Goal: Task Accomplishment & Management: Manage account settings

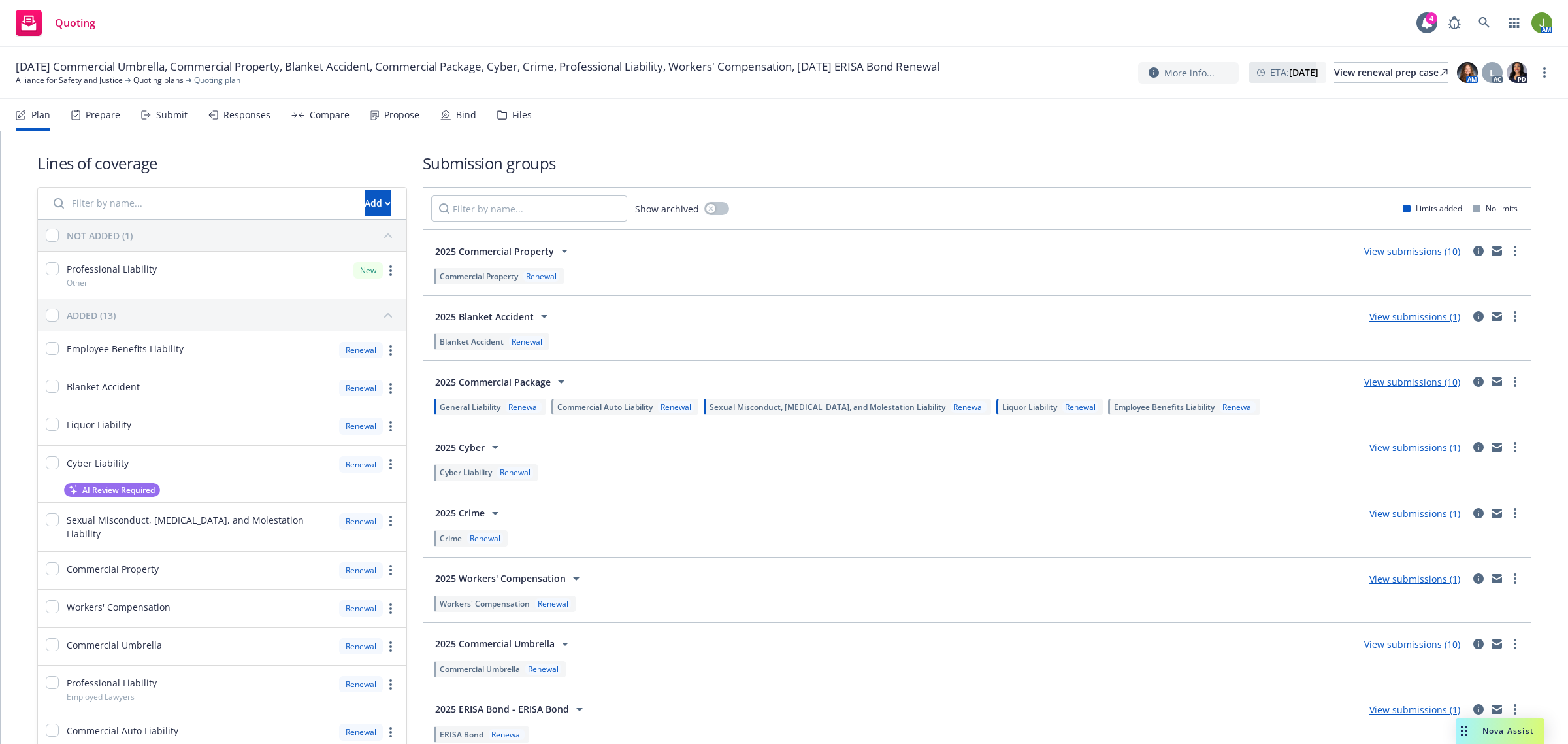
click at [1412, 383] on link "View submissions (10)" at bounding box center [1412, 382] width 96 height 12
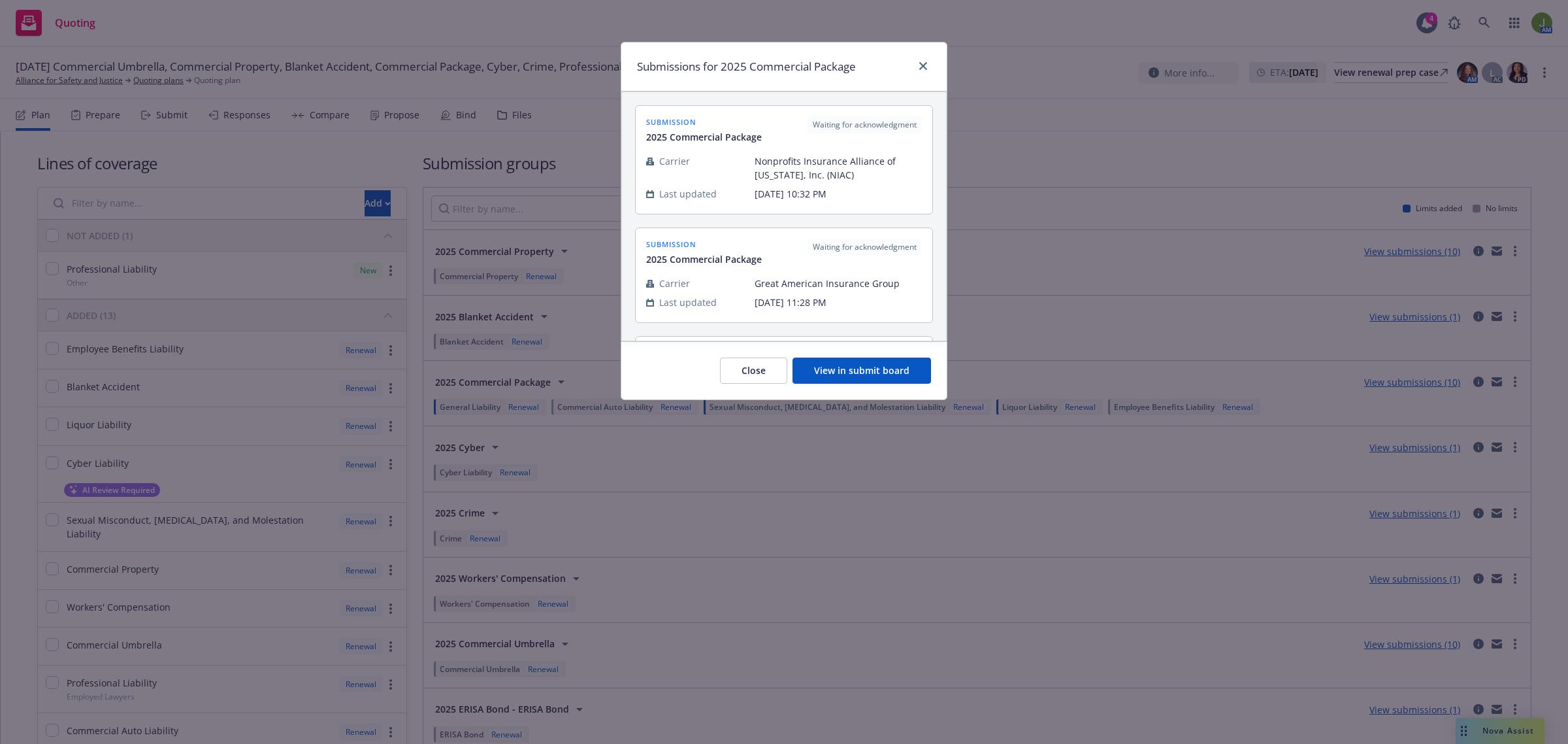
click at [892, 370] on button "View in submit board" at bounding box center [861, 371] width 139 height 26
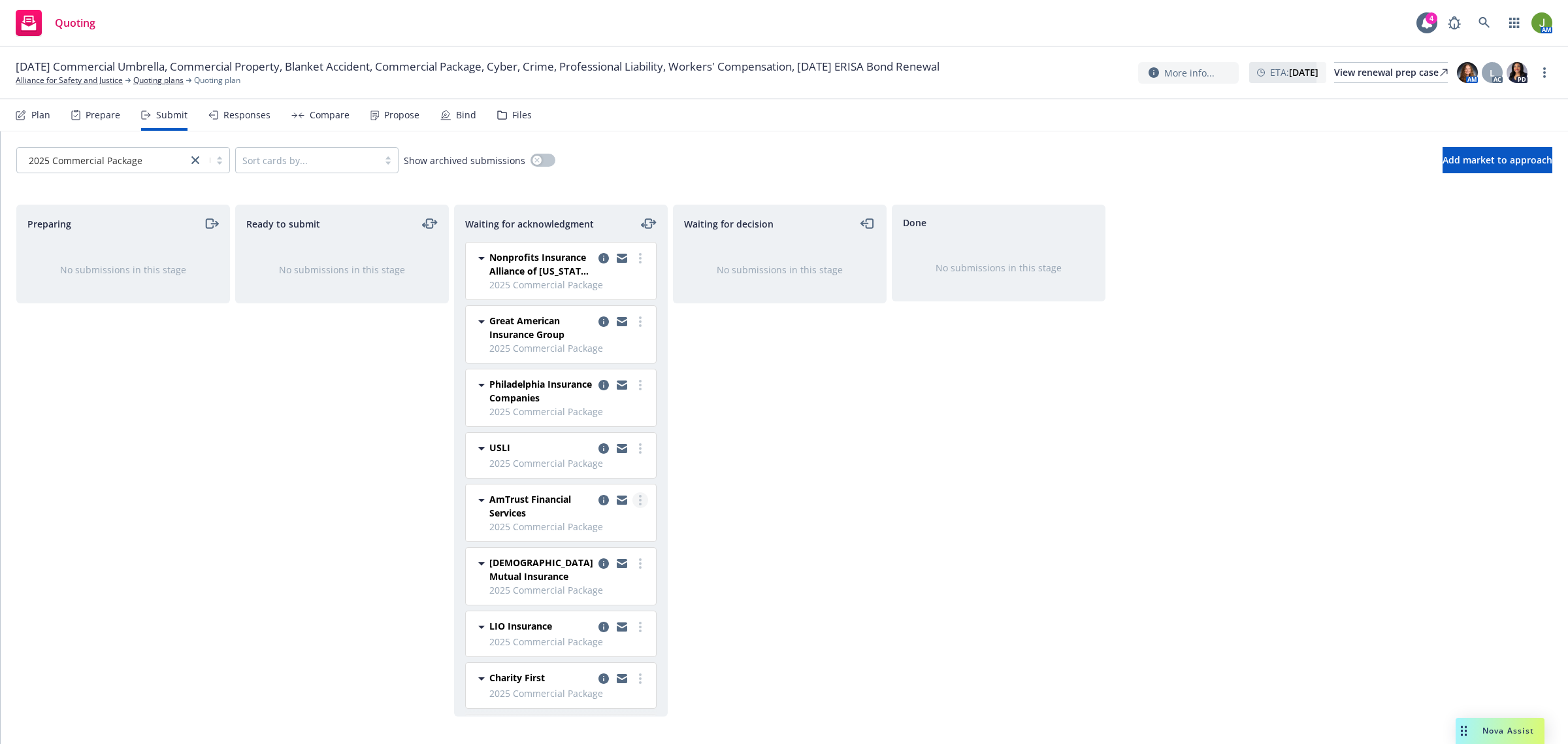
click at [632, 498] on link "more" at bounding box center [639, 499] width 15 height 15
click at [600, 626] on span "Add declined decision" at bounding box center [568, 632] width 128 height 12
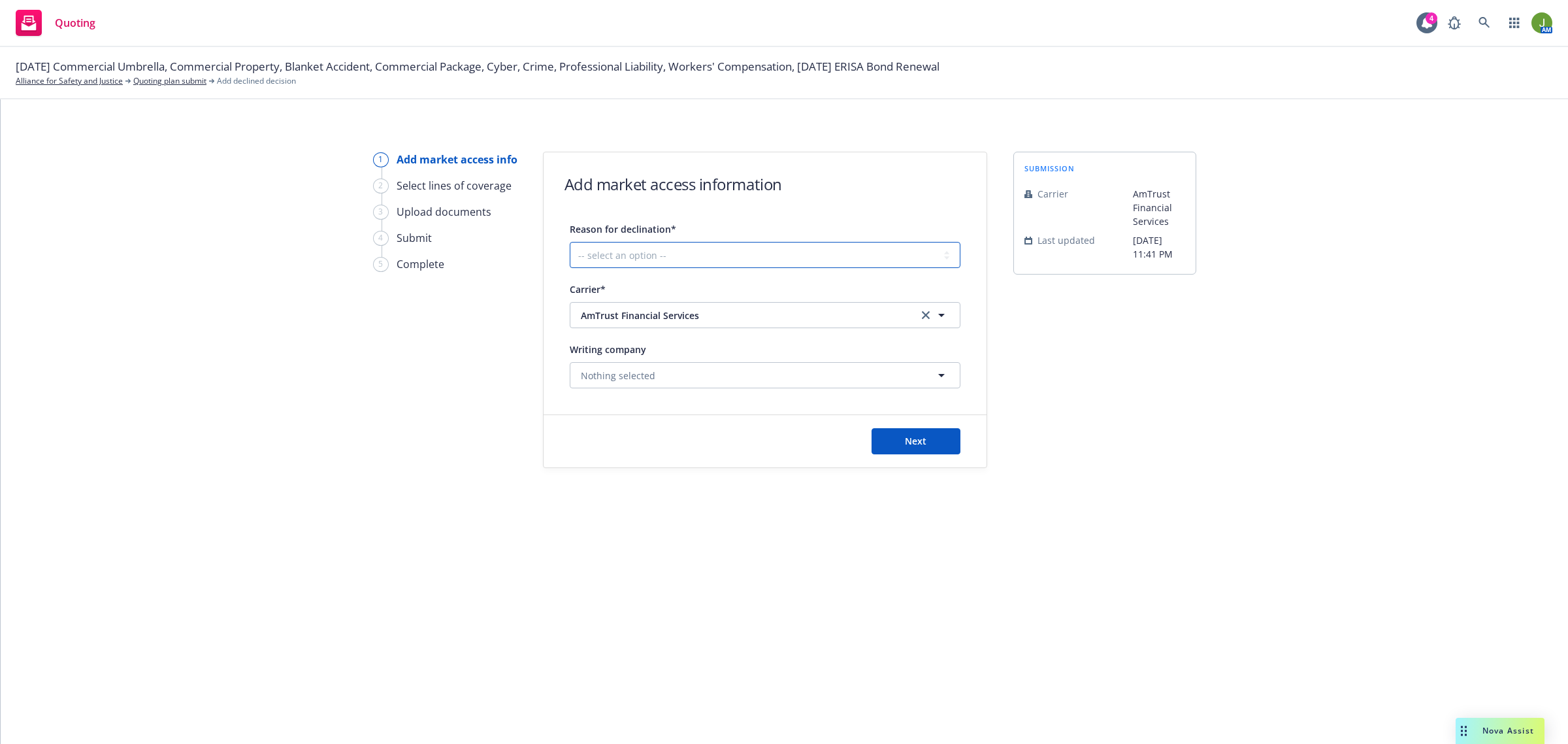
click at [716, 257] on select "-- select an option -- Cannot compete with other markets Carrier non-renewed Ca…" at bounding box center [765, 255] width 391 height 26
click at [742, 242] on select "-- select an option -- Cannot compete with other markets Carrier non-renewed Ca…" at bounding box center [765, 255] width 391 height 26
select select "CLIENT_NATURE_OF_SERVICES"
click at [570, 242] on select "-- select an option -- Cannot compete with other markets Carrier non-renewed Ca…" at bounding box center [765, 255] width 391 height 26
click at [912, 432] on button "Next" at bounding box center [915, 441] width 89 height 26
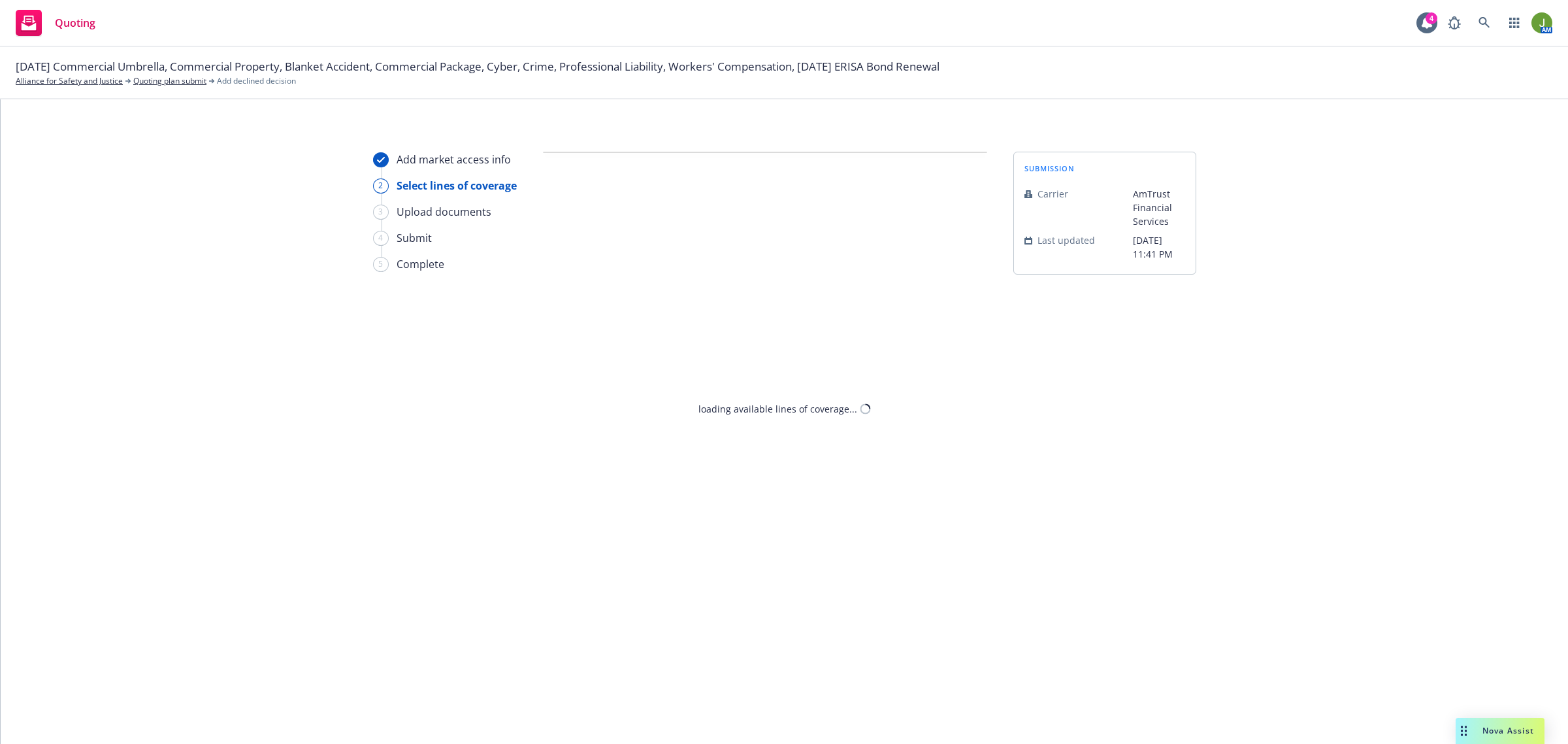
select select "CLIENT_NATURE_OF_SERVICES"
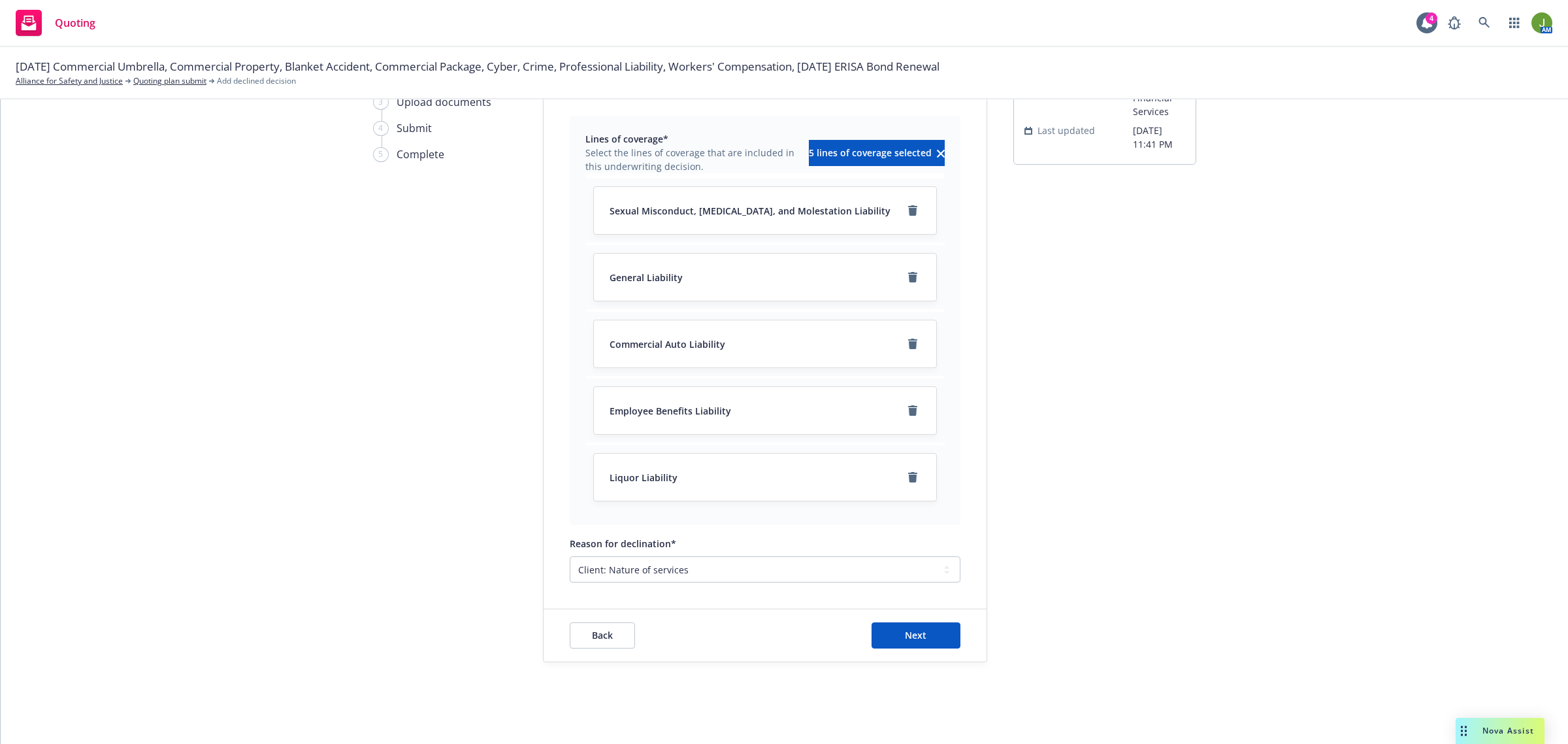
scroll to position [112, 0]
click at [918, 632] on span "Next" at bounding box center [915, 632] width 21 height 12
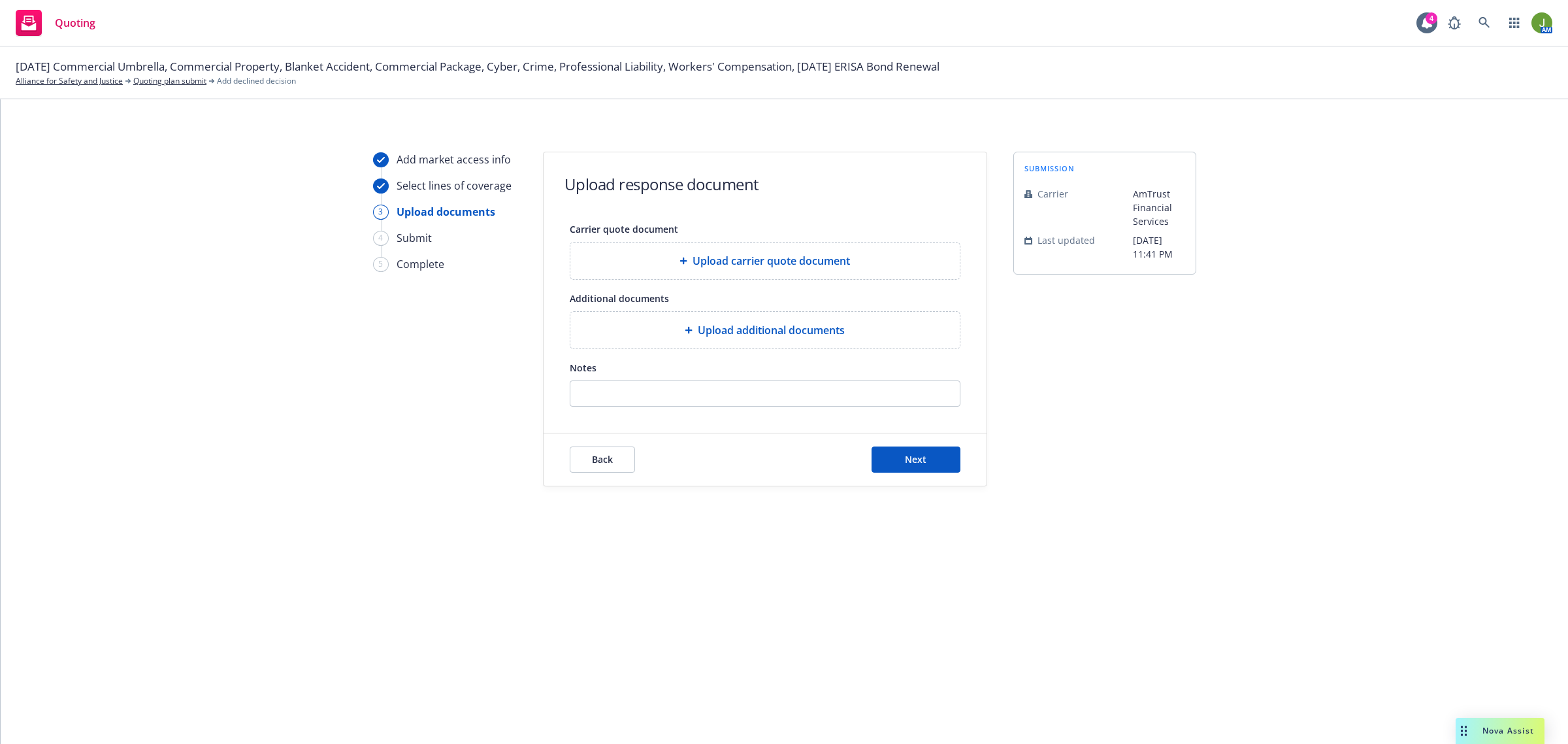
scroll to position [0, 0]
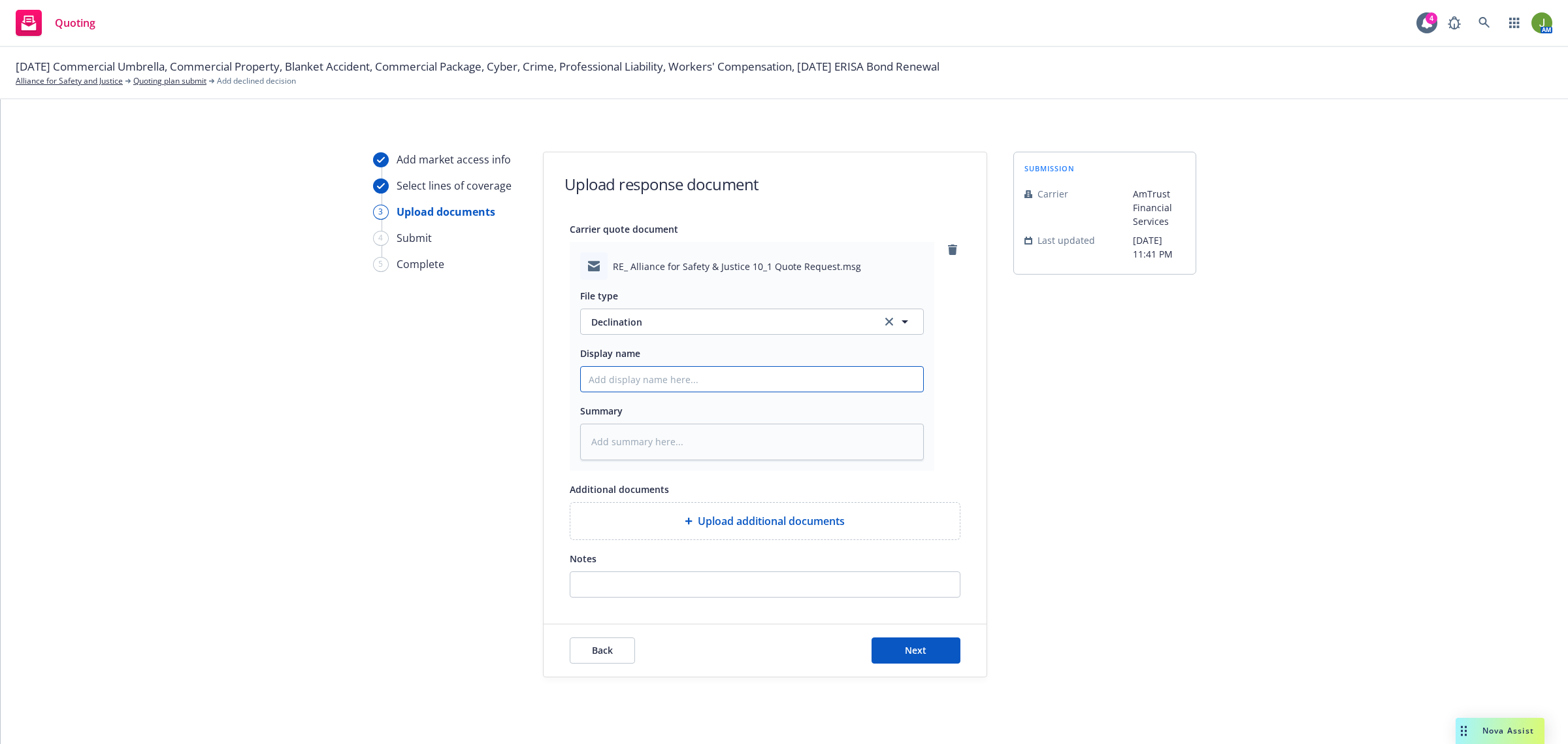
click at [651, 375] on input "Display name" at bounding box center [752, 379] width 342 height 25
type textarea "x"
type input "F"
type textarea "x"
type input "Fr"
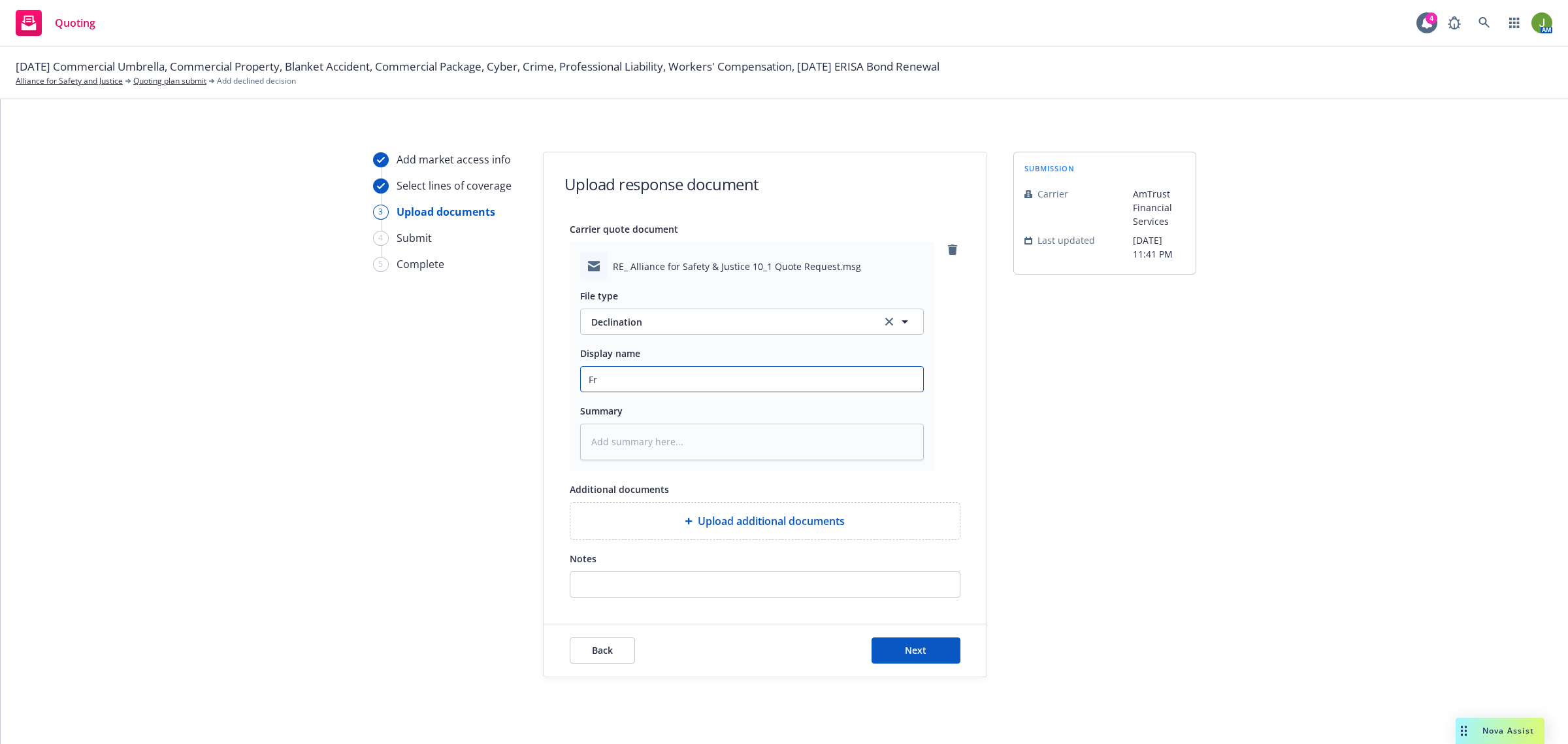
type textarea "x"
type input "Fro"
type textarea "x"
type input "From"
type textarea "x"
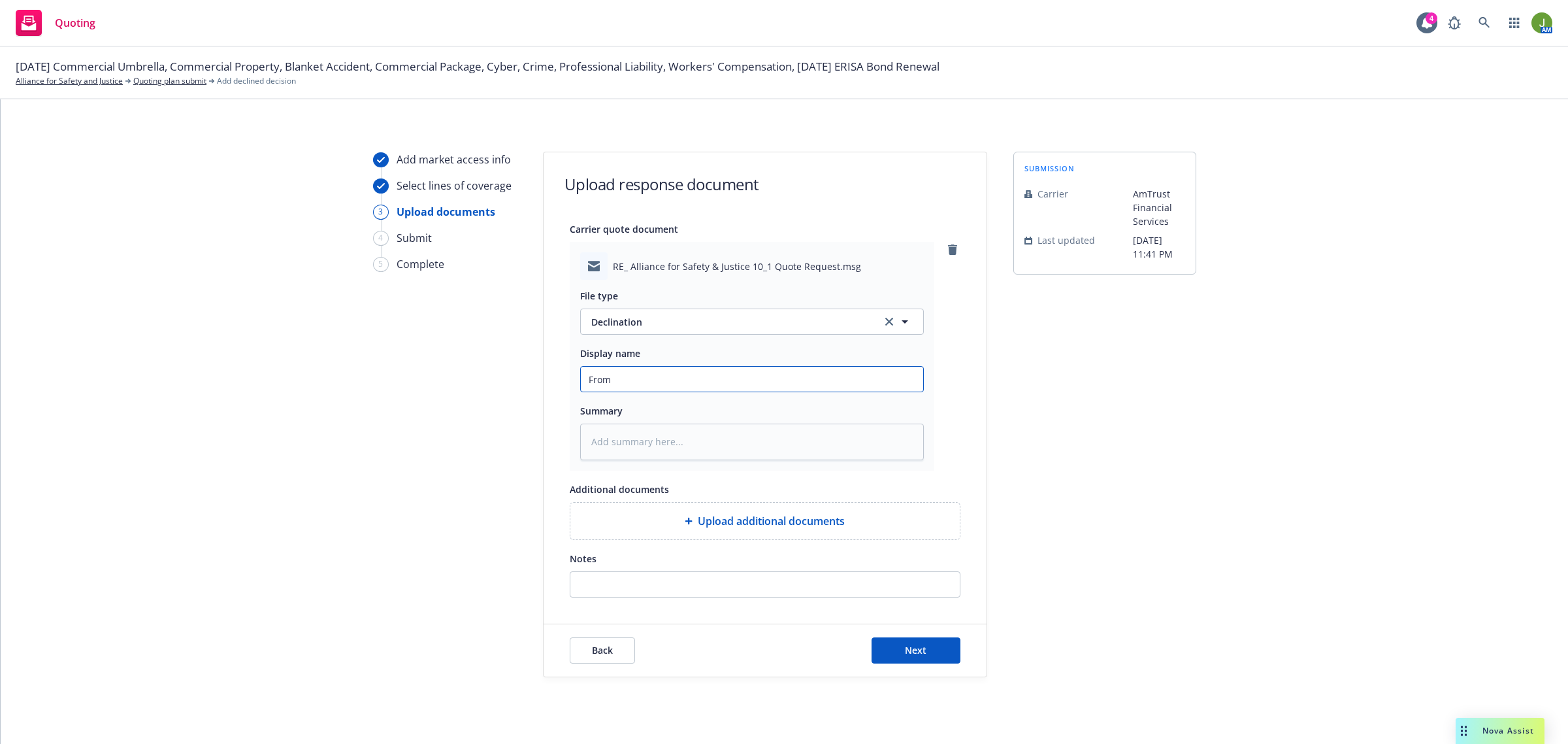
type input "From"
type textarea "x"
type input "From C"
type textarea "x"
type input "From Ca"
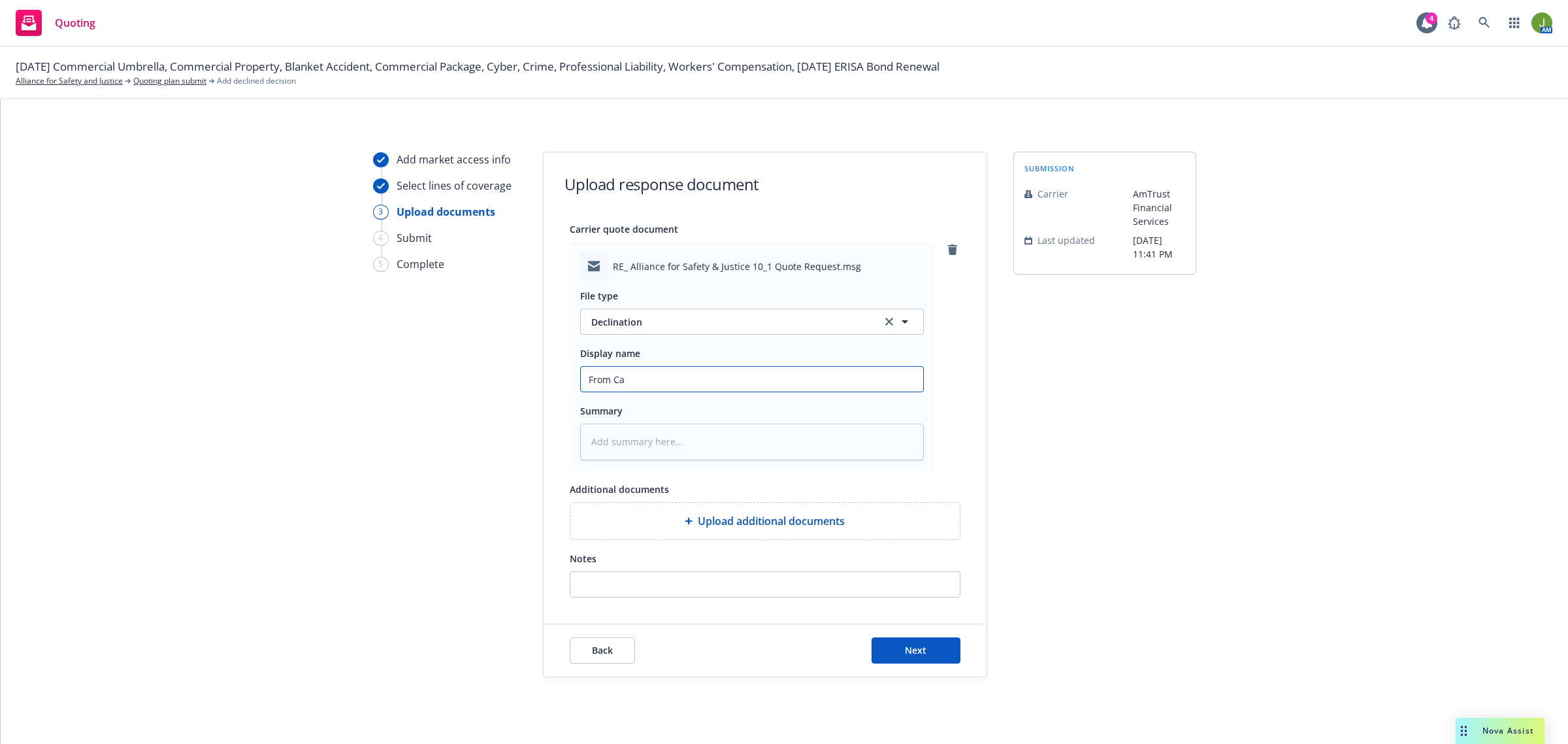
type textarea "x"
type input "From Car"
type textarea "x"
type input "From [PERSON_NAME]"
type textarea "x"
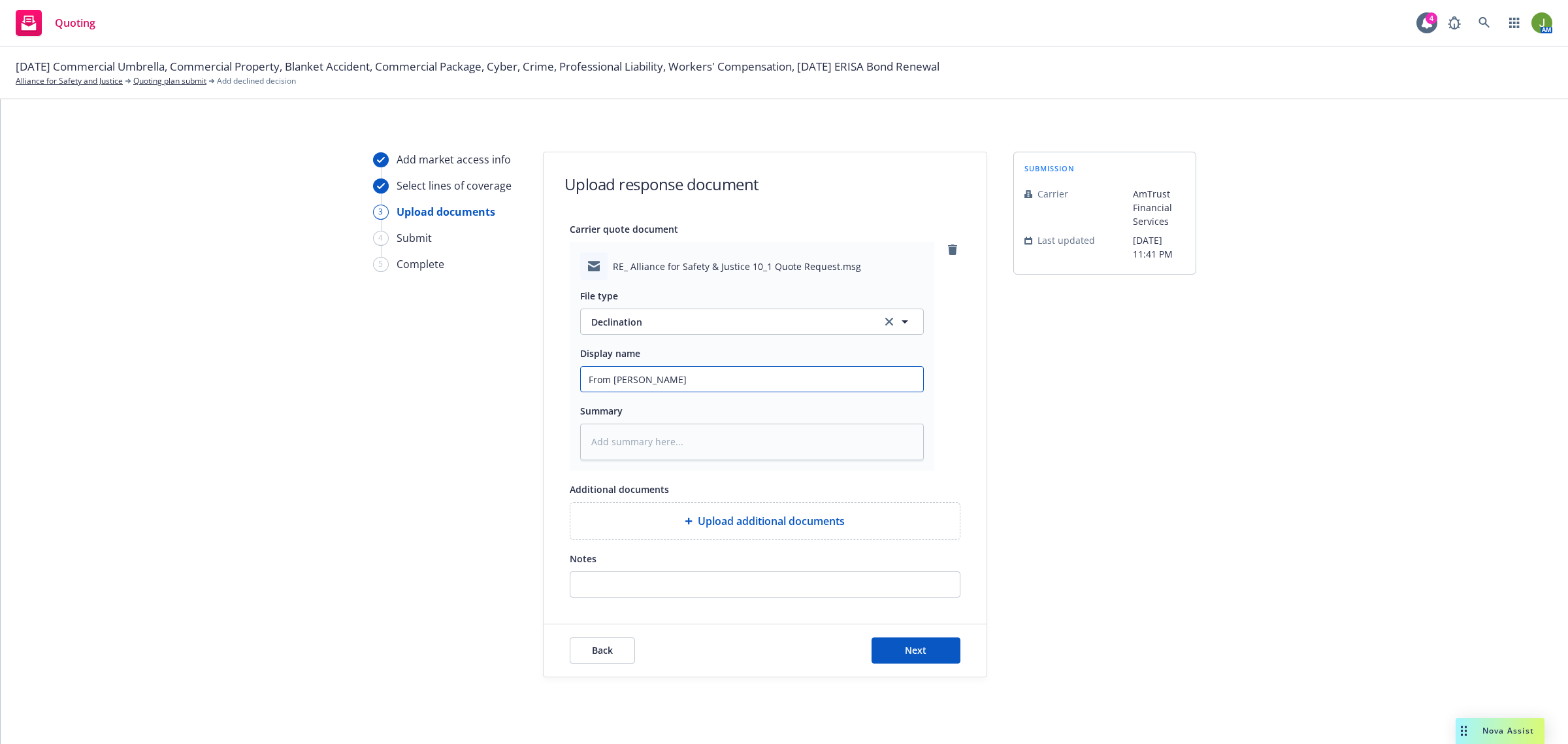
type input "From [PERSON_NAME]"
type textarea "x"
type input "From [PERSON_NAME]"
type textarea "x"
type input "From Carrier"
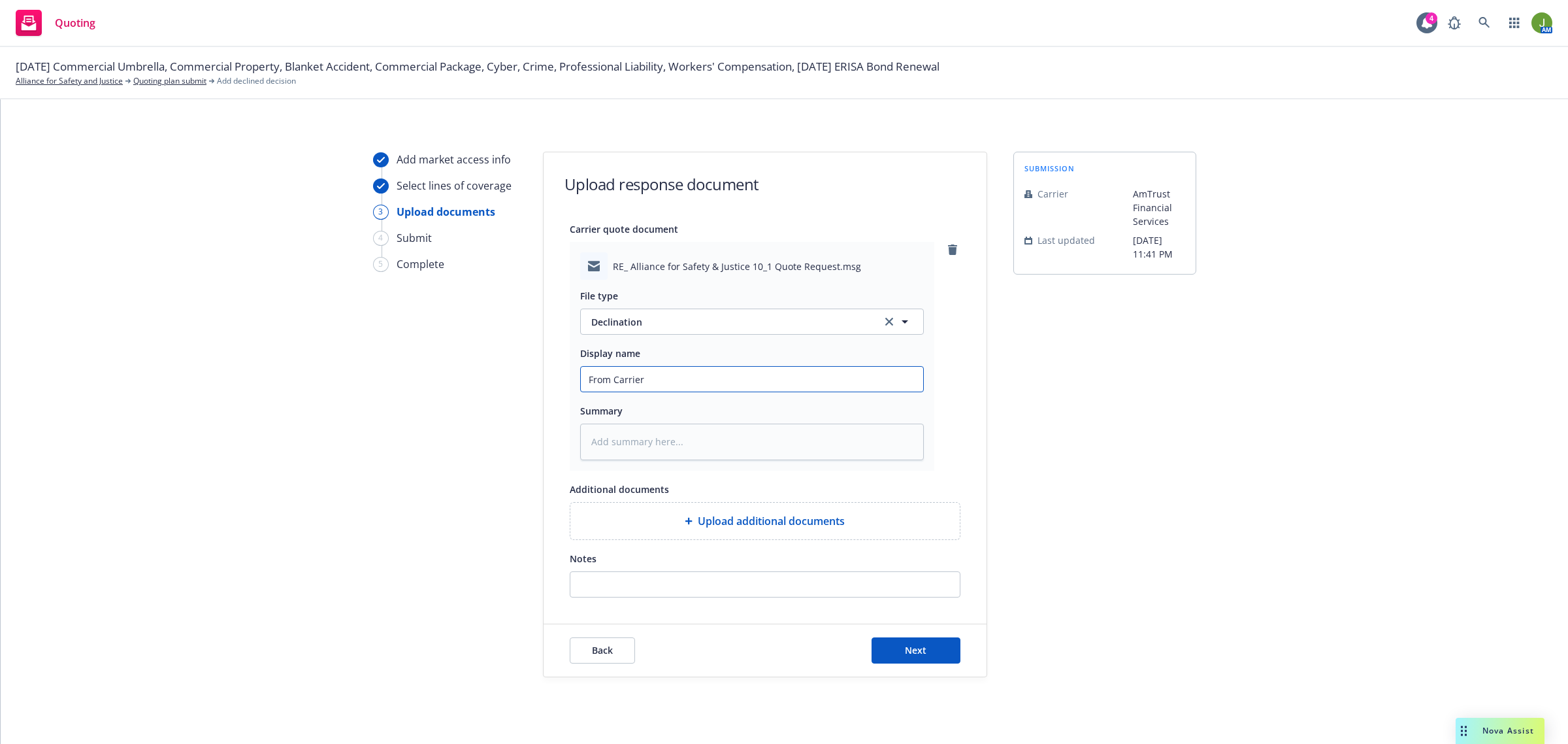
type textarea "x"
type input "From Carrier:"
type textarea "x"
type input "From Carrier:D"
type textarea "x"
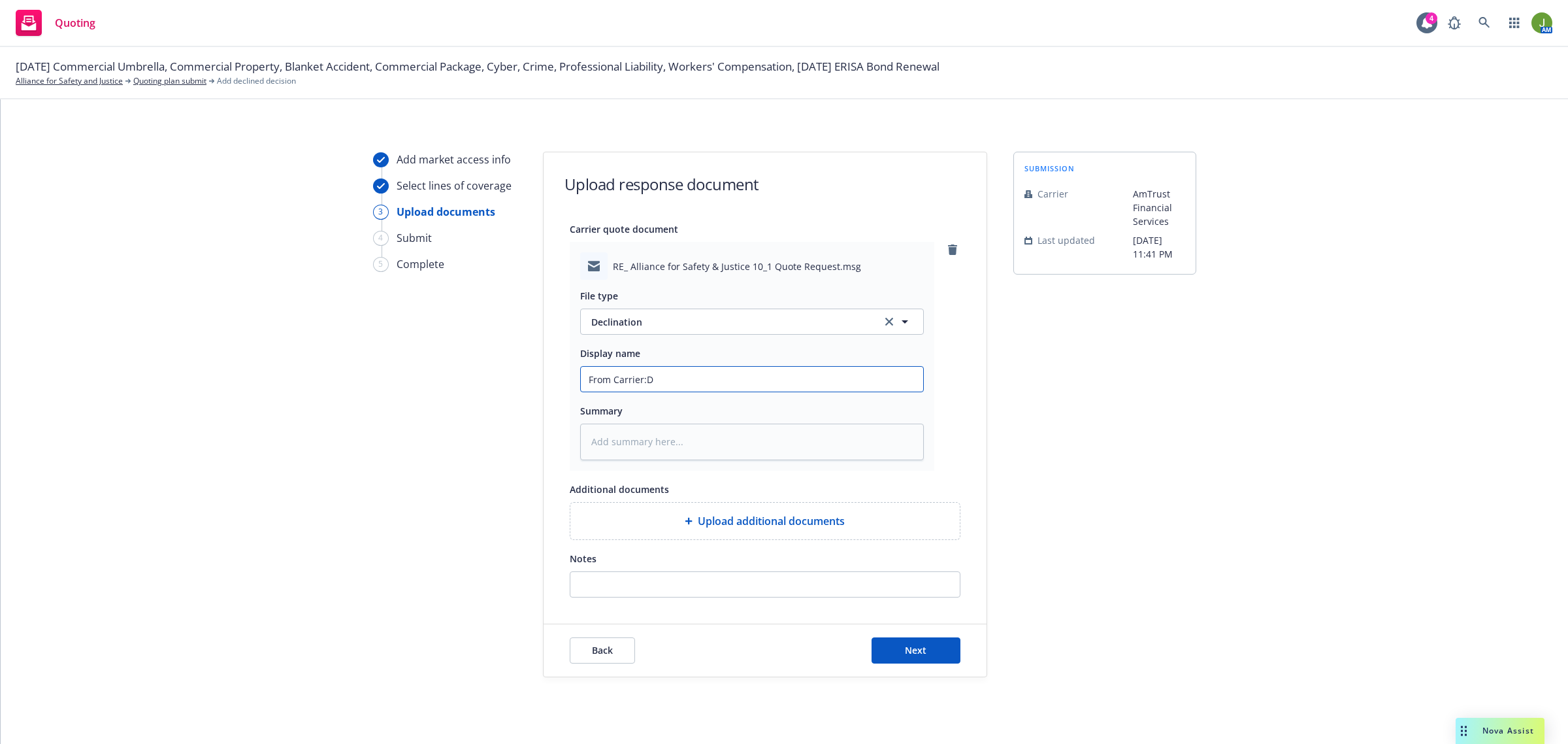
type input "From Carrier:D"
type textarea "x"
type input "From Carrier:D"
type textarea "x"
type input "From Carrier:"
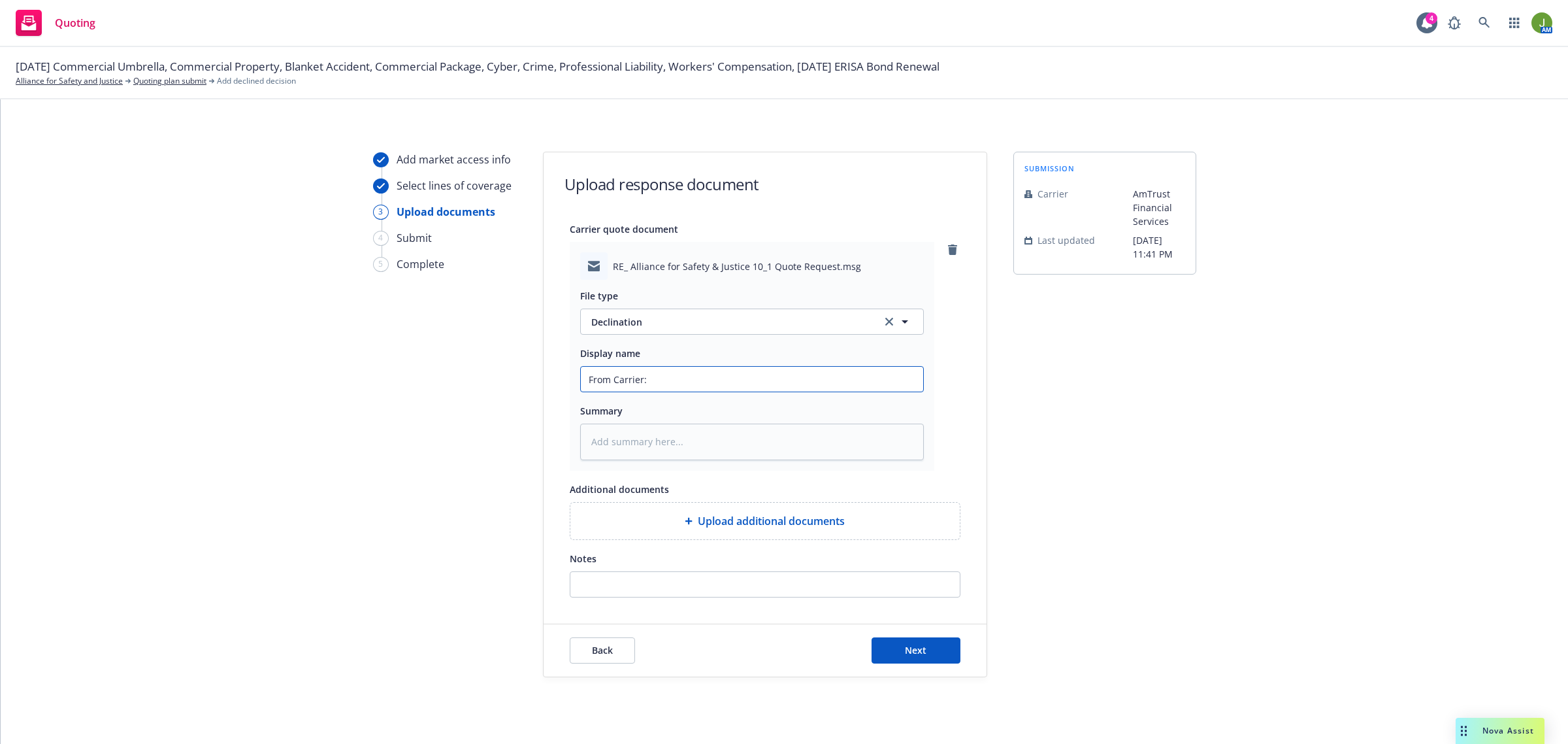
type textarea "x"
type input "From Carrier:"
type textarea "x"
type input "From Carrier: D"
type textarea "x"
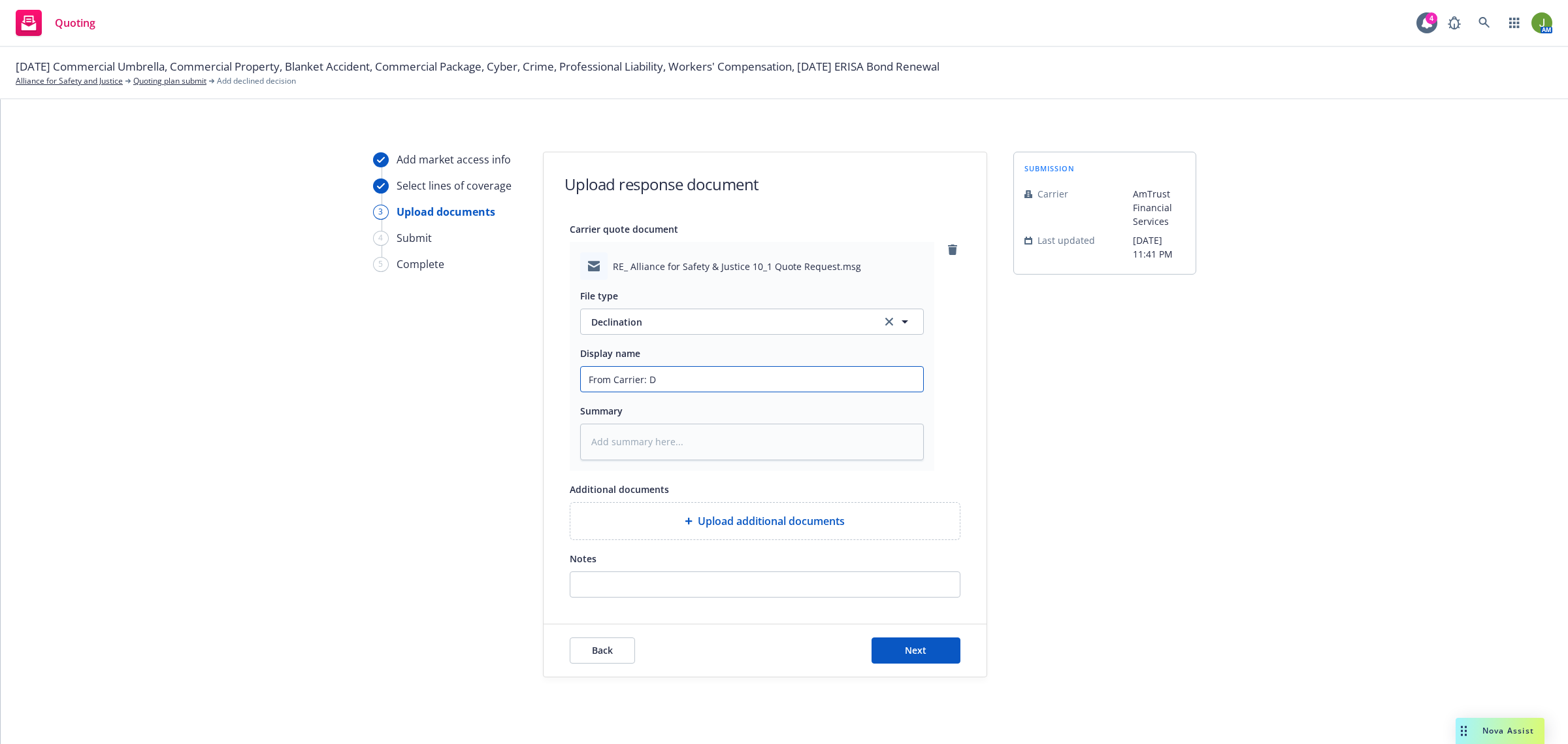
type input "From Carrier: De"
type textarea "x"
type input "From Carrier: Dec"
type textarea "x"
type input "From Carrier: Decl"
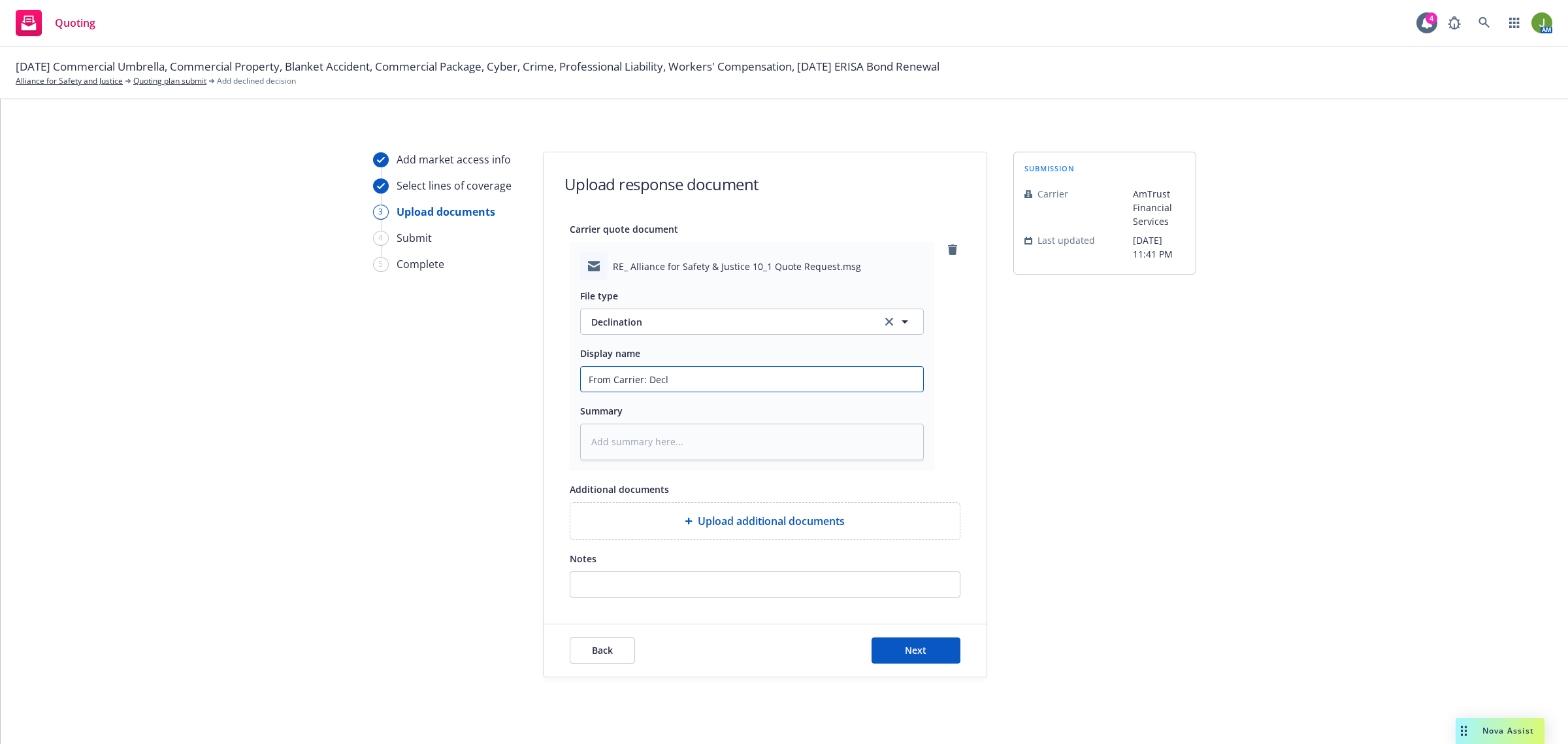
type textarea "x"
type input "From Carrier: Decli"
type textarea "x"
type input "From Carrier: Declin"
type textarea "x"
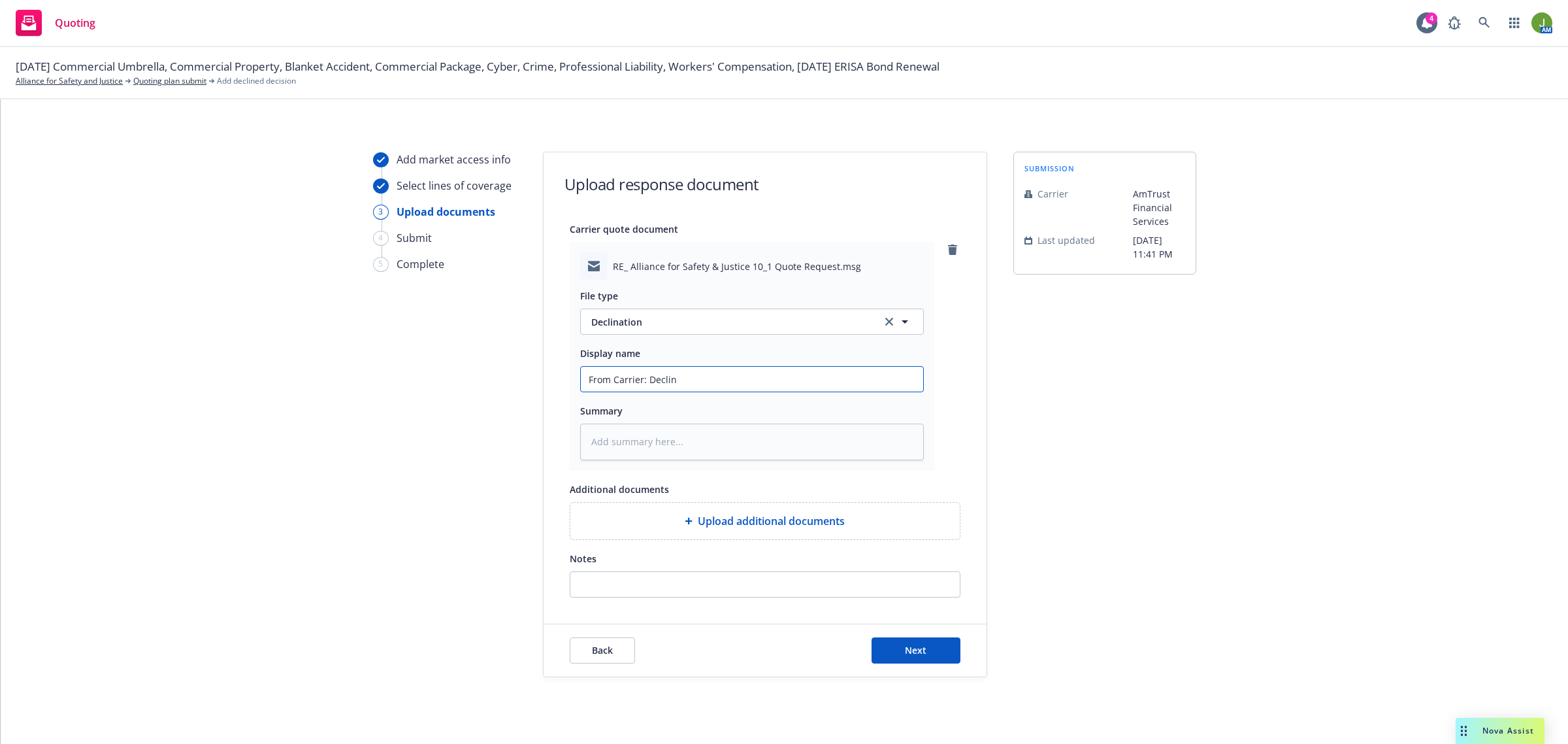
type input "From Carrier: Declina"
type textarea "x"
type input "From Carrier: Declinat"
type textarea "x"
type input "From Carrier: Declinati"
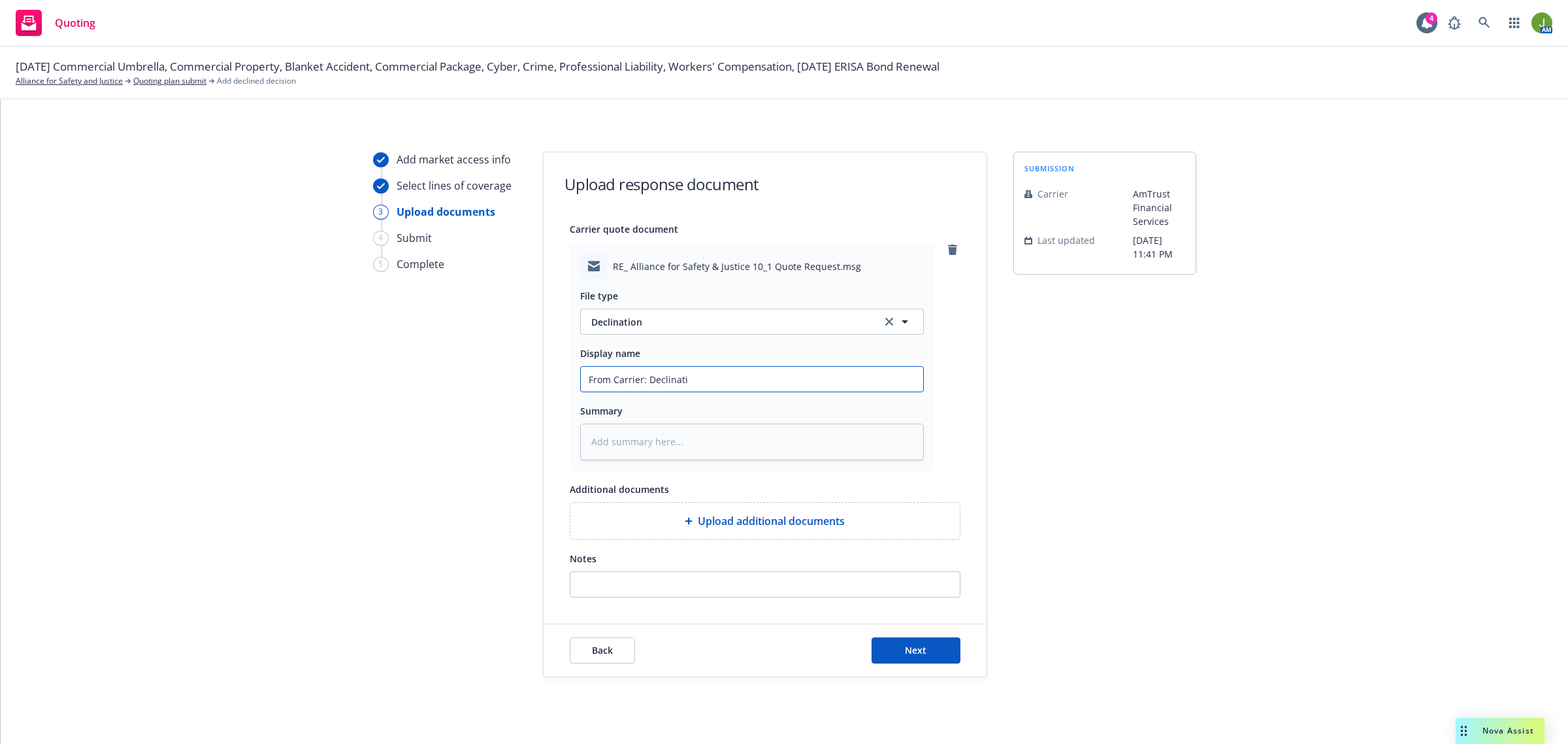
type textarea "x"
type input "From Carrier: Declinatio"
type textarea "x"
type input "From Carrier: Declination"
type textarea "x"
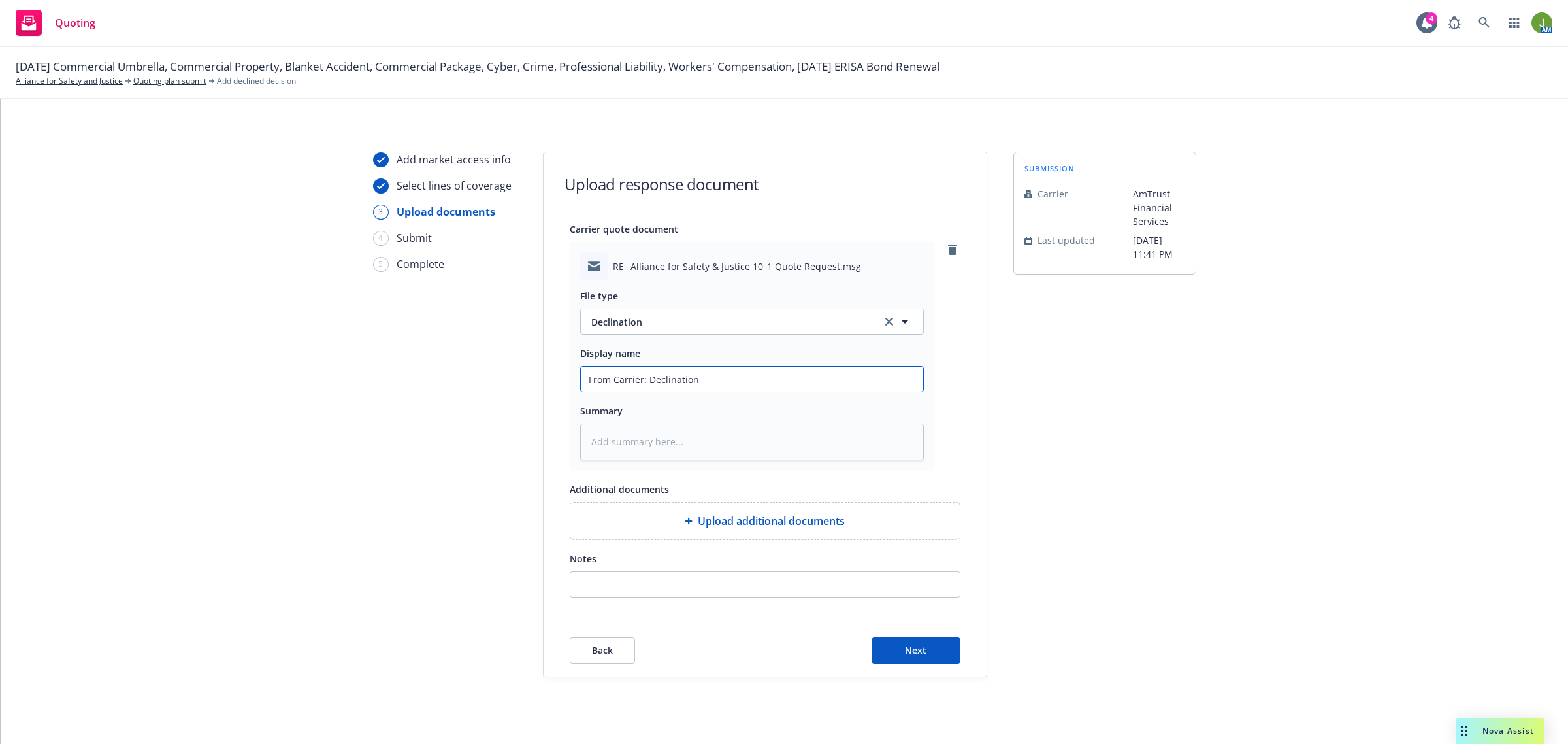
type input "From Carrier: Declination"
type textarea "x"
type input "From Carrier: Declination a"
type textarea "x"
type input "From Carrier: Declination"
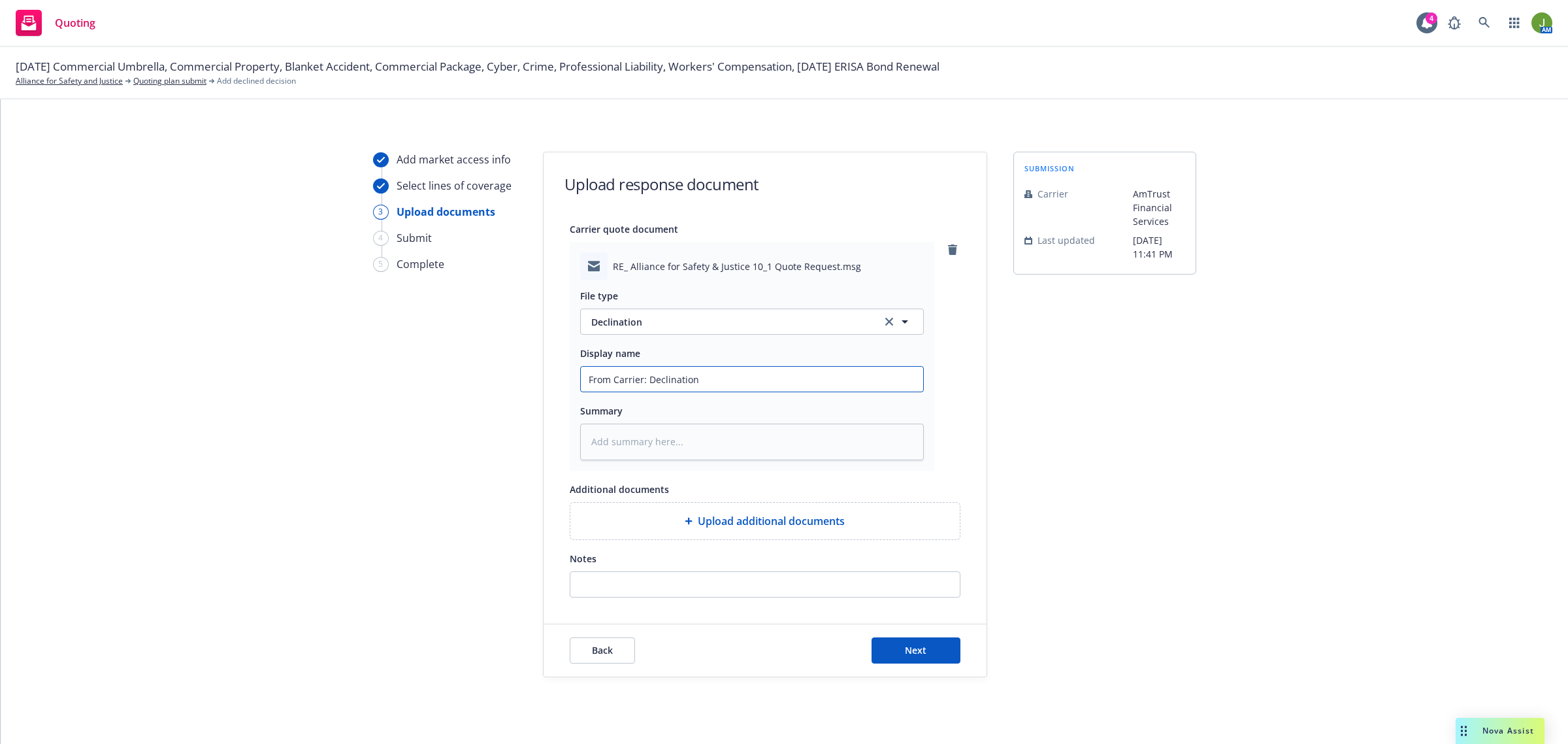
type textarea "x"
type input "From Carrier: Declination"
type textarea "x"
type input "From Carrier: Declination"
type textarea "x"
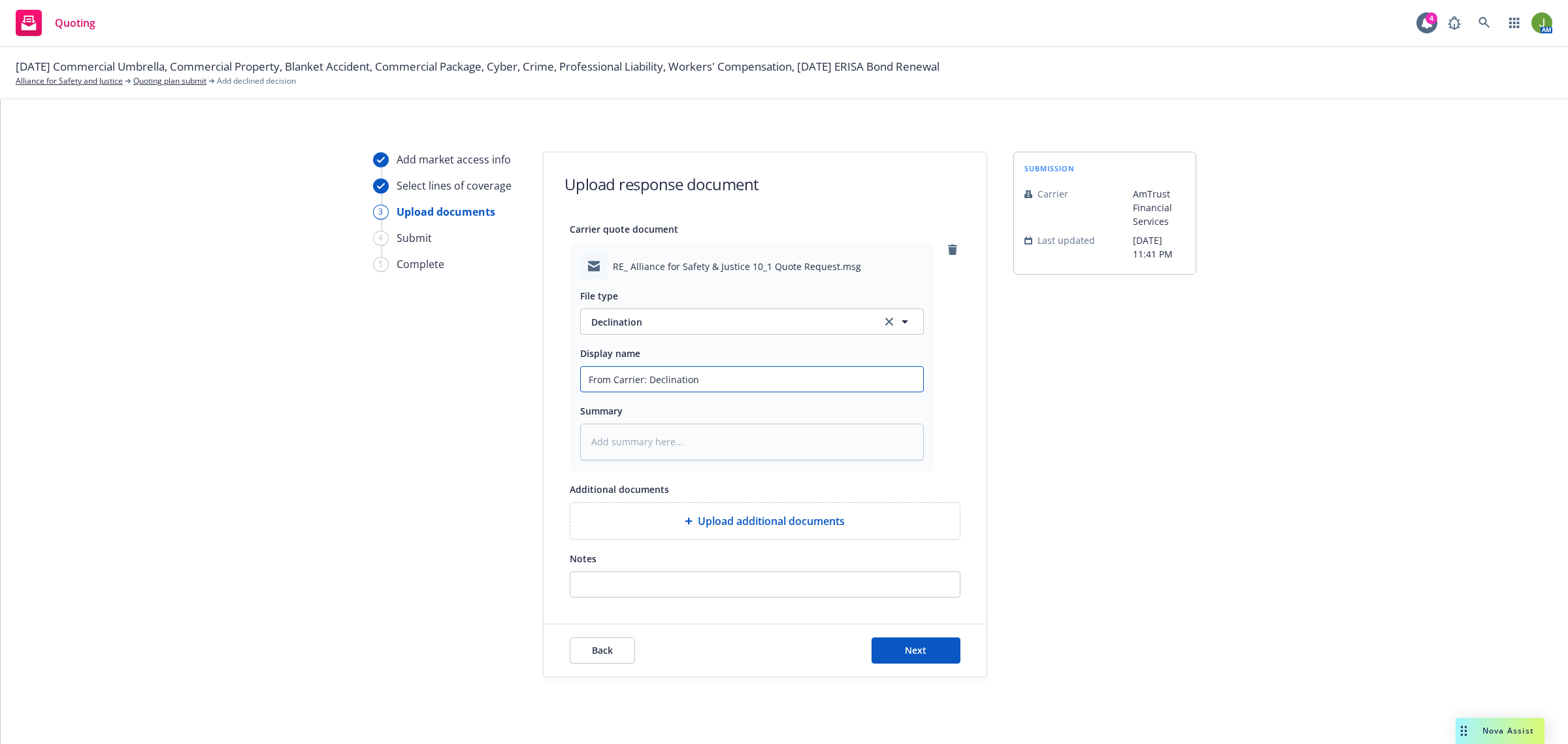
type input "From Carrier: Declination -"
type textarea "x"
type input "From Carrier: Declination -"
type textarea "x"
type input "From Carrier: Declination - t"
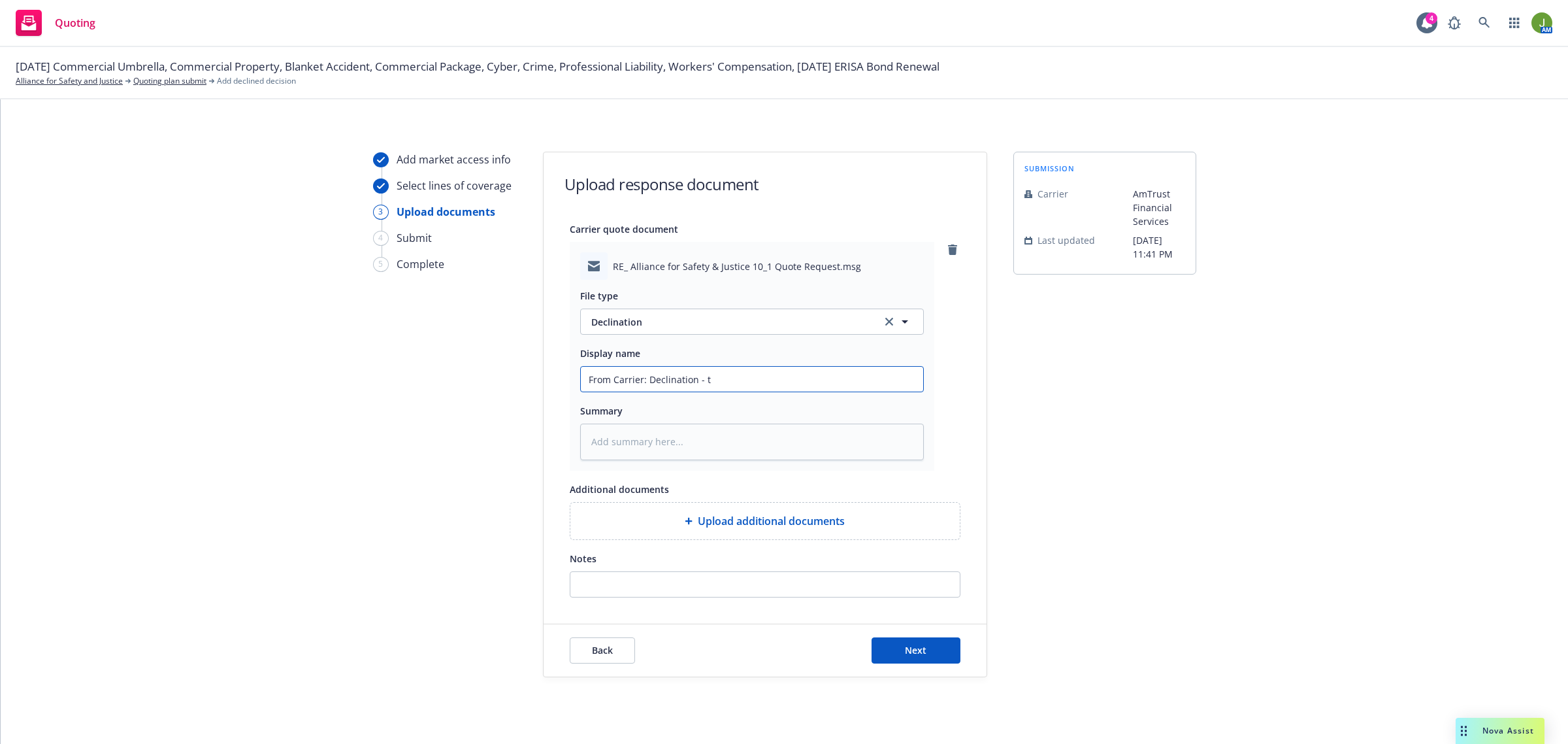
type textarea "x"
type input "From Carrier: Declination - th"
type textarea "x"
type input "From Carrier: Declination - the"
type textarea "x"
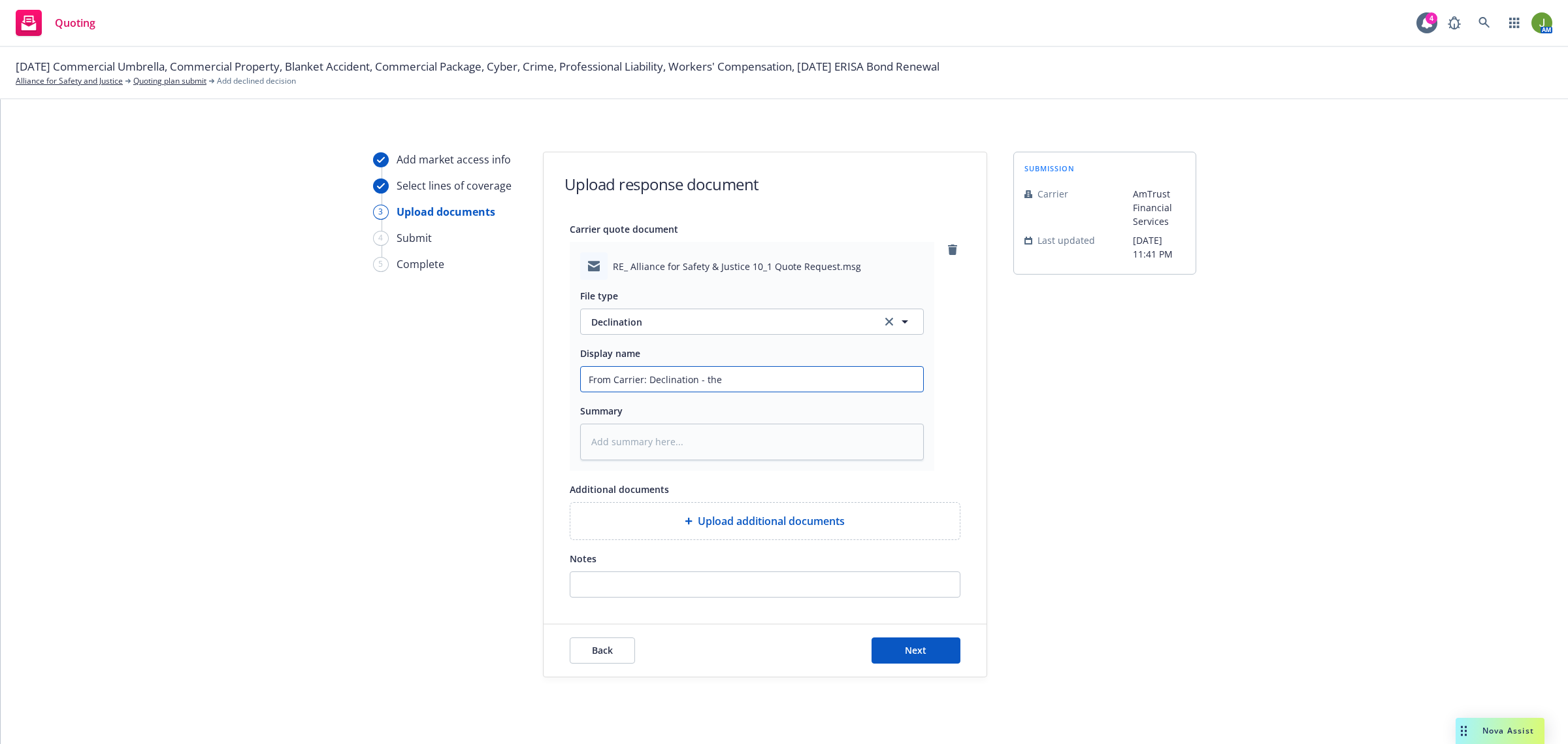
type input "From Carrier: Declination - they"
type textarea "x"
type input "From Carrier: Declination - they"
type textarea "x"
type input "From Carrier: Declination - they a"
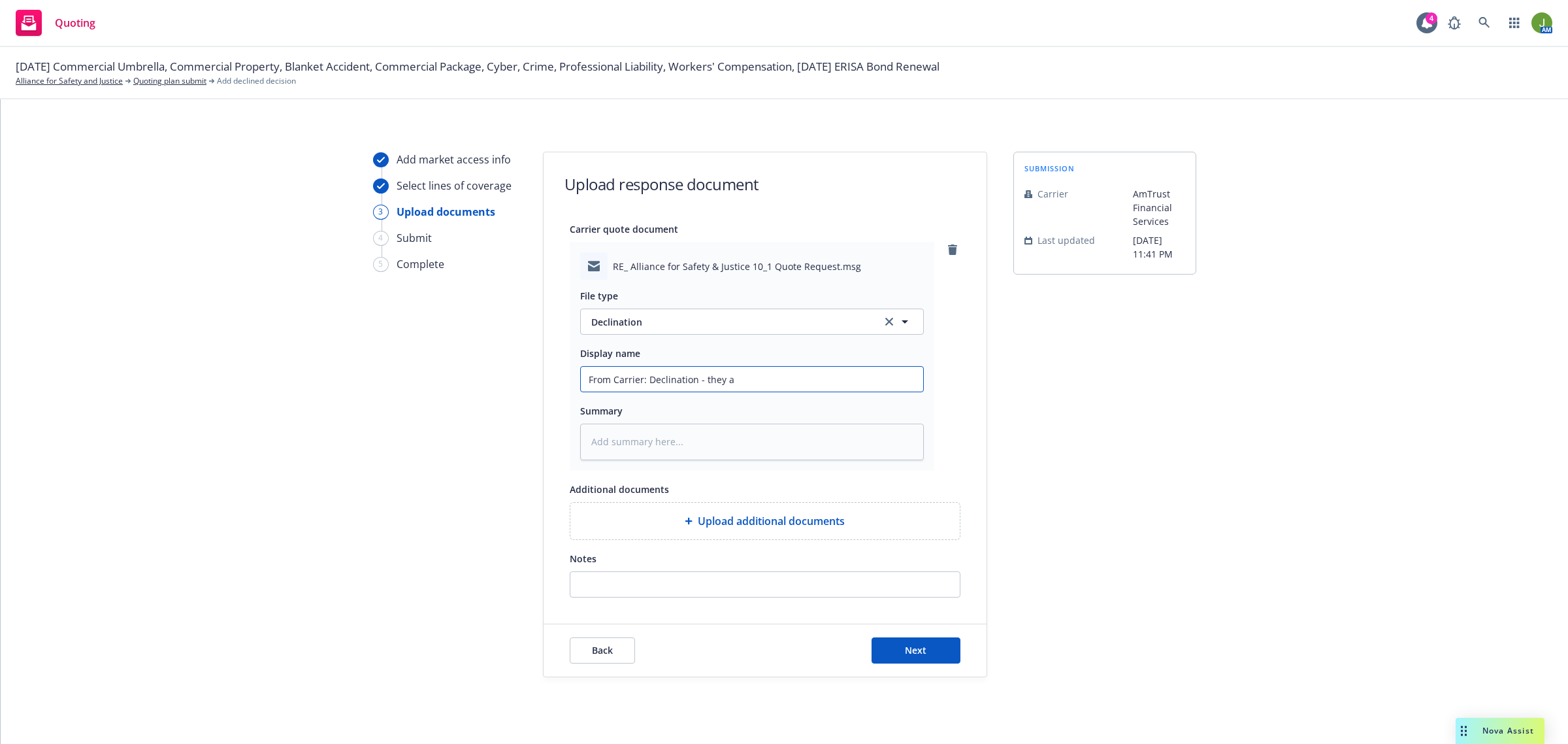
type textarea "x"
type input "From Carrier: Declination - they ar"
type textarea "x"
type input "From Carrier: Declination - they are"
type textarea "x"
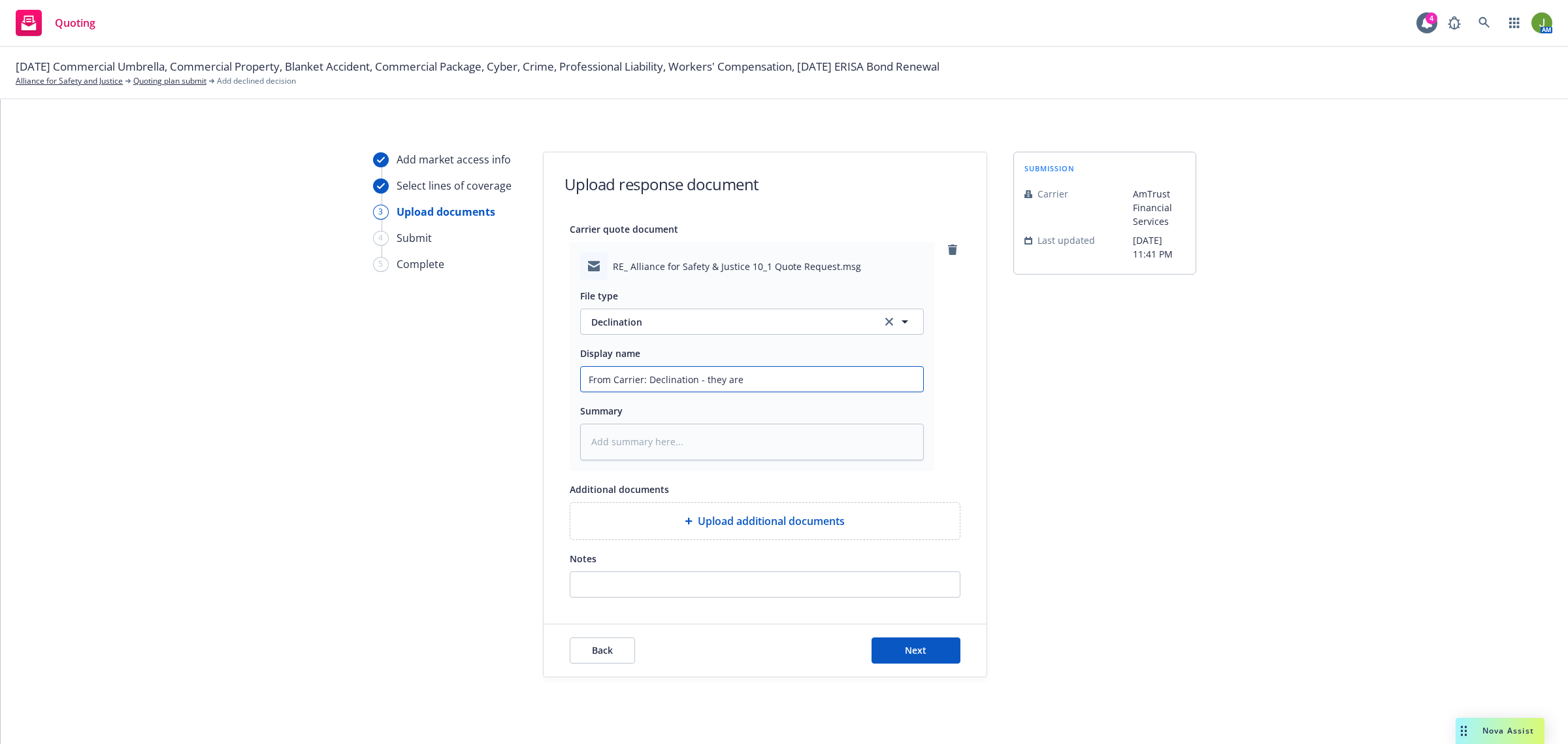
type input "From Carrier: Declination - they ar"
type textarea "x"
type input "From Carrier: Declination - they a"
type textarea "x"
type input "From Carrier: Declination - they"
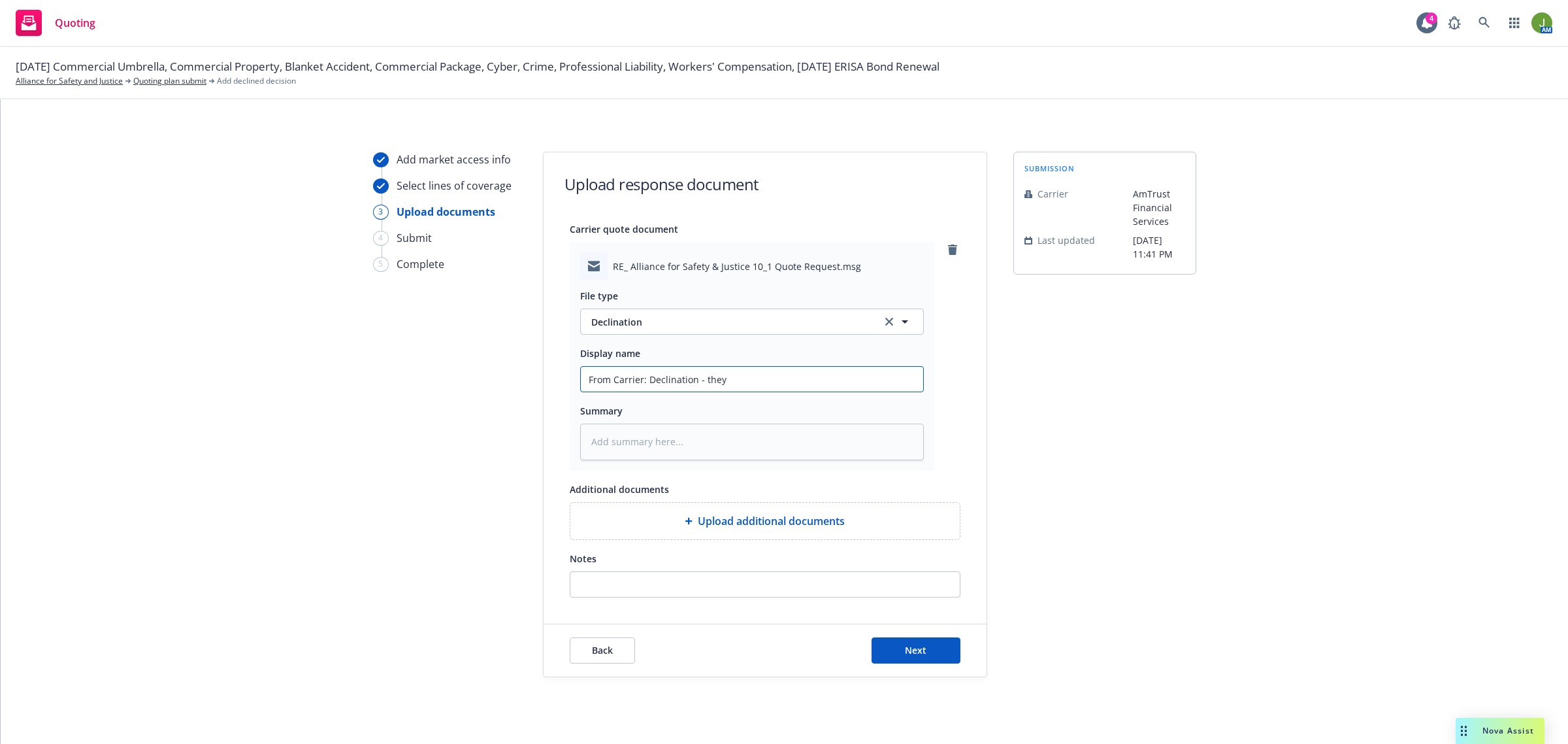
type textarea "x"
type input "From Carrier: Declination - they"
type textarea "x"
type input "From Carrier: Declination - the"
type textarea "x"
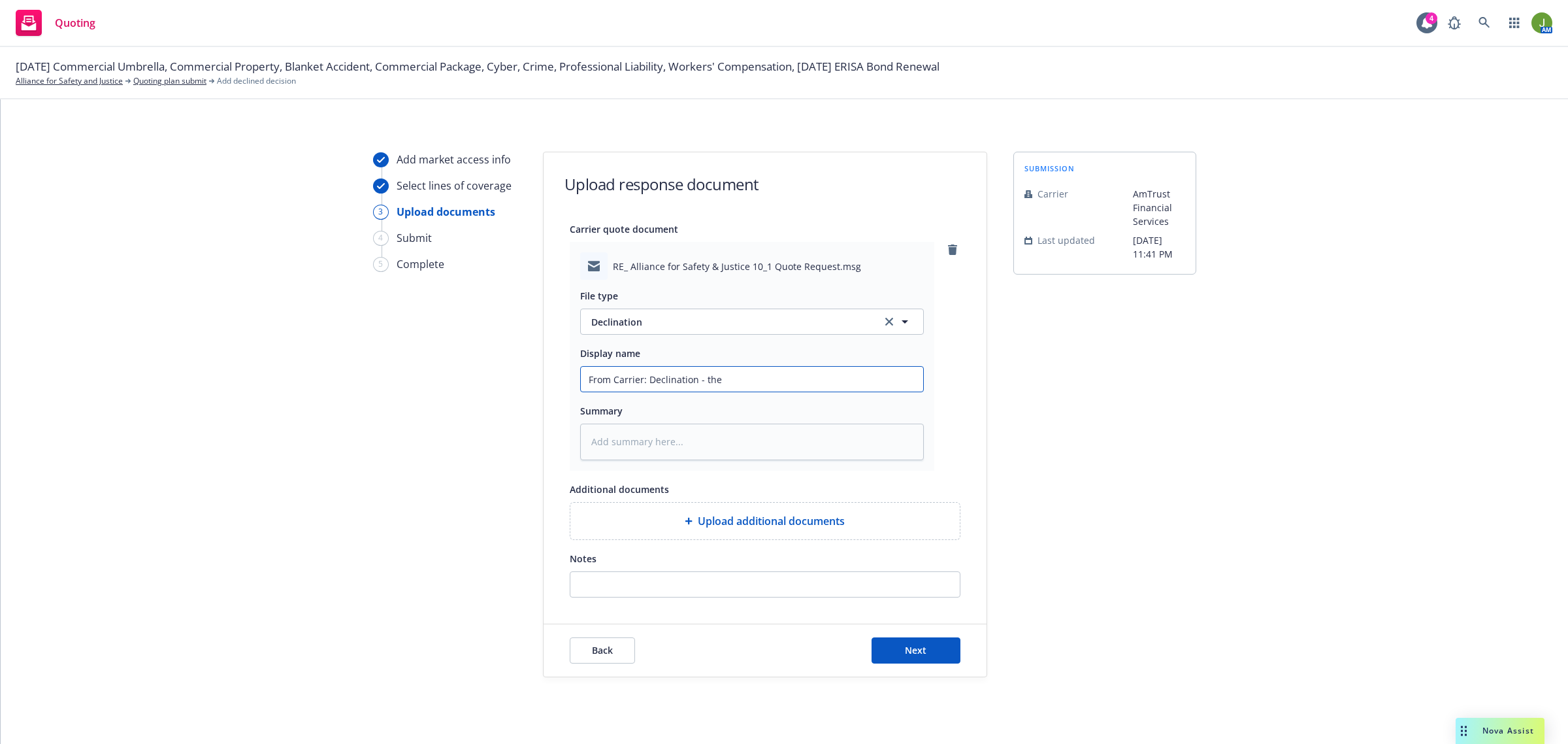
type input "From Carrier: Declination - th"
type textarea "x"
type input "From Carrier: Declination - t"
type textarea "x"
type input "From Carrier: Declination -"
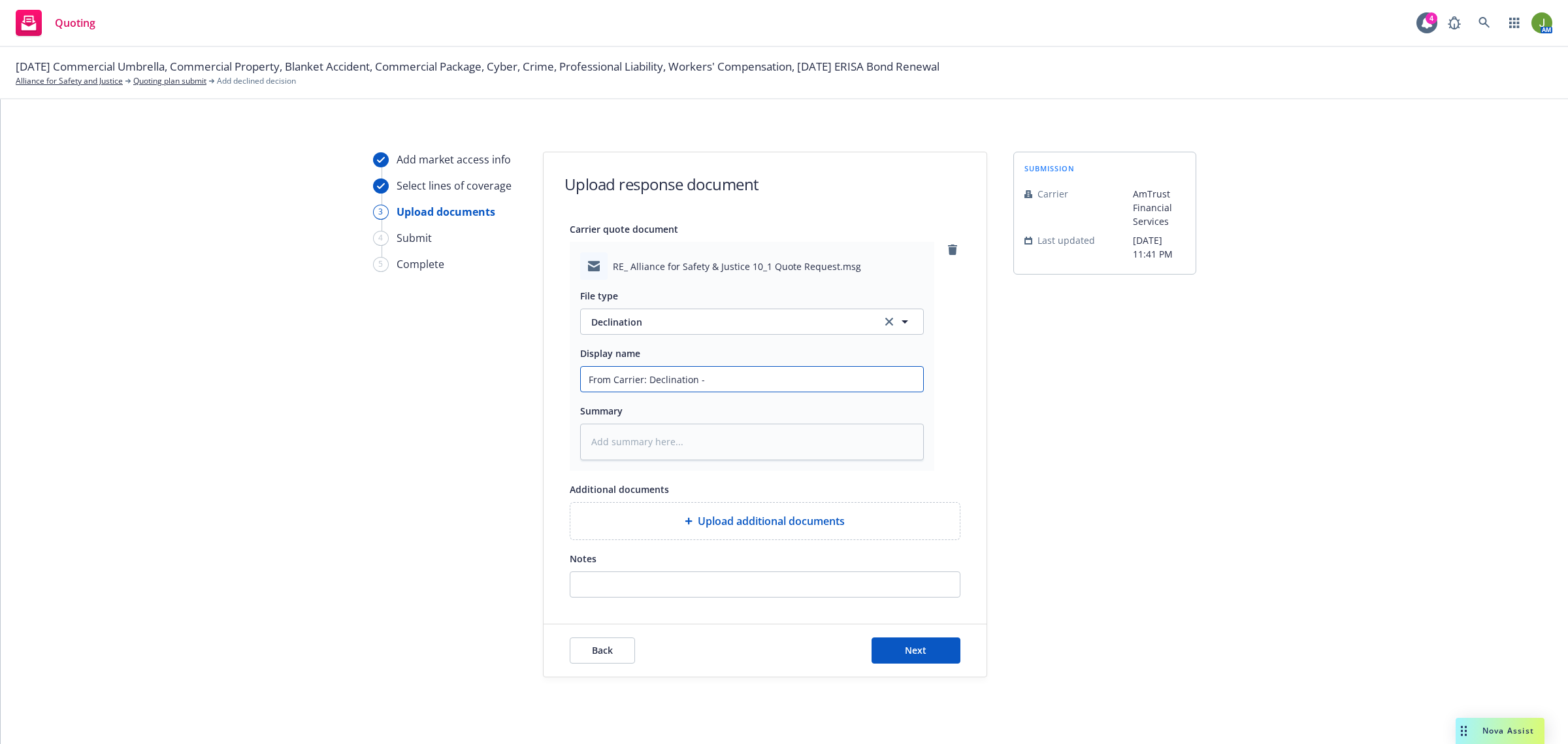
type textarea "x"
type input "From Carrier: Declination - n"
type textarea "x"
type input "From Carrier: Declination - not"
type textarea "x"
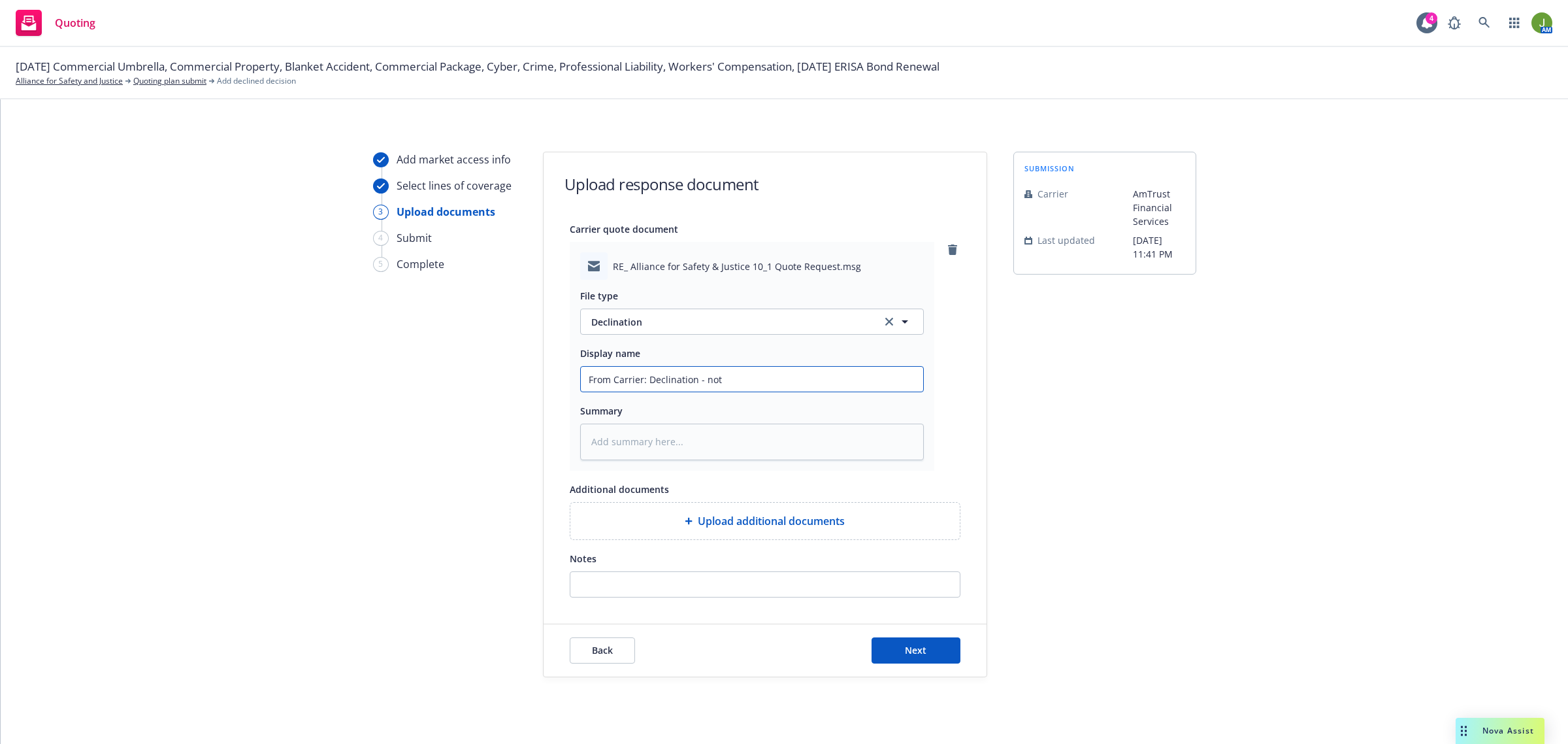
type input "From Carrier: Declination - not"
type textarea "x"
type input "From Carrier: Declination - not a"
type textarea "x"
type input "From Carrier: Declination - not a m"
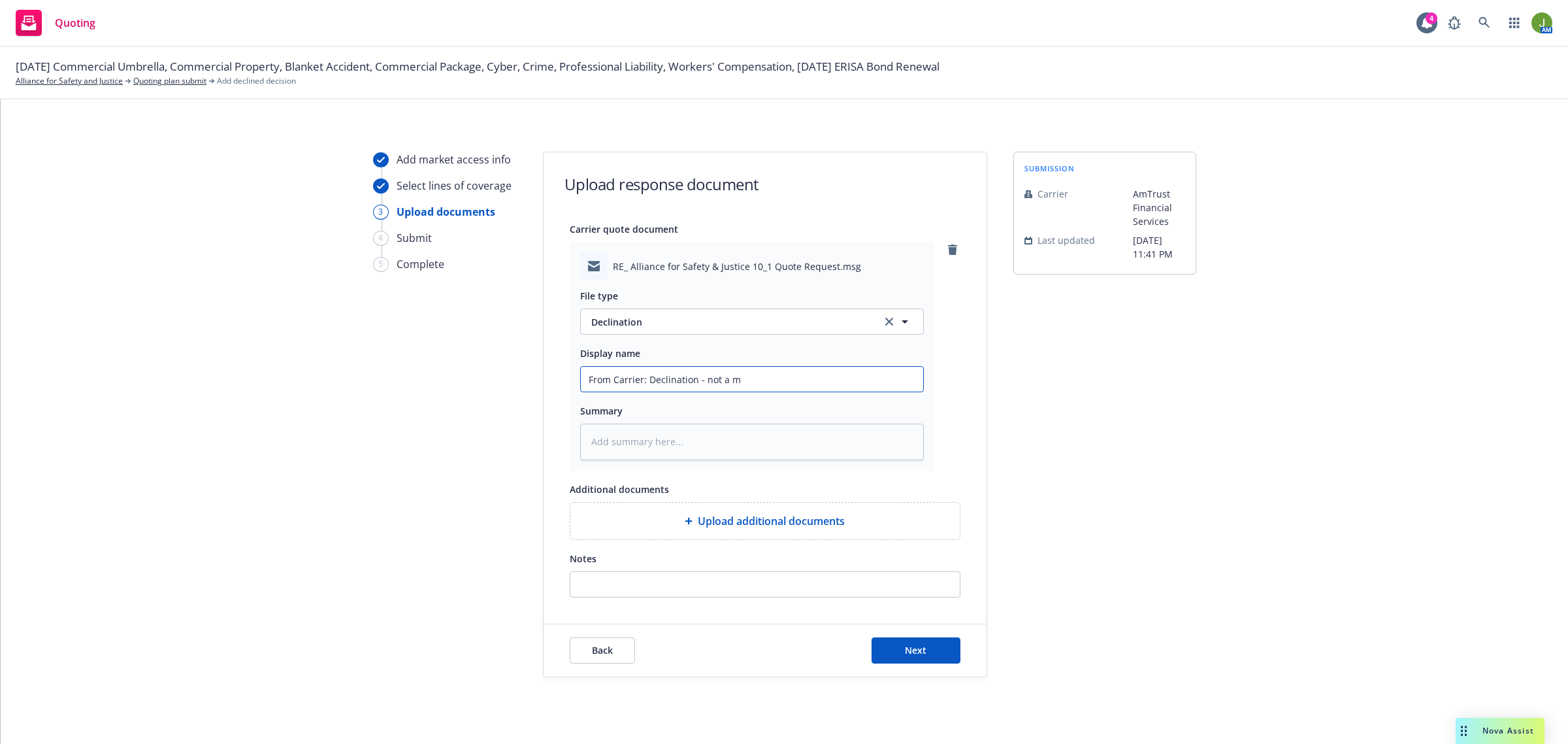
type textarea "x"
type input "From Carrier: Declination - not a ma"
type textarea "x"
type input "From Carrier: Declination - not a mar"
type textarea "x"
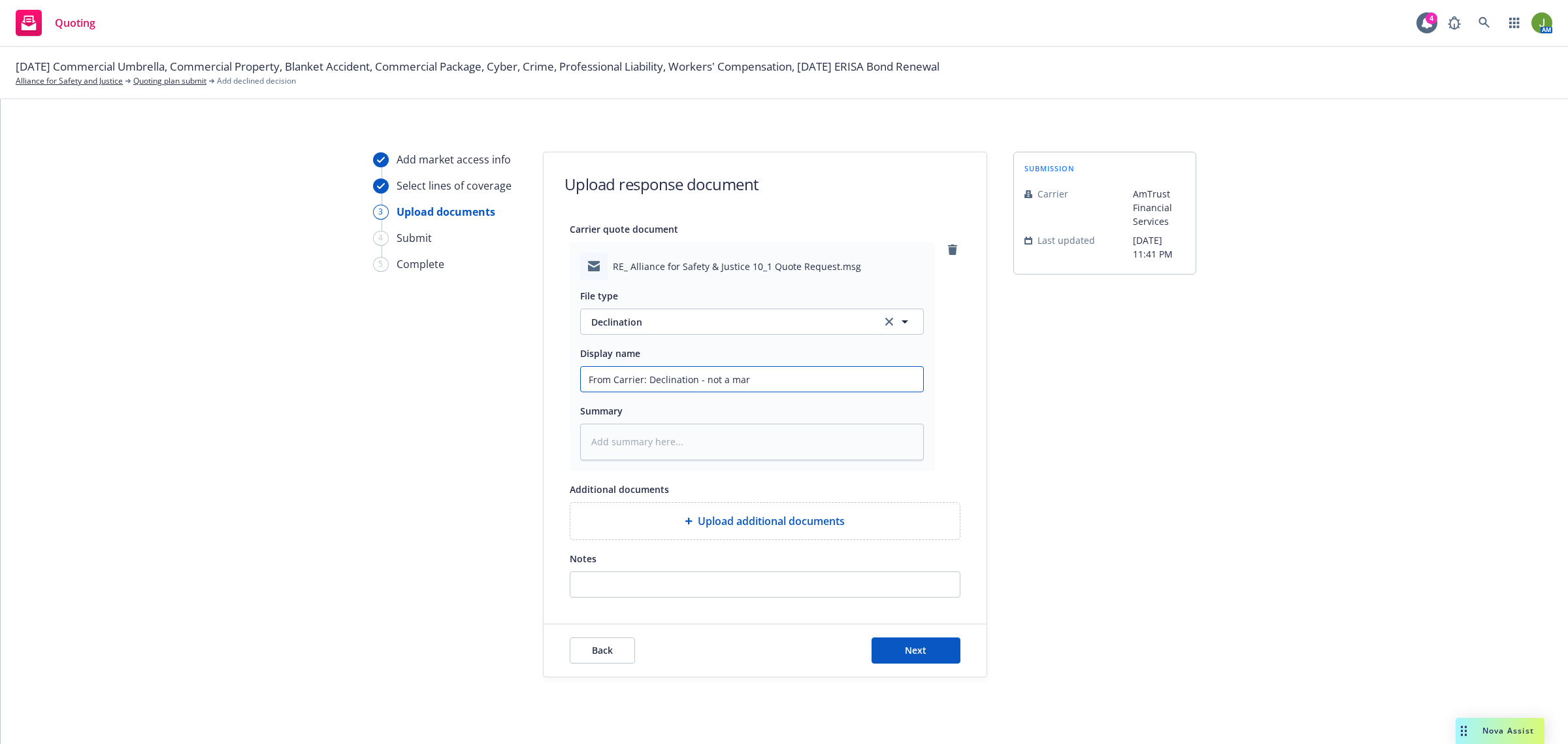
type input "From Carrier: Declination - not a mark"
type textarea "x"
type input "From Carrier: Declination - not a marke"
type textarea "x"
type input "From Carrier: Declination - not a market"
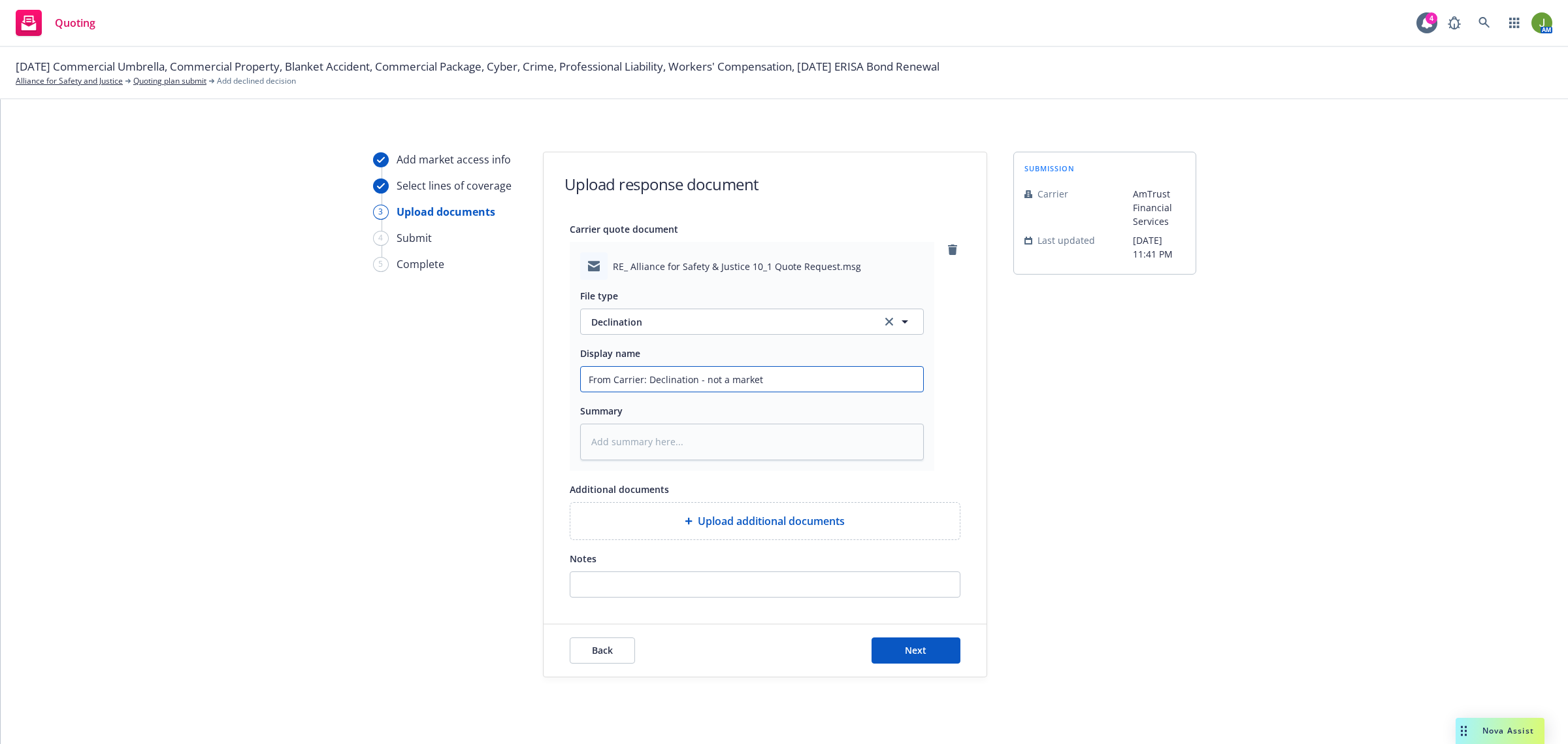
type textarea "x"
type input "From Carrier: Declination - not a market"
type textarea "x"
type input "From Carrier: Declination - not a market f"
type textarea "x"
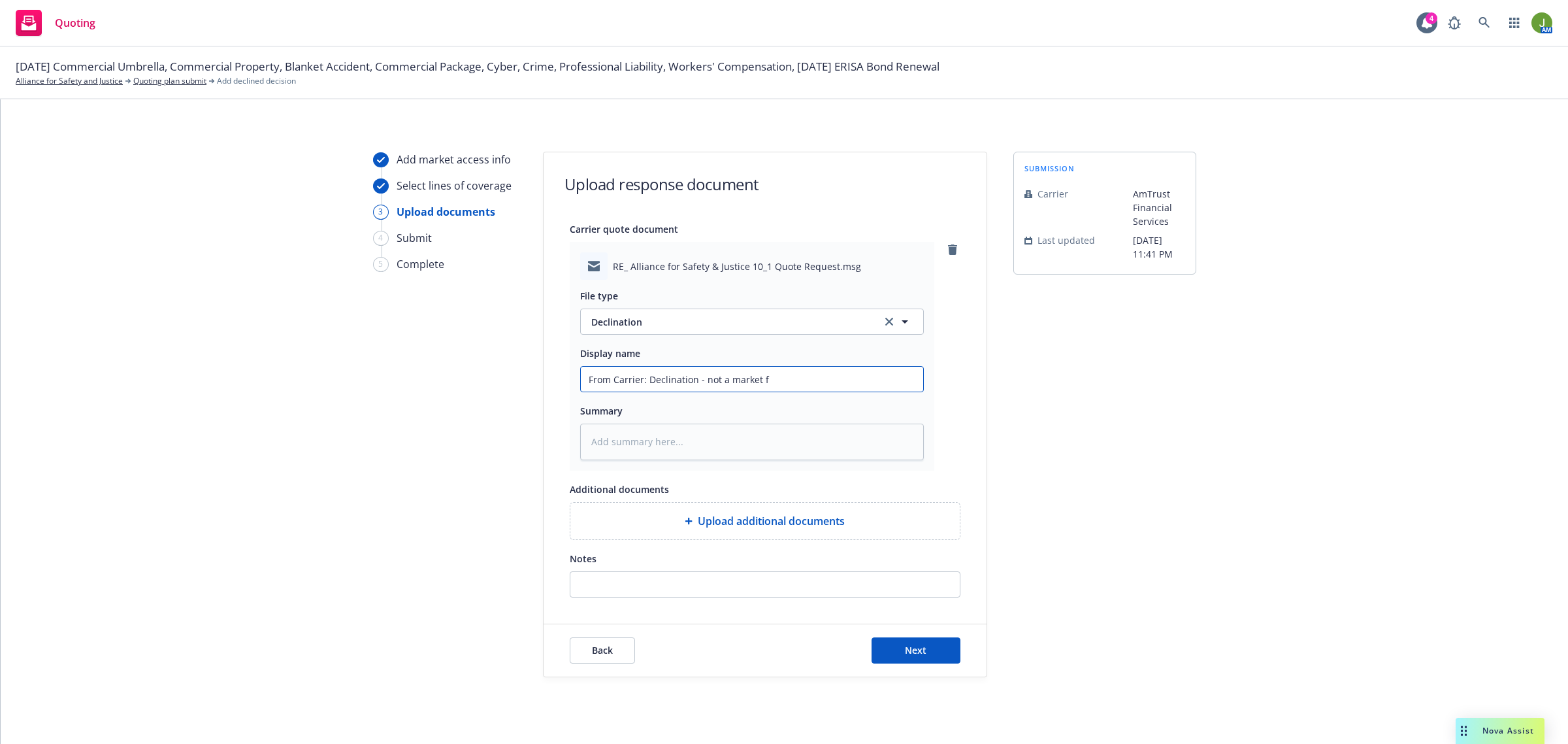
type input "From Carrier: Declination - not a market fo"
type textarea "x"
type input "From Carrier: Declination - not a market for"
type textarea "x"
type input "From Carrier: Declination - not a market for"
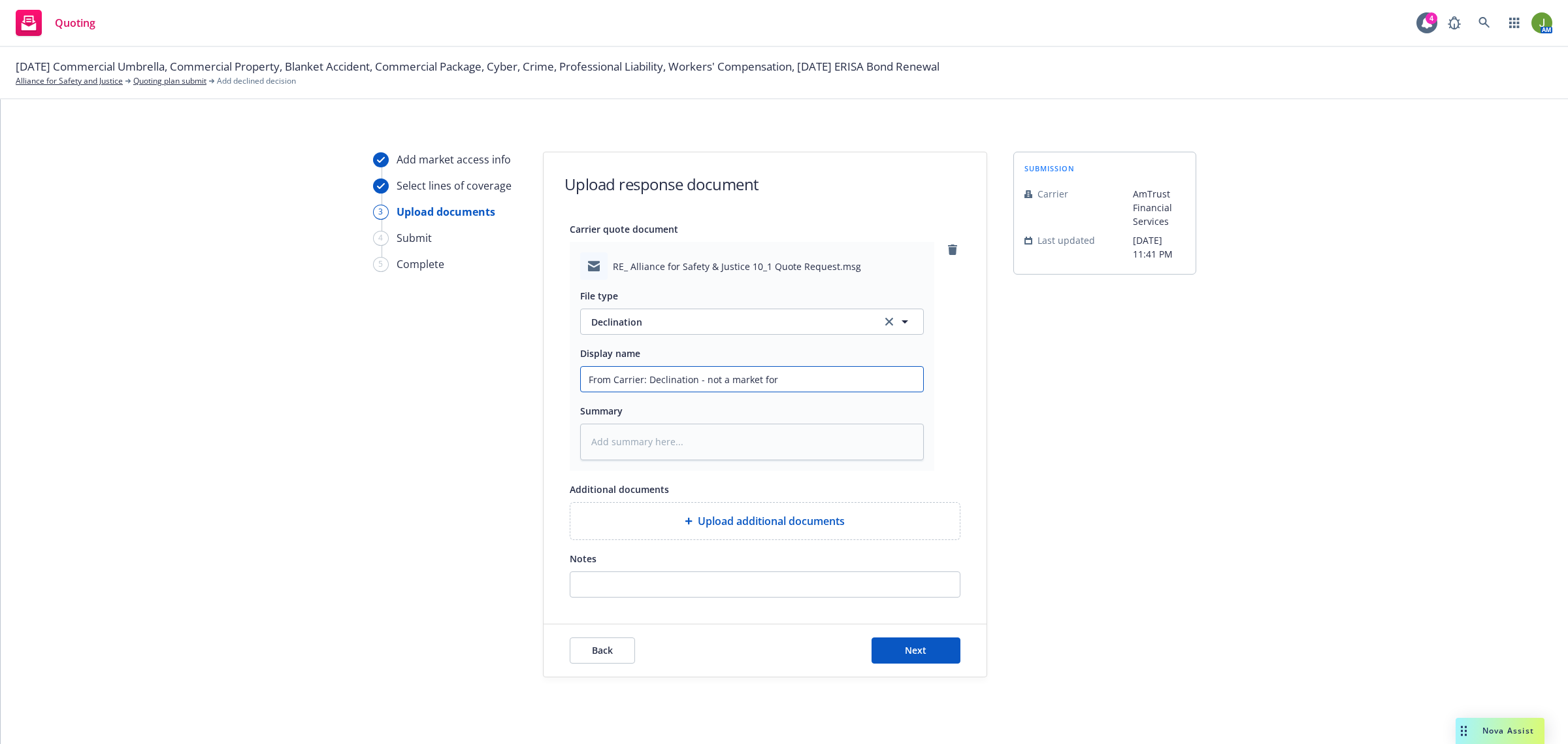
type textarea "x"
type input "From Carrier: Declination - not a market for a"
type textarea "x"
type input "From Carrier: Declination - not a market for ad"
type textarea "x"
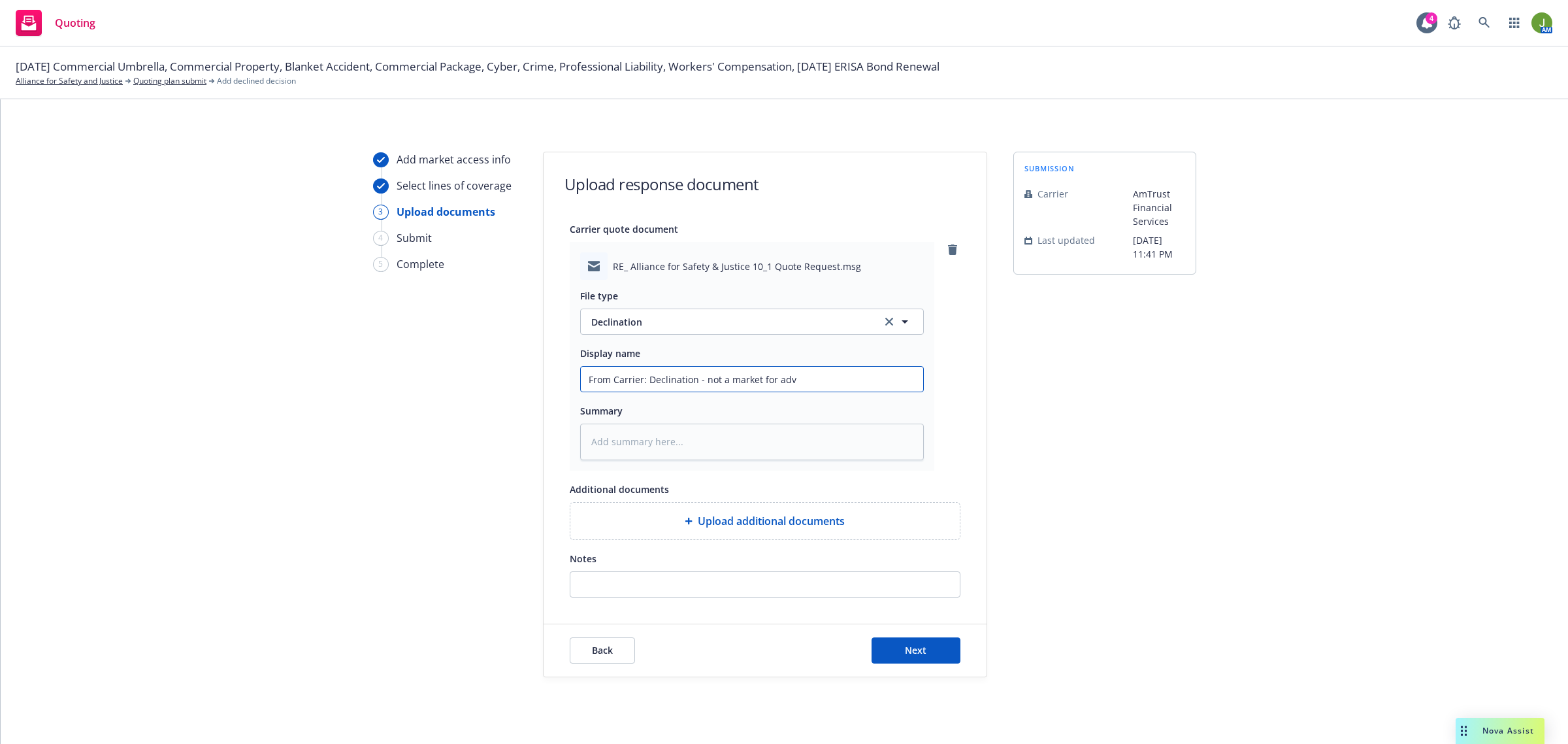
type input "From Carrier: Declination - not a market for advo"
type textarea "x"
type input "From Carrier: Declination - not a market for advoc"
type textarea "x"
type input "From Carrier: Declination - not a market for advoca"
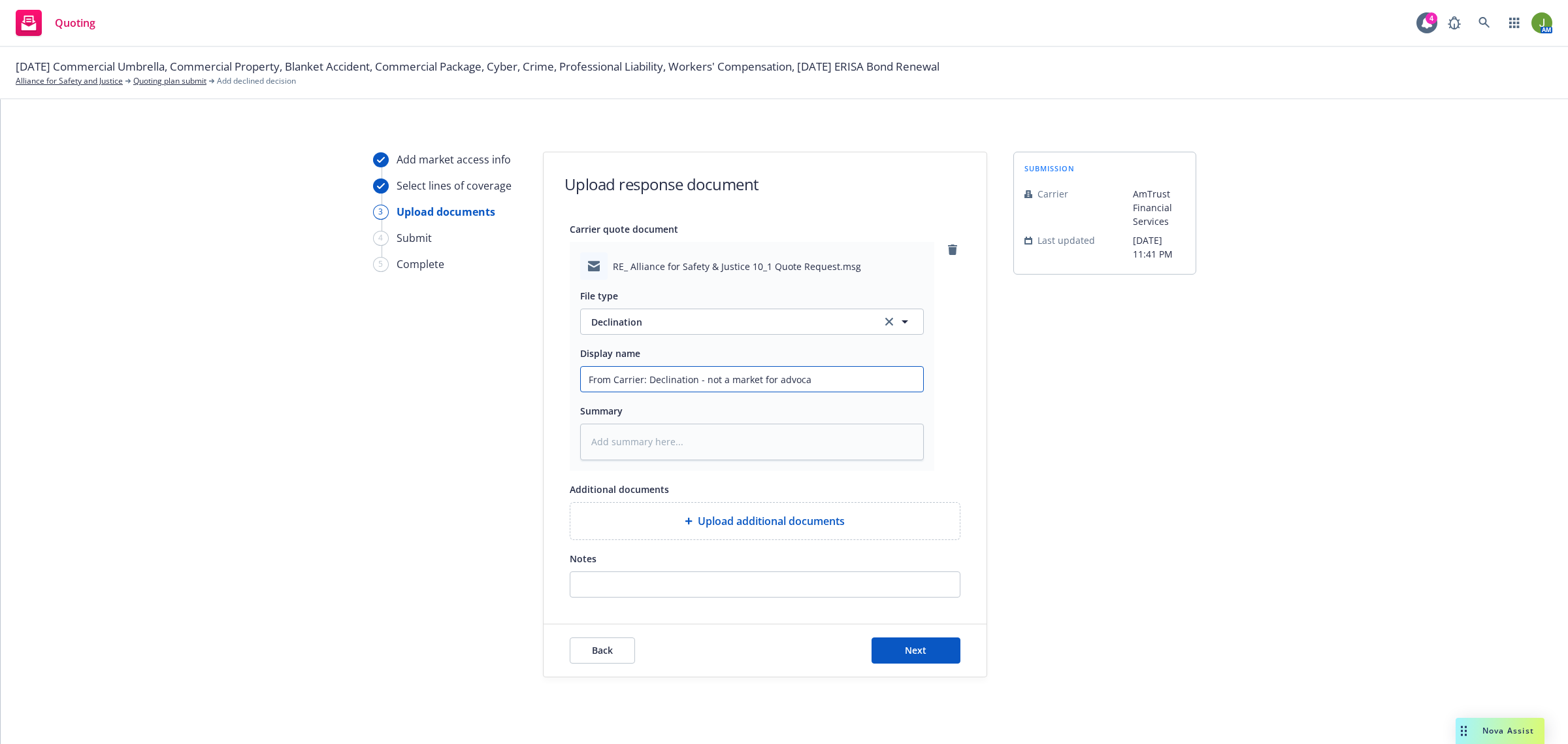
type textarea "x"
type input "From Carrier: Declination - not a market for advocac"
type textarea "x"
type input "From Carrier: Declination - not a market for advocacy"
type textarea "x"
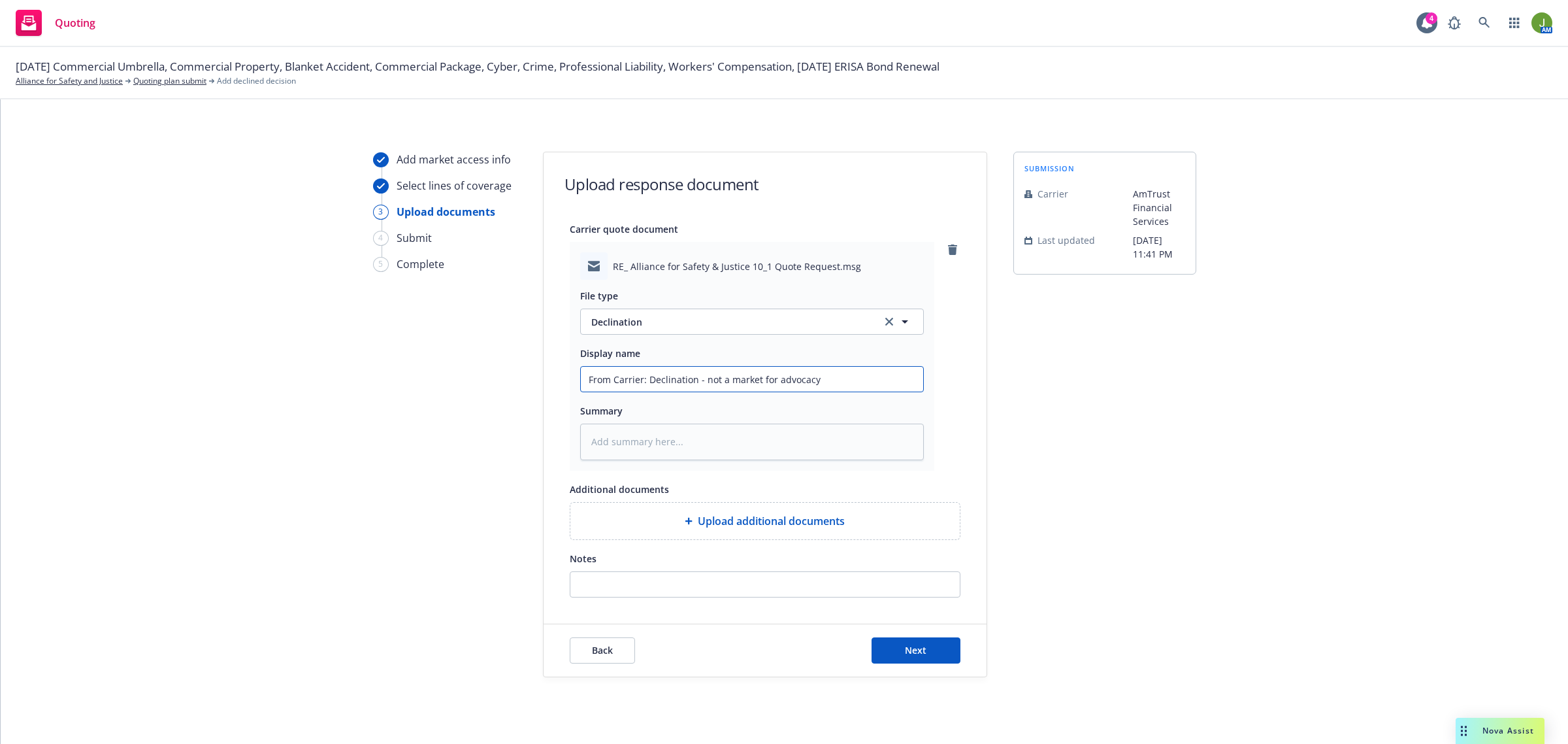
type input "From Carrier: Declination - not a market for advocacy"
type textarea "x"
type input "From Carrier: Declination - not a market for advocacy o"
type textarea "x"
type input "From Carrier: Declination - not a market for advocacy or"
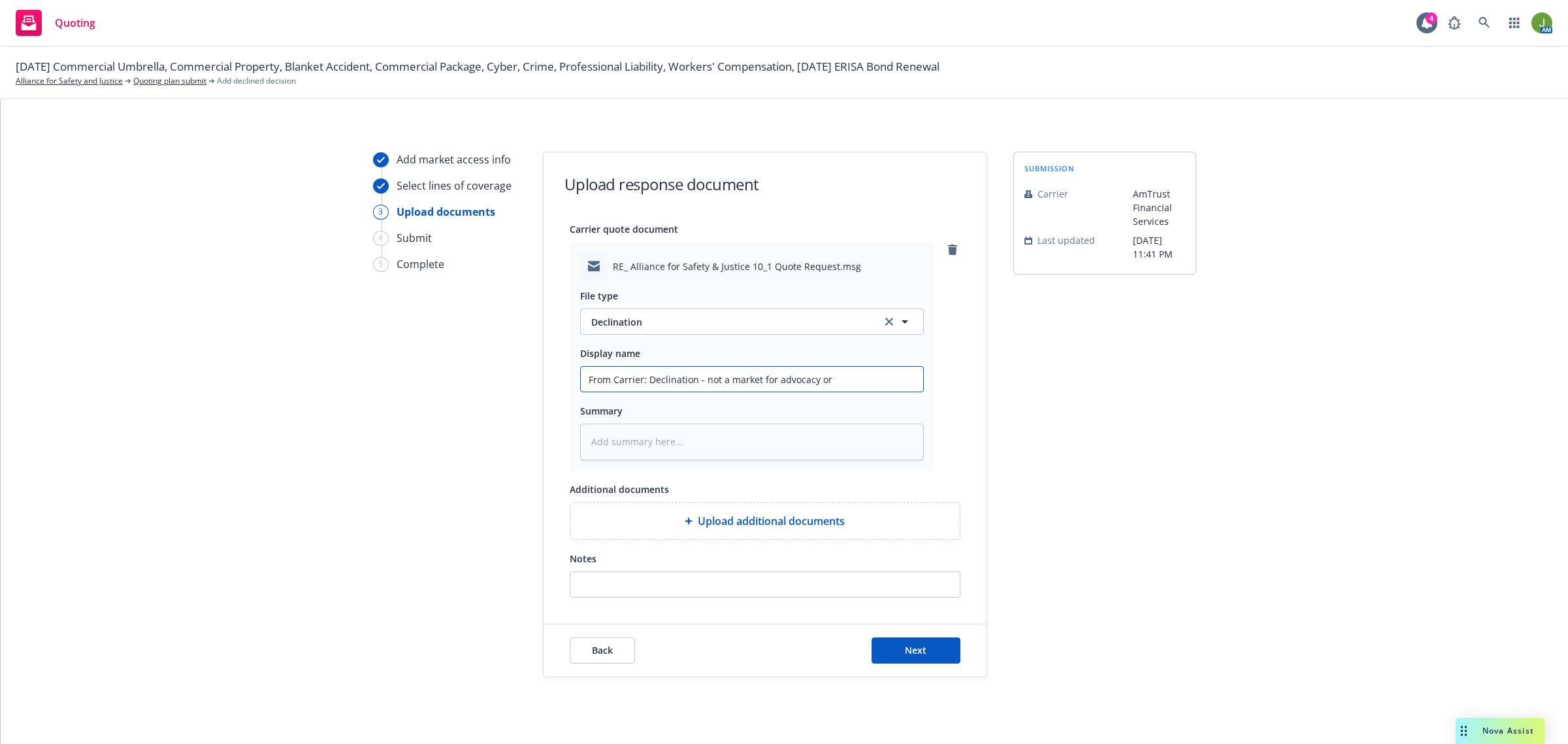
type textarea "x"
type input "From Carrier: Declination - not a market for advocacy org"
type textarea "x"
type input "From Carrier: Declination - not a market for advocacy orga"
type textarea "x"
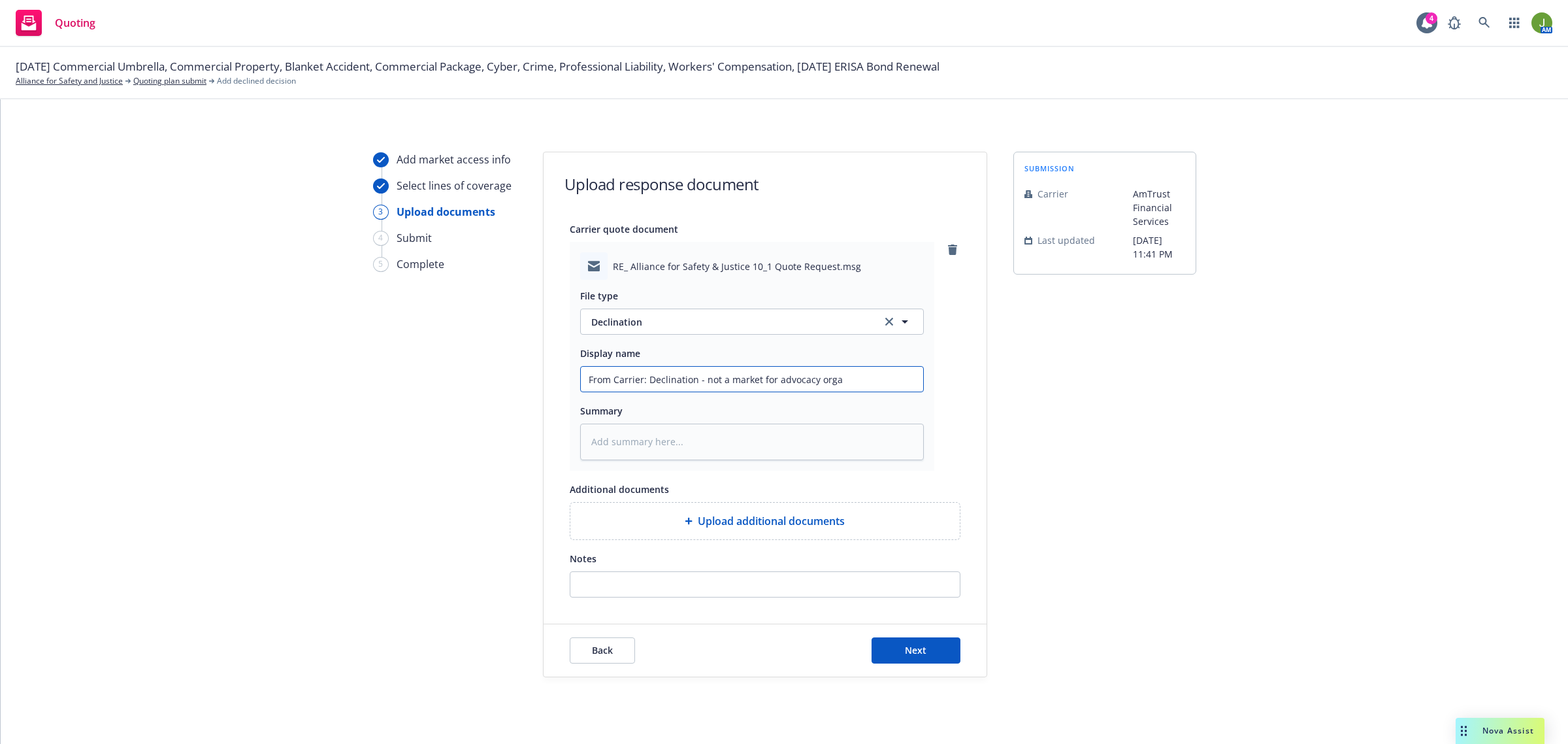
type input "From Carrier: Declination - not a market for advocacy organ"
type textarea "x"
type input "From Carrier: Declination - not a market for advocacy organi"
type textarea "x"
type input "From Carrier: Declination - not a market for advocacy organiz"
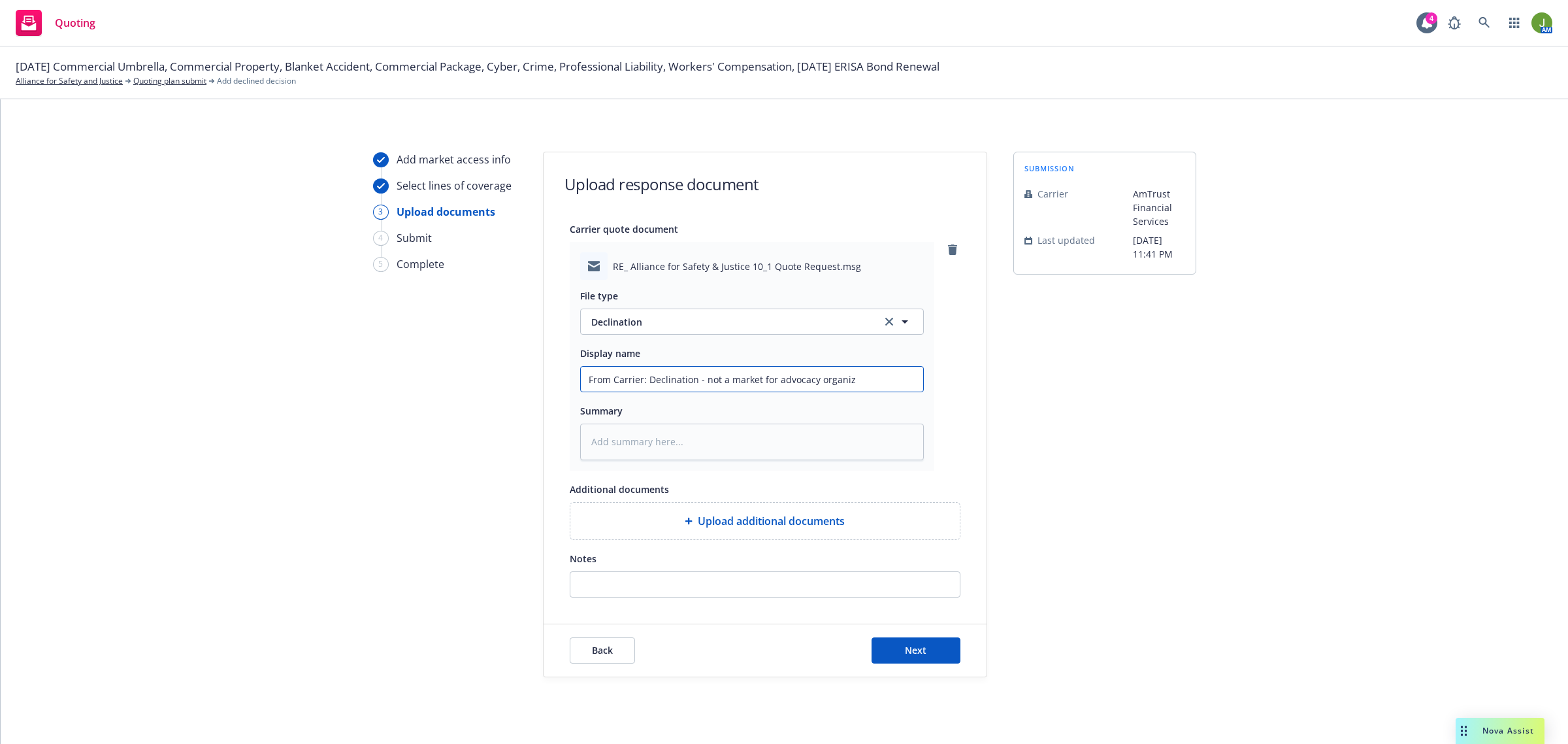
type textarea "x"
type input "From Carrier: Declination - not a market for advocacy organiza"
type textarea "x"
type input "From Carrier: Declination - not a market for advocacy organizat"
type textarea "x"
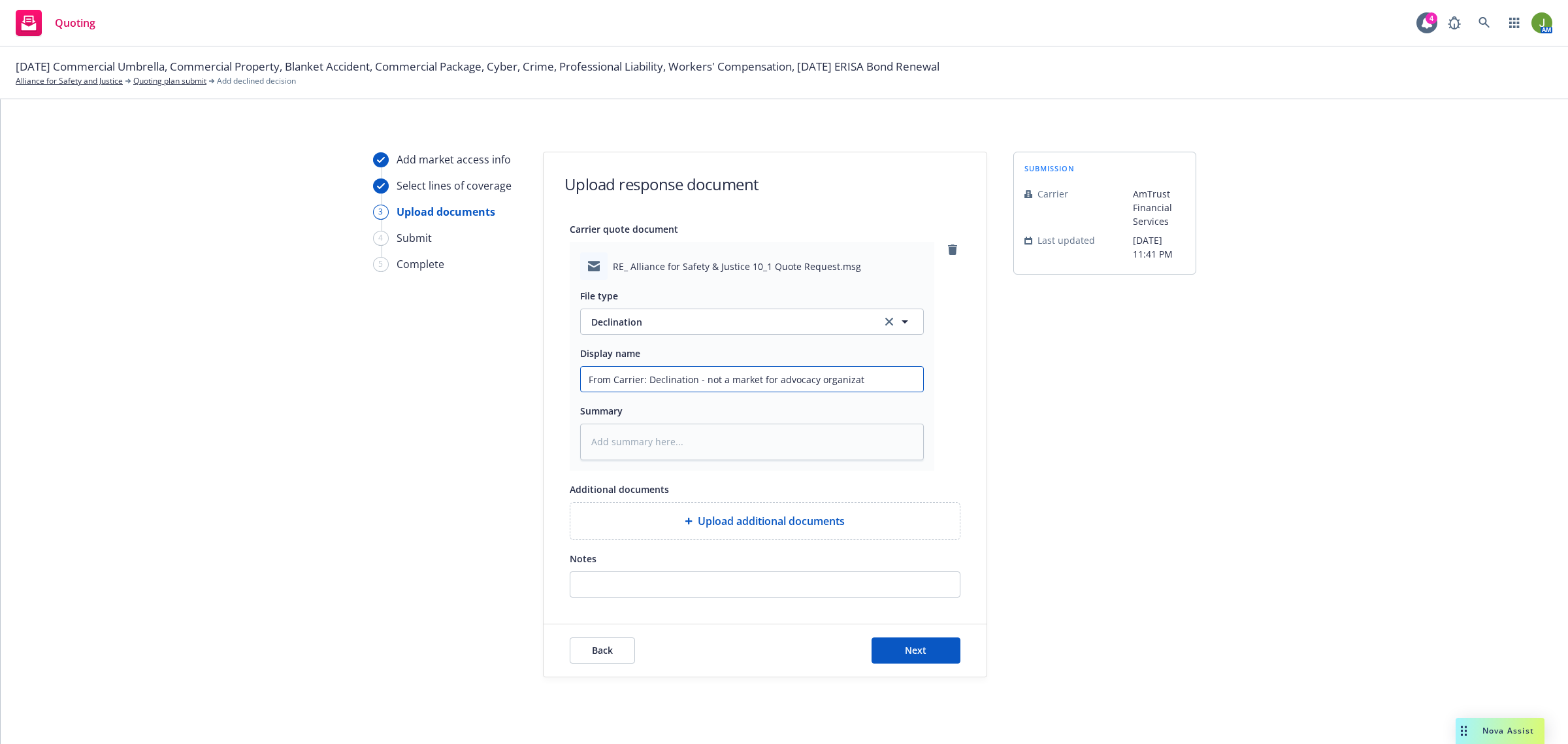
type input "From Carrier: Declination - not a market for advocacy organizati"
type textarea "x"
type input "From Carrier: Declination - not a market for advocacy organizatio"
type textarea "x"
type input "From Carrier: Declination - not a market for advocacy organization"
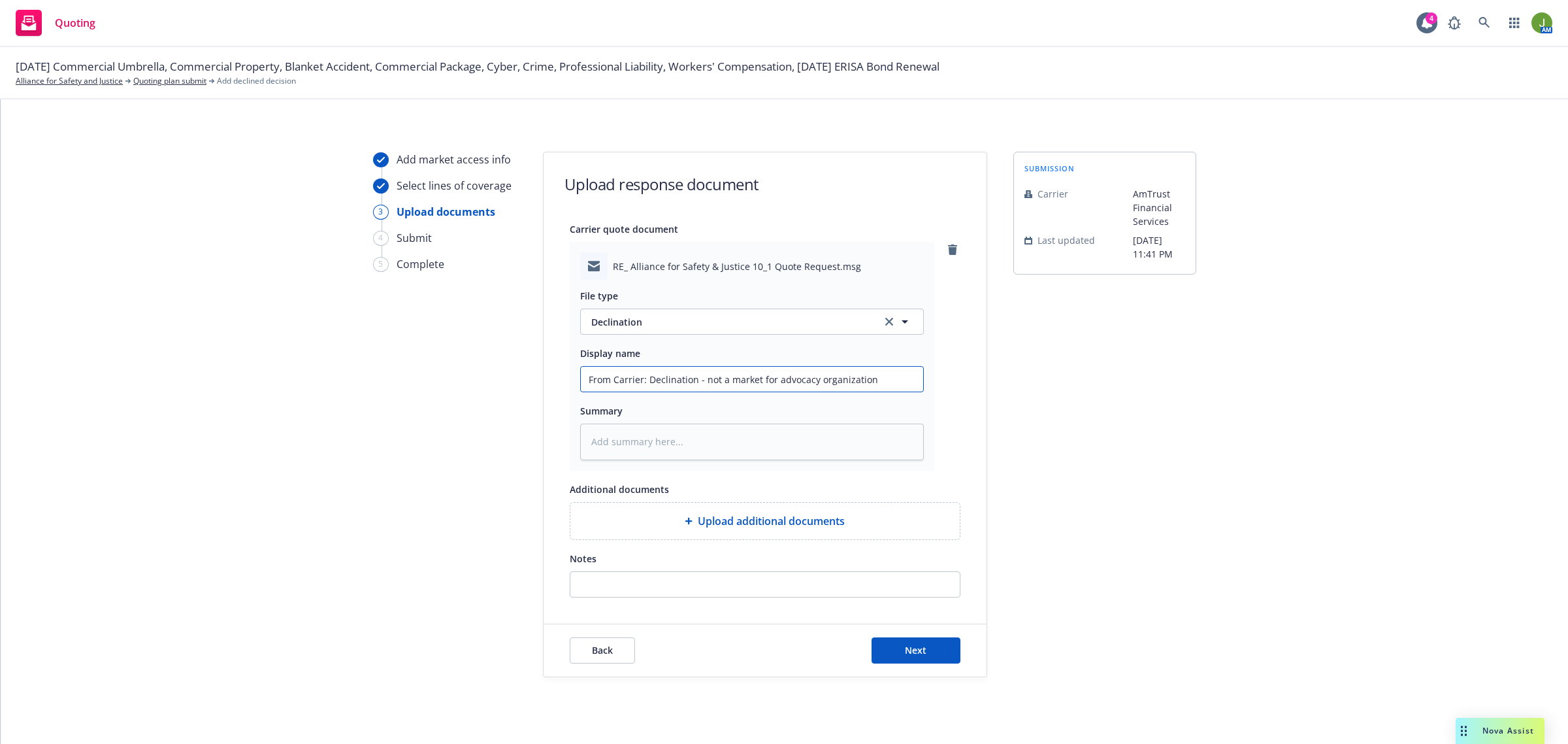
type textarea "x"
type input "From Carrier: Declination - not a market for advocacy organizations"
click at [934, 652] on button "Next" at bounding box center [915, 651] width 89 height 26
type textarea "x"
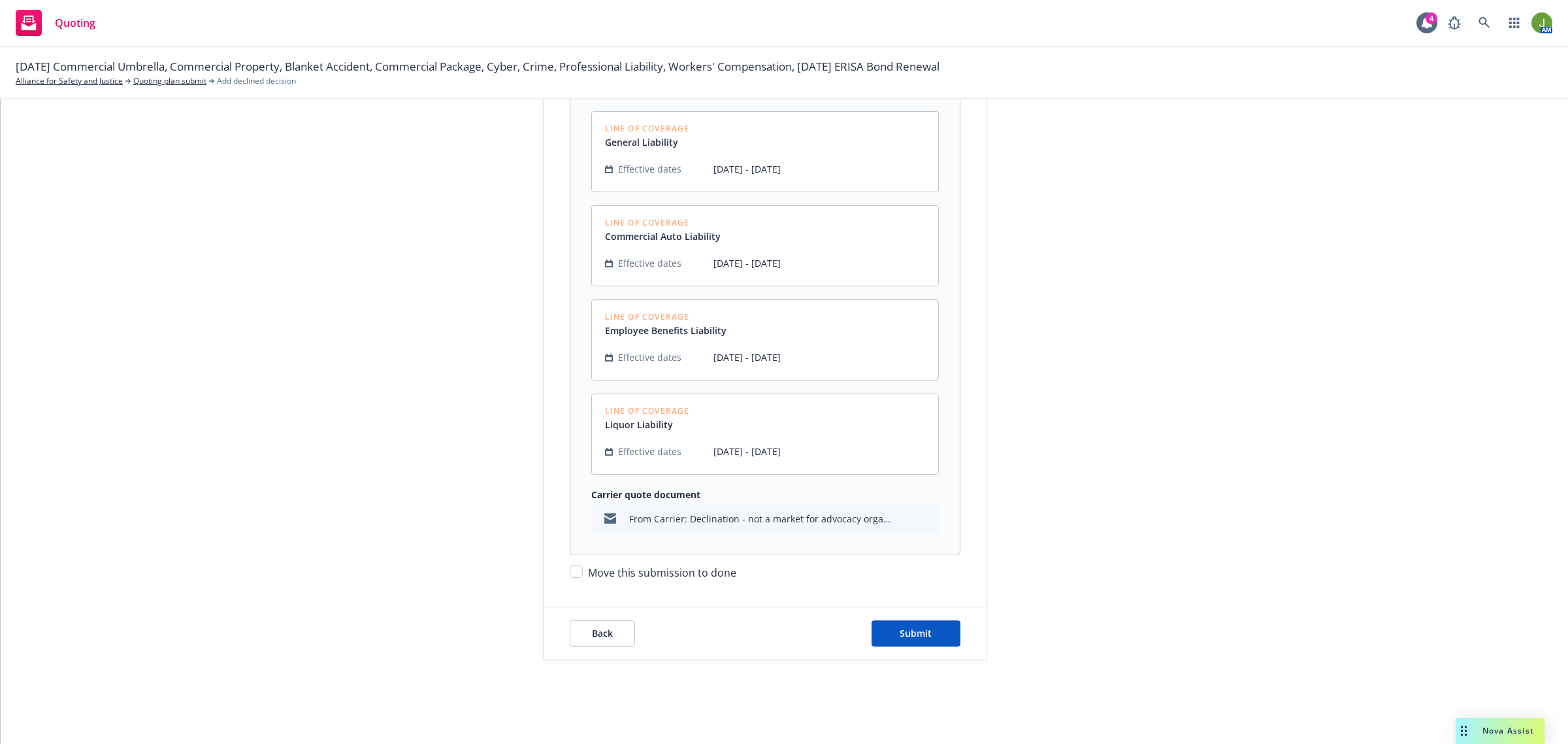
scroll to position [397, 0]
click at [570, 572] on input "Move this submission to done" at bounding box center [576, 571] width 13 height 13
checkbox input "true"
click at [908, 632] on span "Submit" at bounding box center [915, 632] width 32 height 12
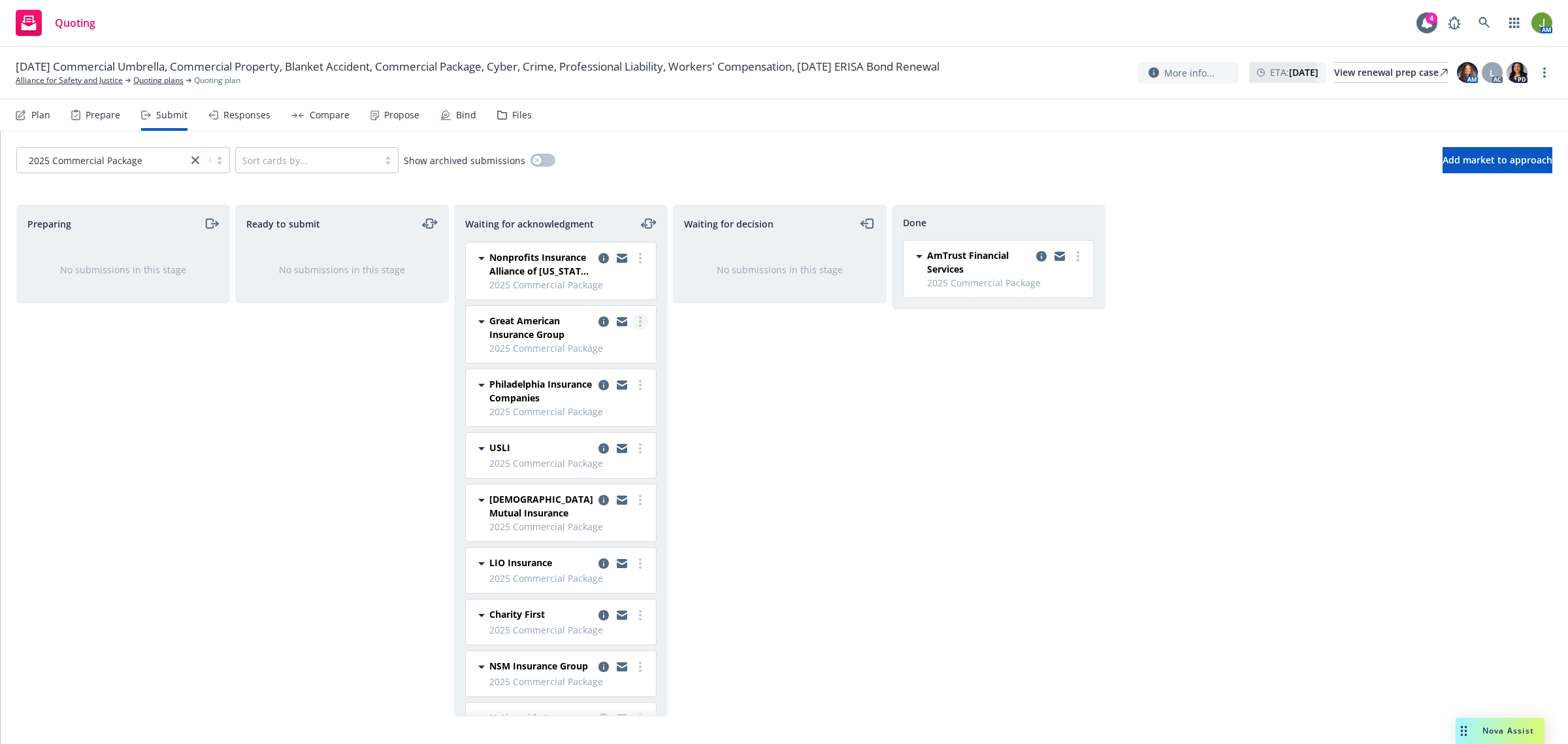
click at [639, 322] on circle "more" at bounding box center [640, 322] width 3 height 3
click at [602, 353] on span "Log acknowledgement" at bounding box center [568, 348] width 128 height 12
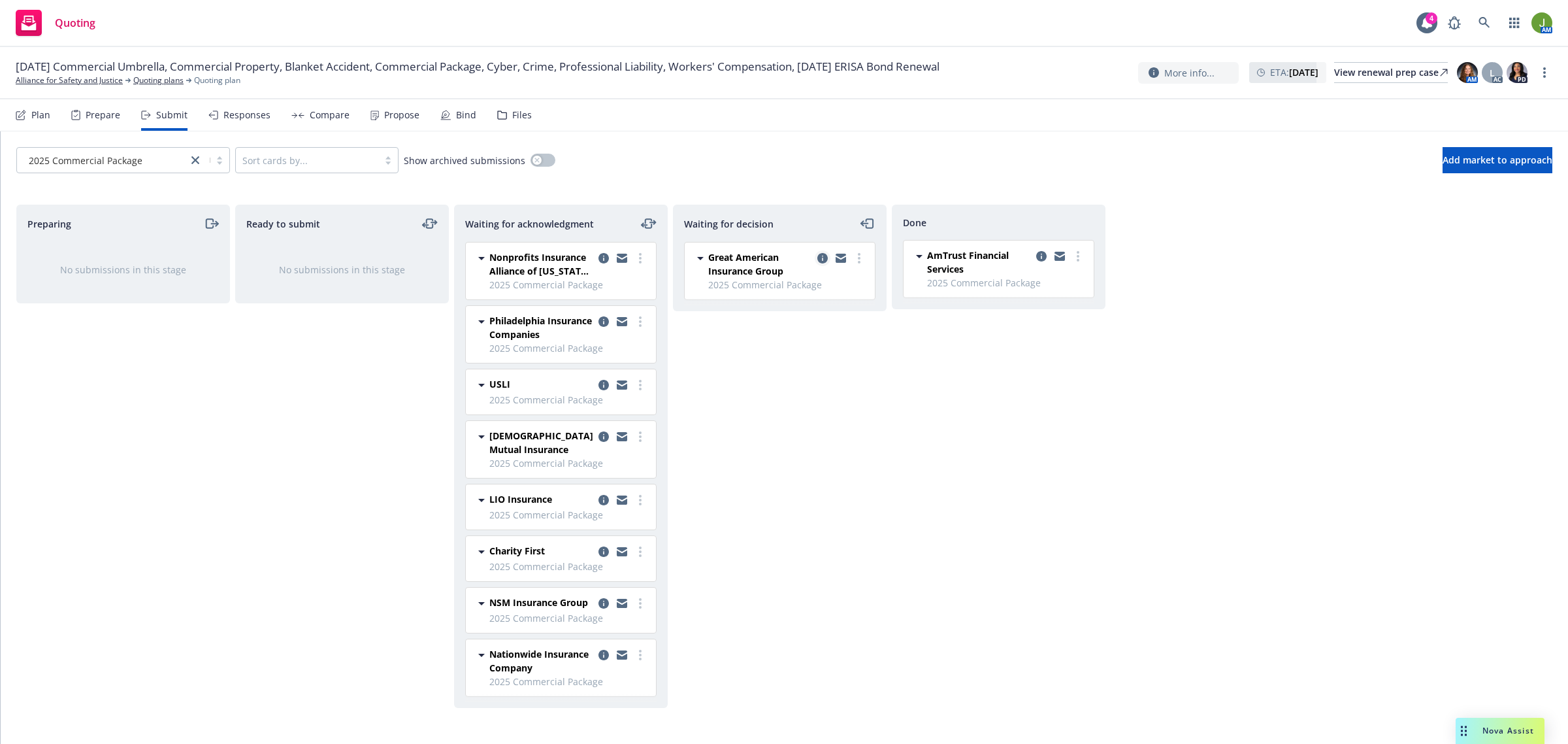
click at [818, 259] on icon "copy logging email" at bounding box center [822, 258] width 10 height 10
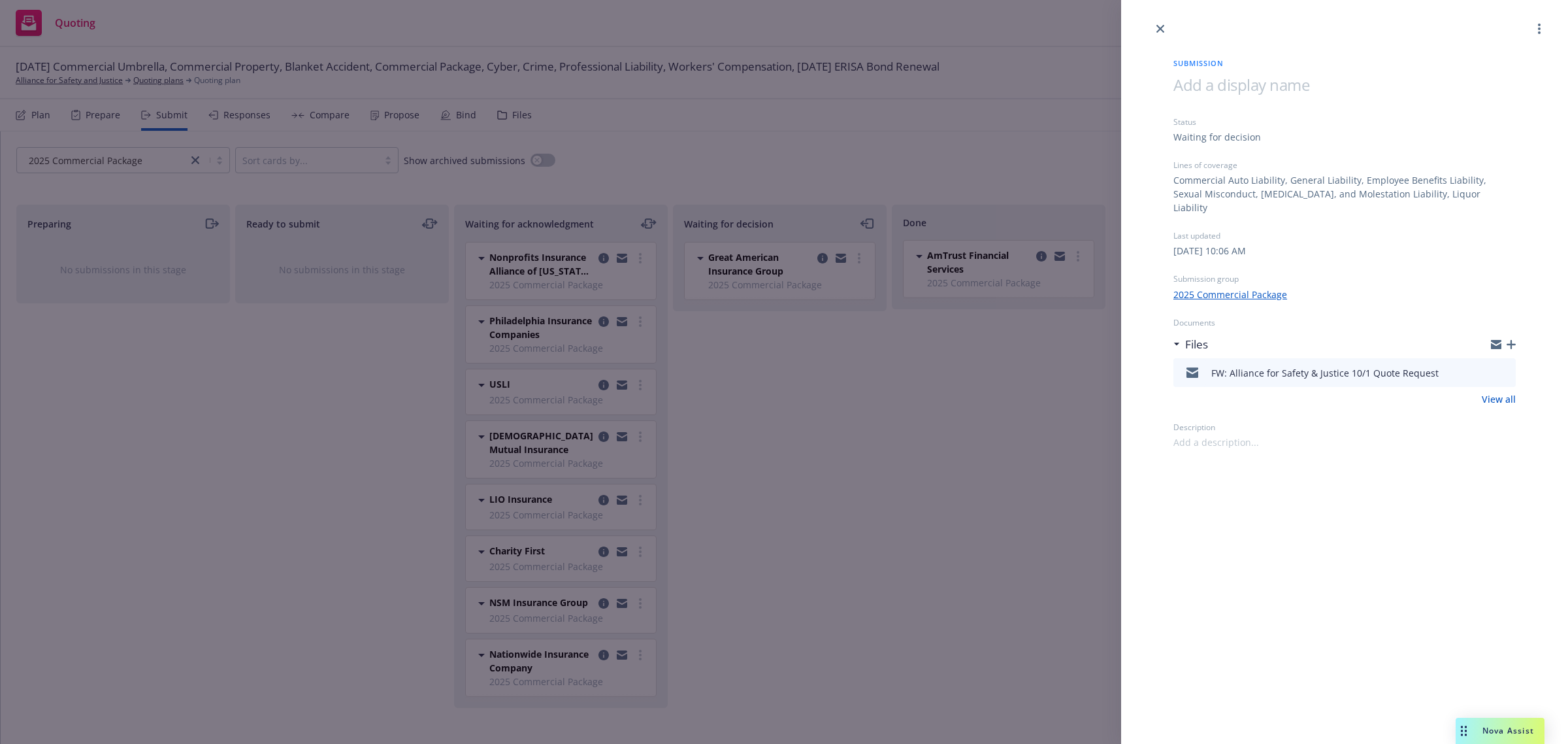
click at [1510, 340] on icon "button" at bounding box center [1511, 344] width 9 height 9
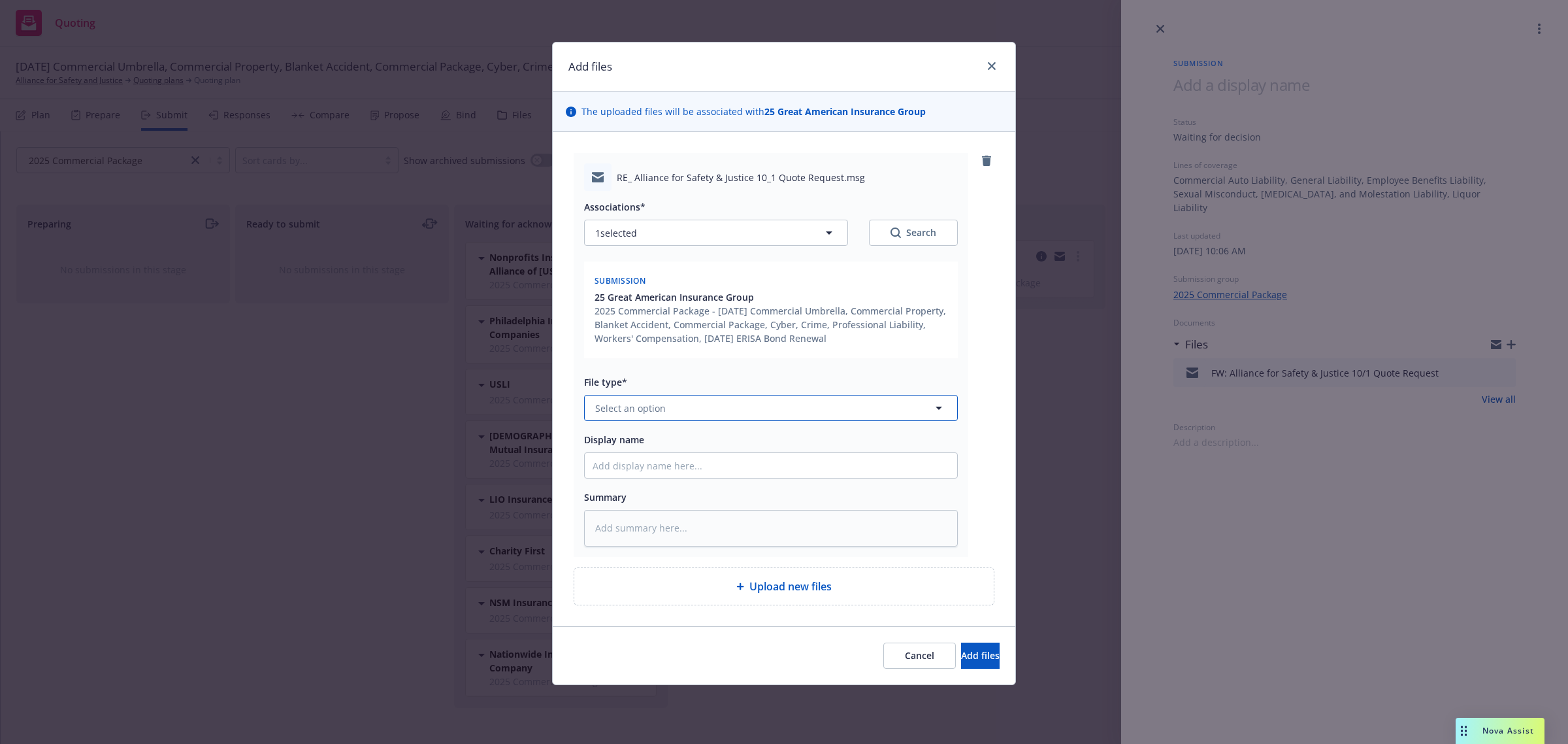
click at [635, 408] on span "Select an option" at bounding box center [631, 408] width 70 height 14
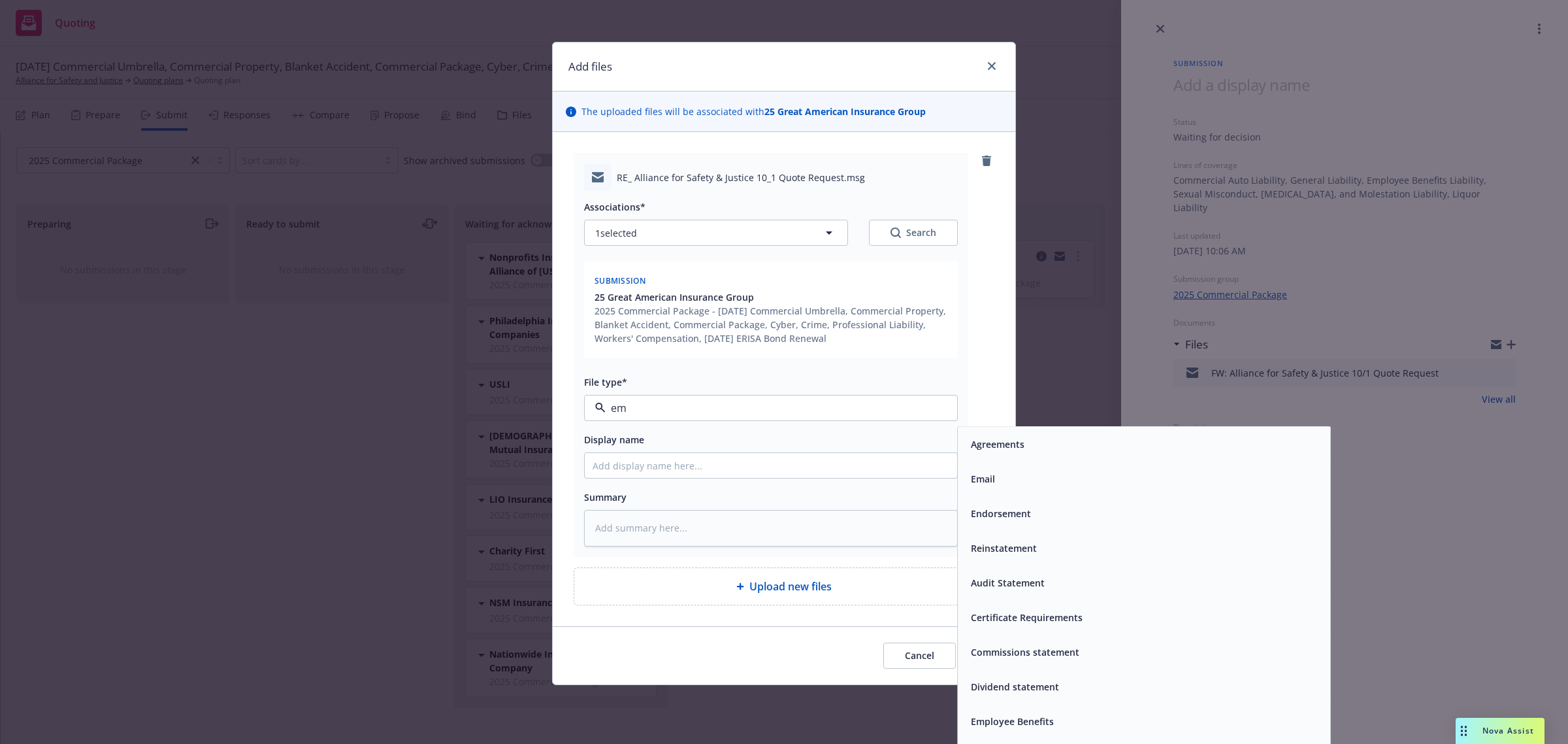
type input "e"
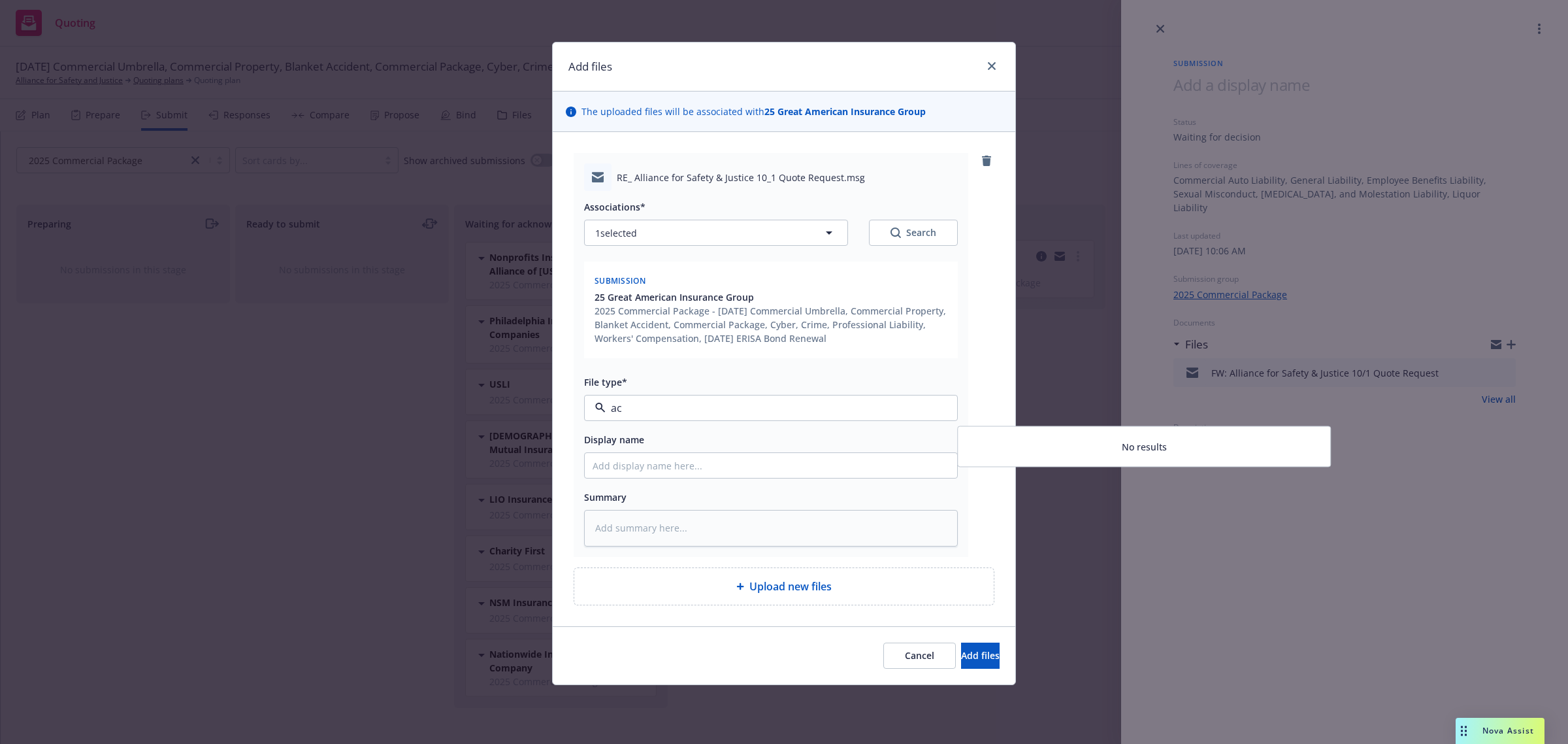
type input "a"
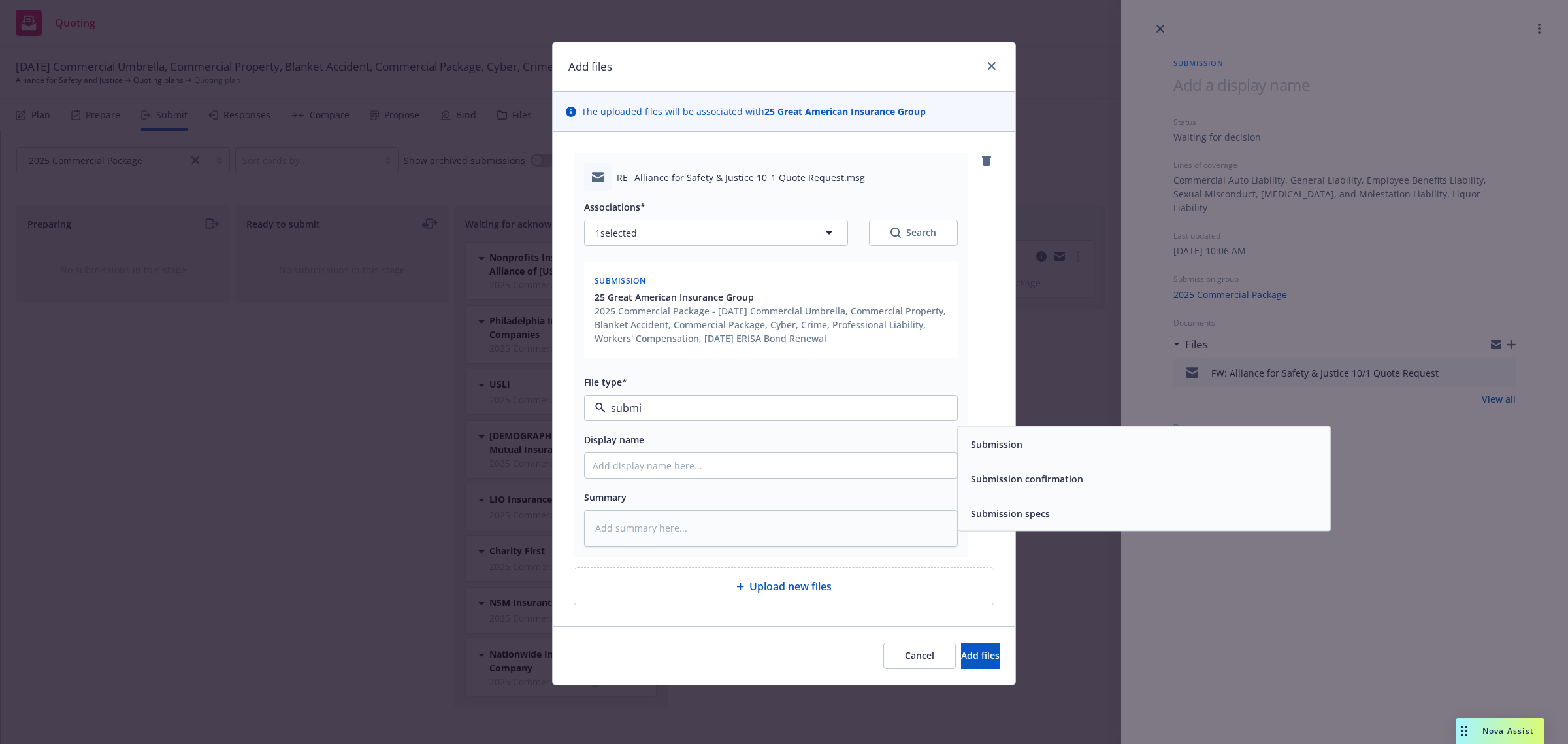
type input "subm"
click at [994, 472] on span "Submission confirmation" at bounding box center [1026, 478] width 112 height 14
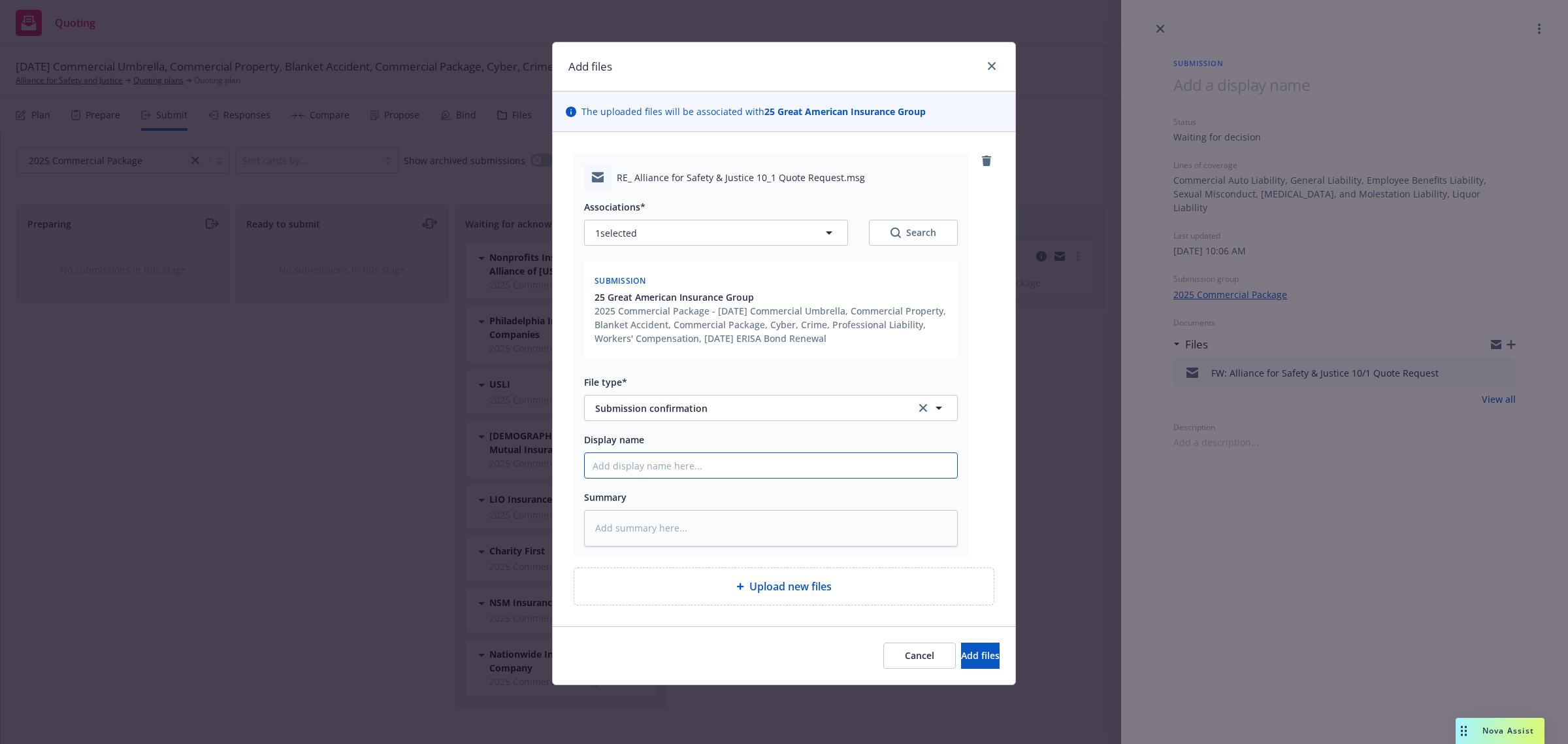
click at [726, 455] on input "Display name" at bounding box center [770, 466] width 372 height 25
type textarea "x"
type input "F"
type textarea "x"
type input "Fr"
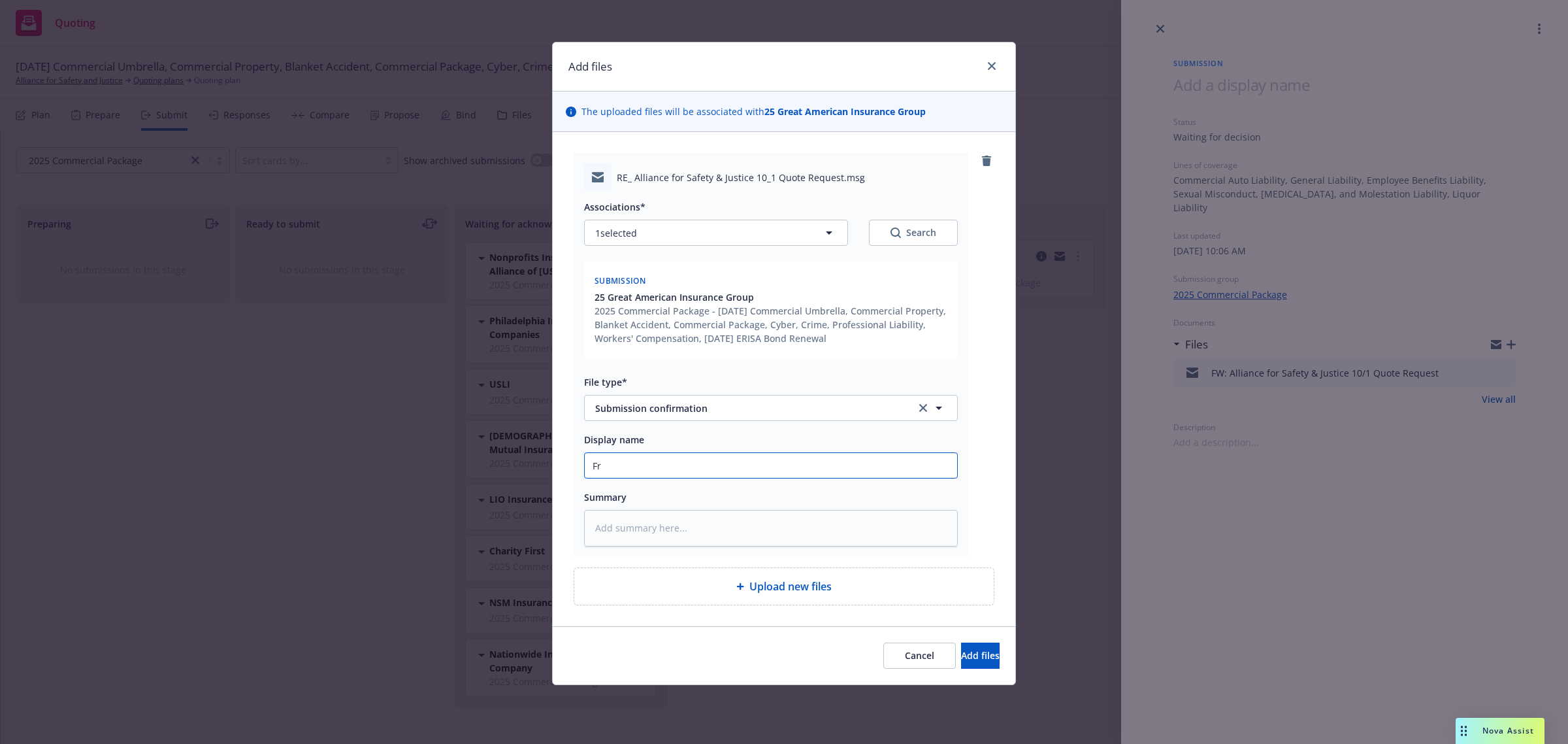
type textarea "x"
type input "Fro"
type textarea "x"
type input "From"
type textarea "x"
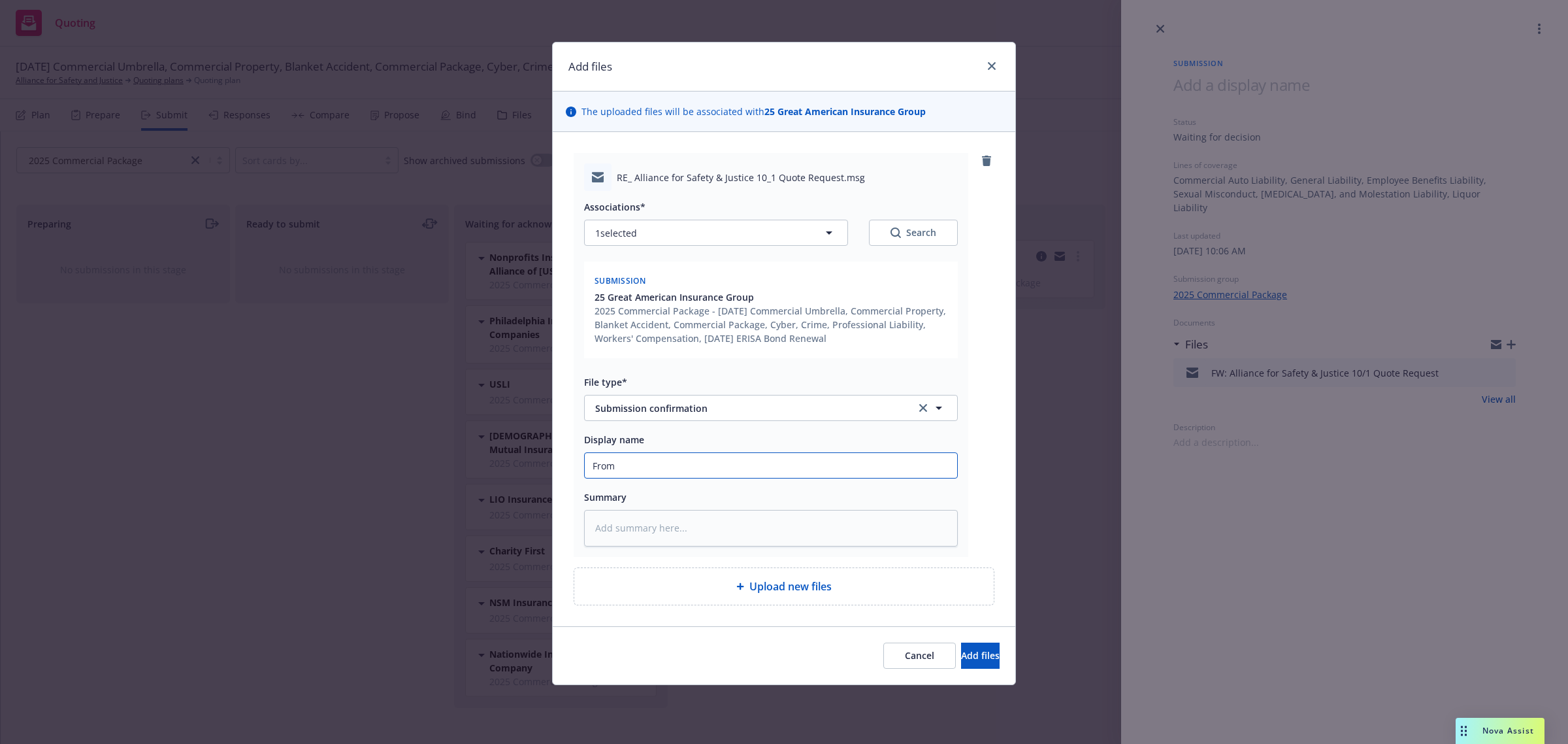
type input "From"
type textarea "x"
type input "From C"
type textarea "x"
type input "From Car"
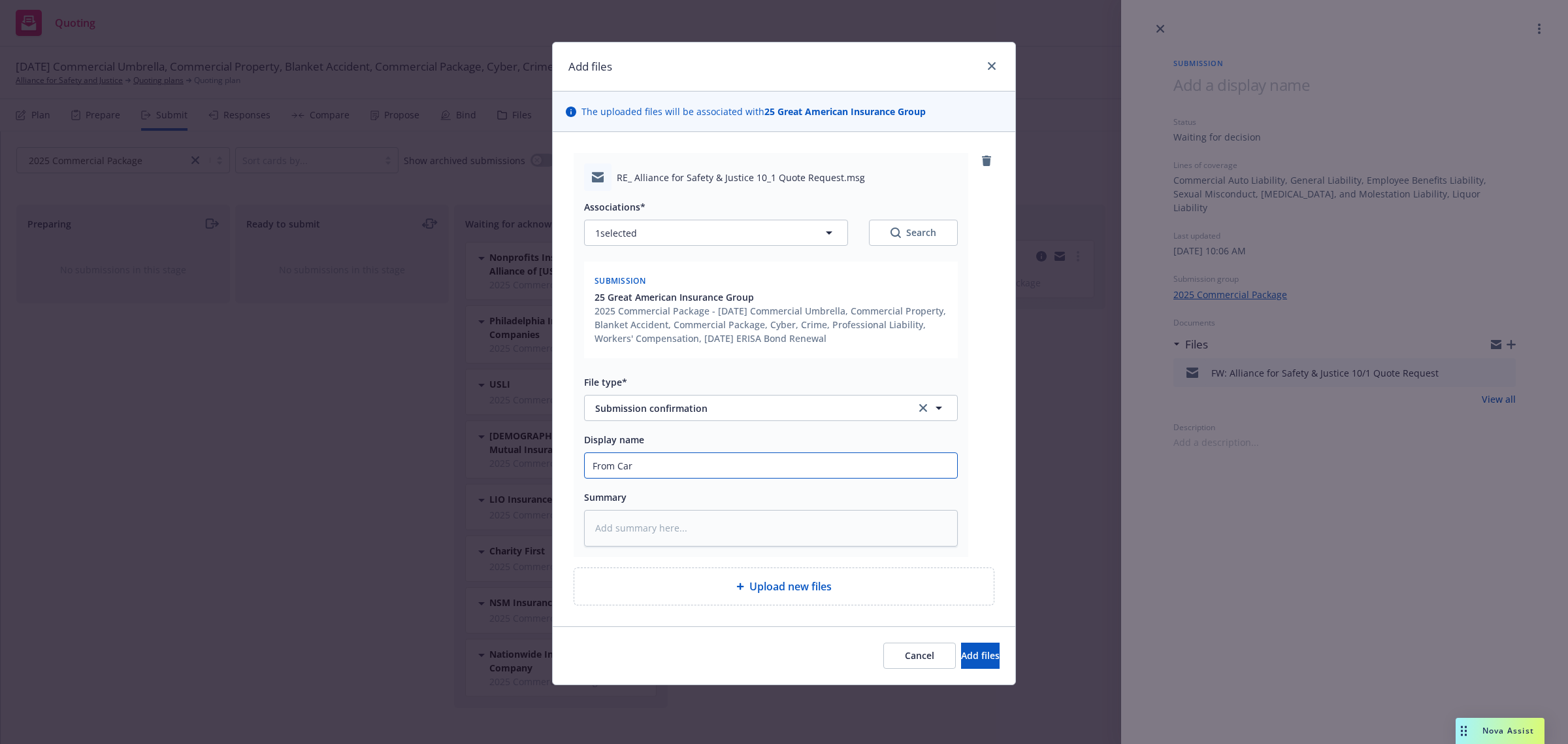
type textarea "x"
type input "From [PERSON_NAME]"
type textarea "x"
type input "From [PERSON_NAME]"
type textarea "x"
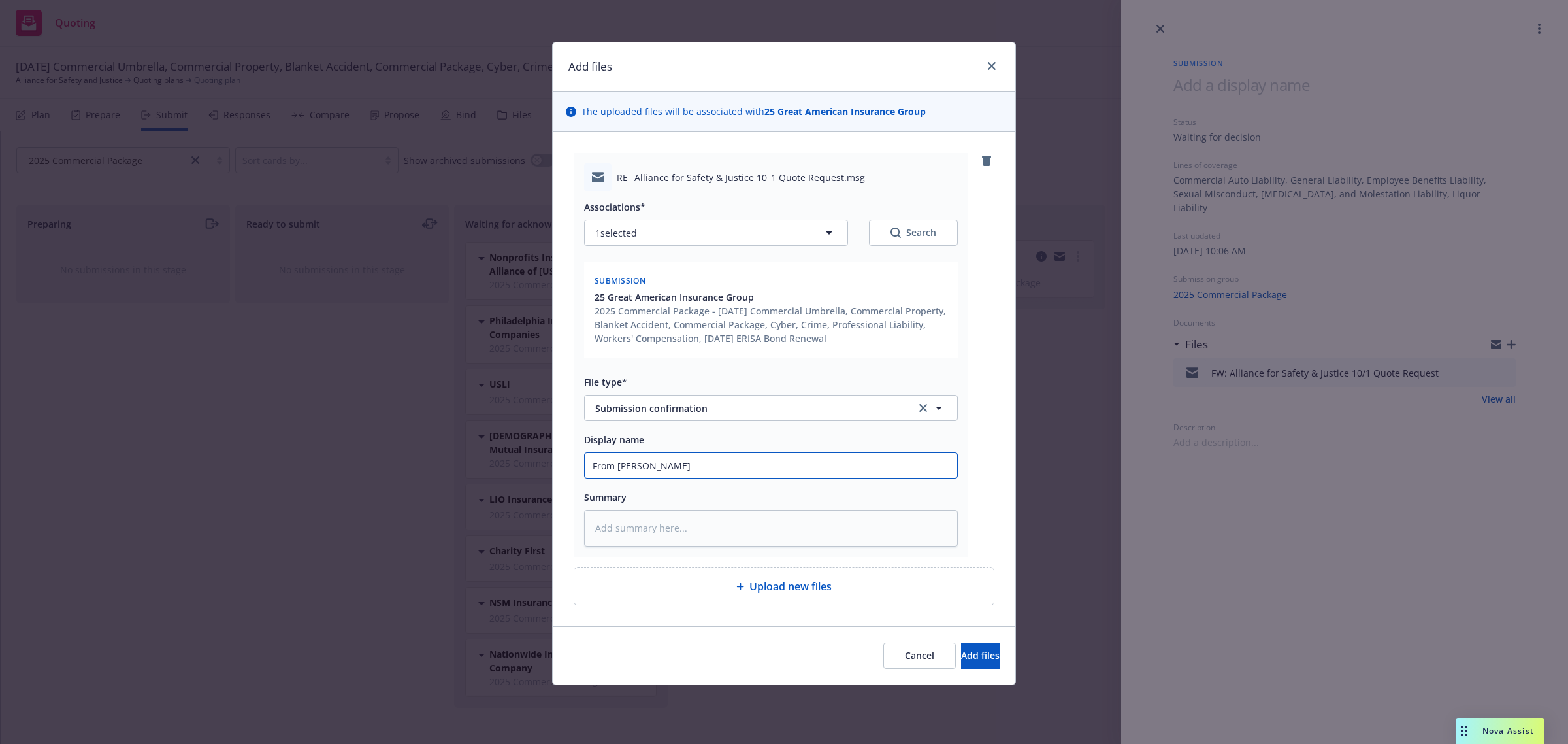
type input "From [PERSON_NAME]"
type textarea "x"
type input "From Carrier"
type textarea "x"
type input "From Carrier:"
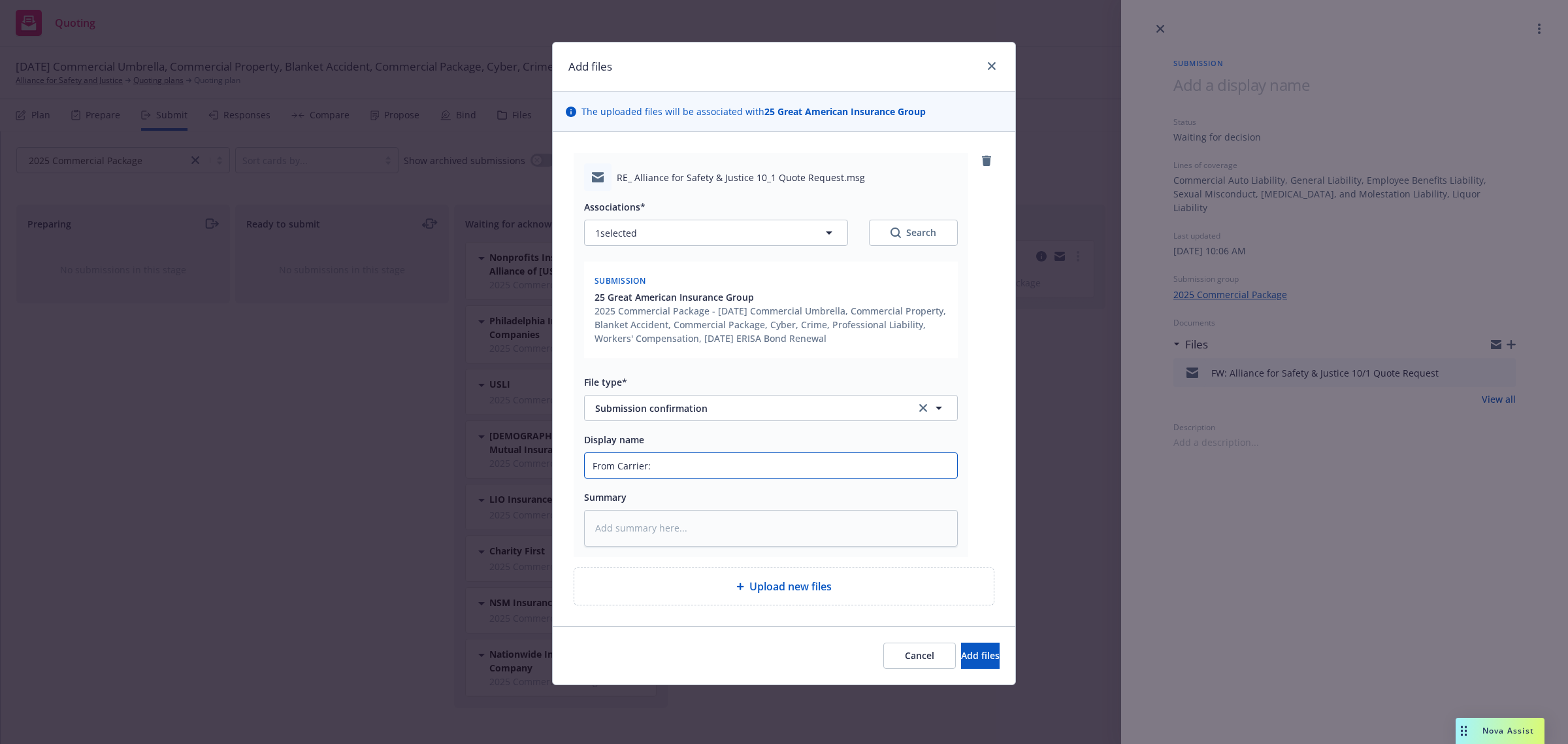
type textarea "x"
type input "From Carrier:"
type textarea "x"
type input "From Carrier: S"
type textarea "x"
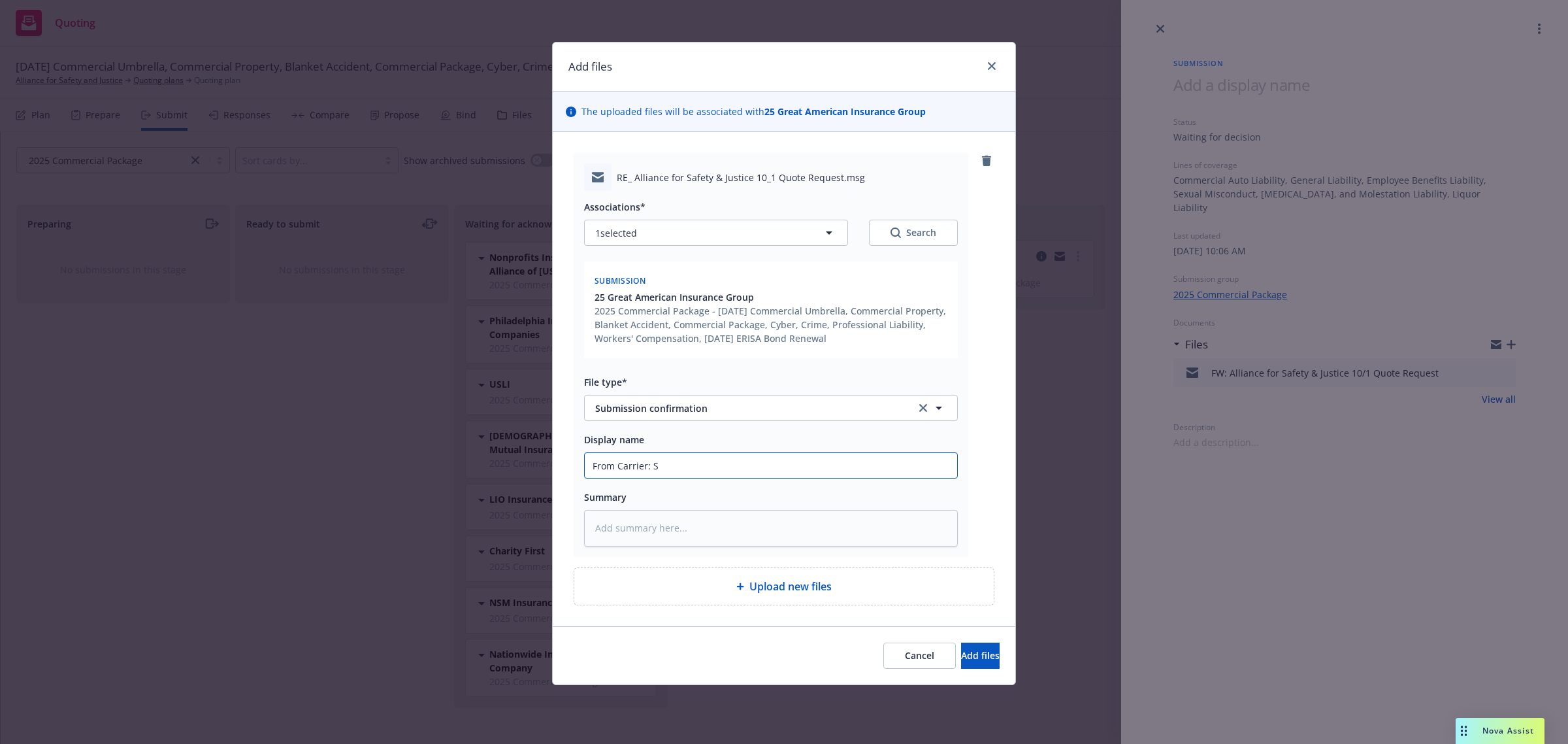
type input "From Carrier: Su"
type textarea "x"
type input "From Carrier: Subm"
type textarea "x"
type input "From Carrier: Submi"
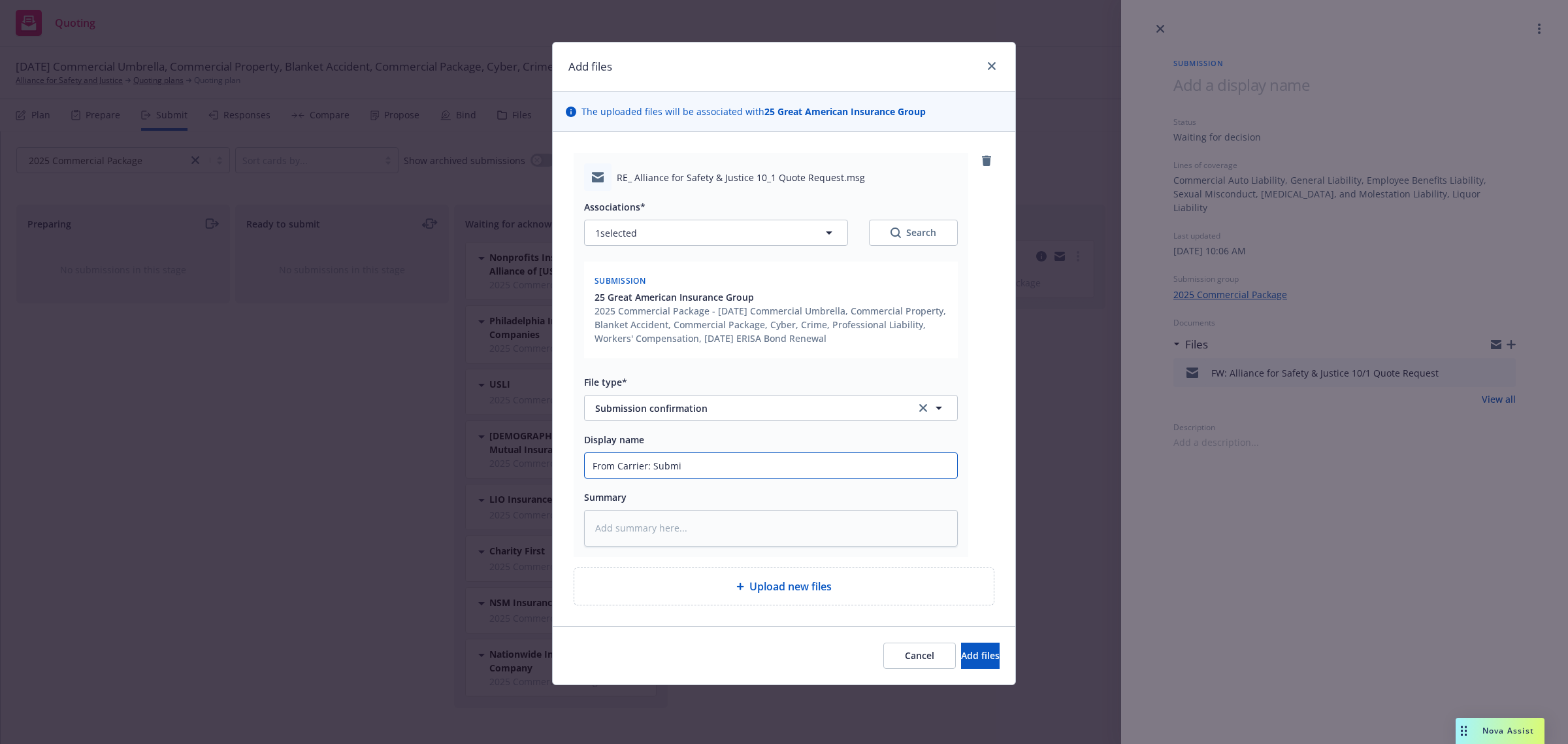
type textarea "x"
type input "From Carrier: Submis"
type textarea "x"
type input "From Carrier: Submiss"
type textarea "x"
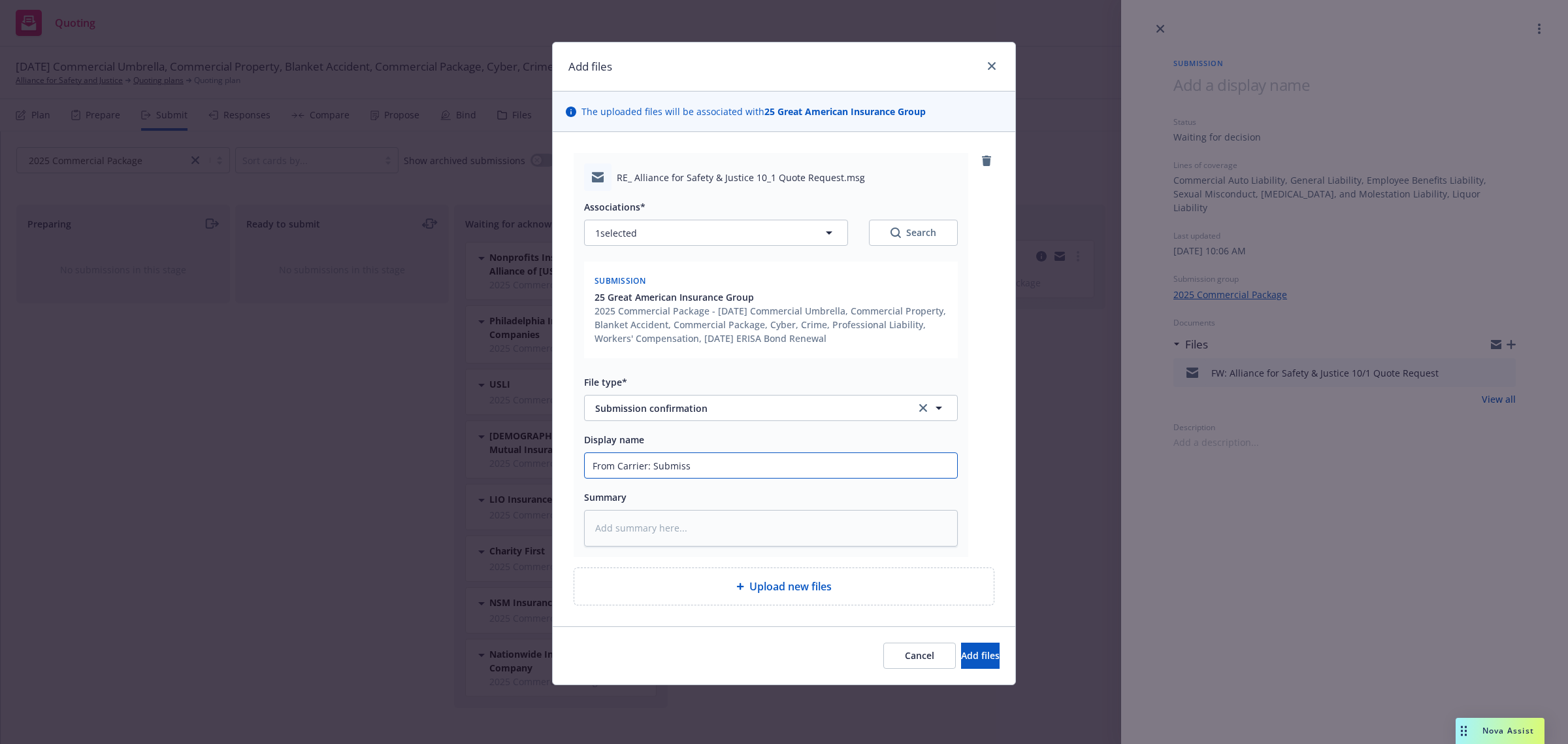
type input "From Carrier: Submissi"
type textarea "x"
type input "From Carrier: Submissio"
type textarea "x"
type input "From Carrier: Submission"
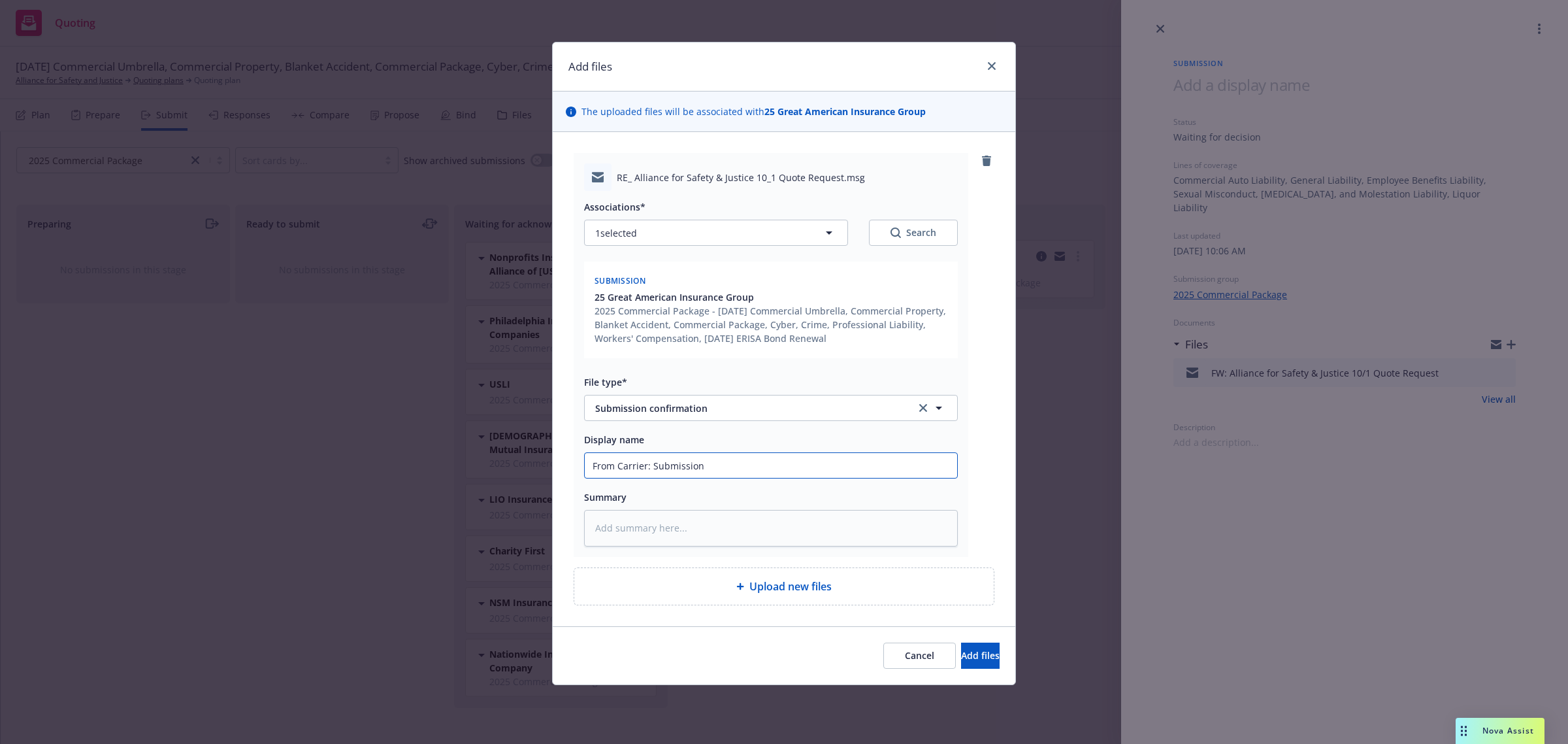
type textarea "x"
type input "From Carrier: Submission"
type textarea "x"
type input "From Carrier: Submission A"
type textarea "x"
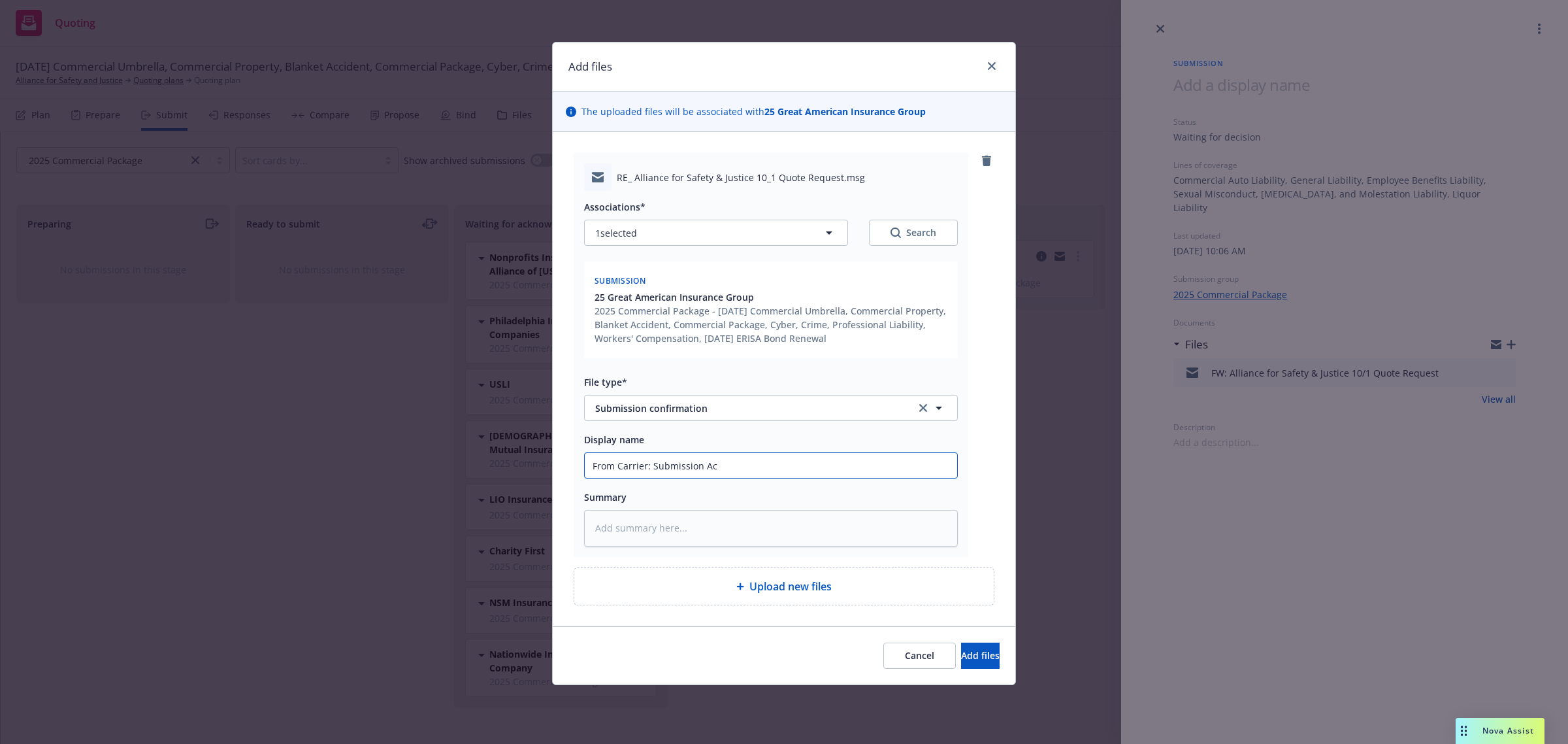
type input "From Carrier: Submission Ack"
type textarea "x"
type input "From Carrier: Submission Ackn"
type textarea "x"
type input "From Carrier: Submission Ackno"
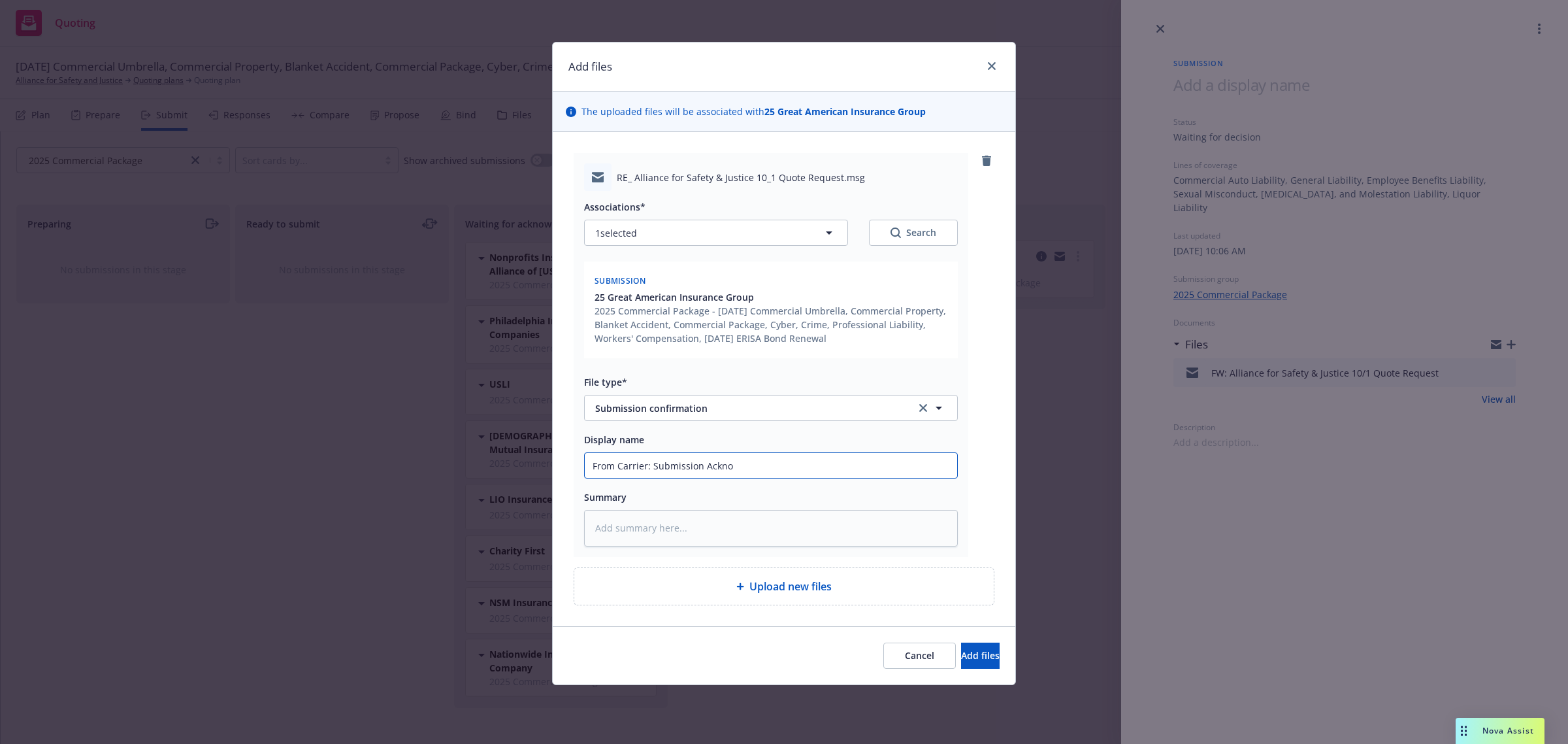
type textarea "x"
type input "From Carrier: Submission Acknow"
type textarea "x"
type input "From Carrier: Submission Acknowl"
type textarea "x"
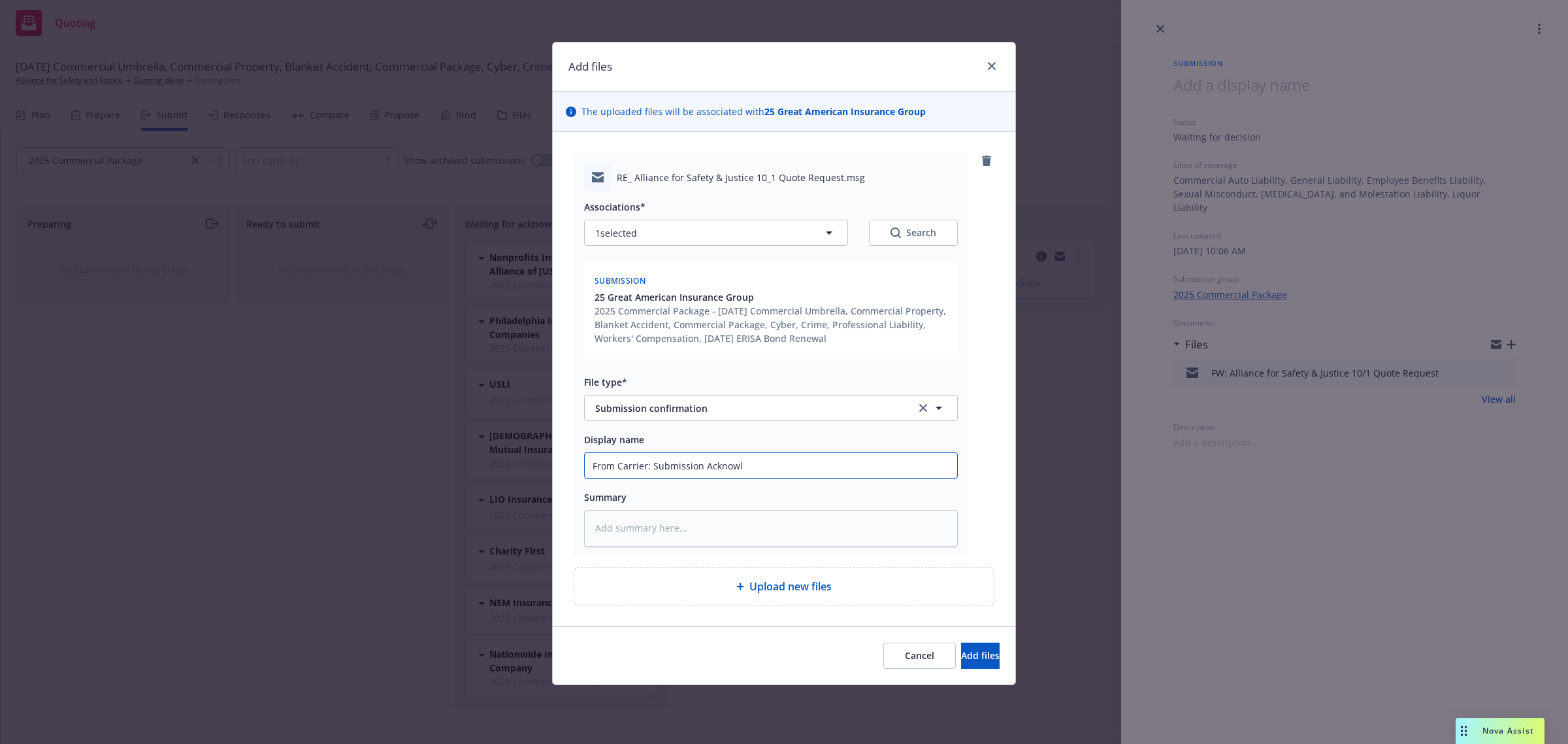
type input "From Carrier: Submission Acknowle"
type textarea "x"
type input "From Carrier: Submission Acknowled"
type textarea "x"
type input "From Carrier: Submission Acknowledg"
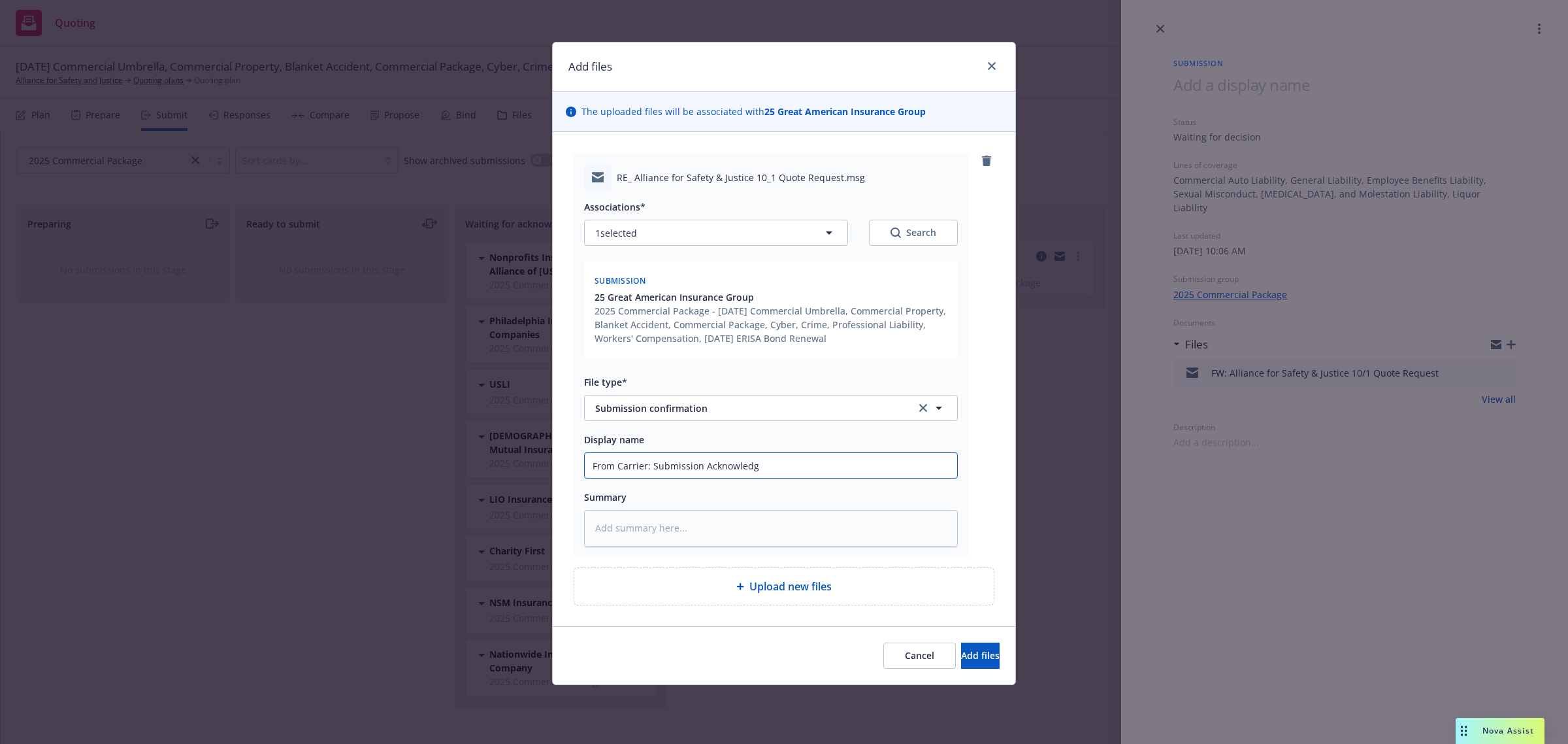
type textarea "x"
type input "From Carrier: Submission Acknowledge"
type textarea "x"
type input "From Carrier: Submission Acknowledgem"
type textarea "x"
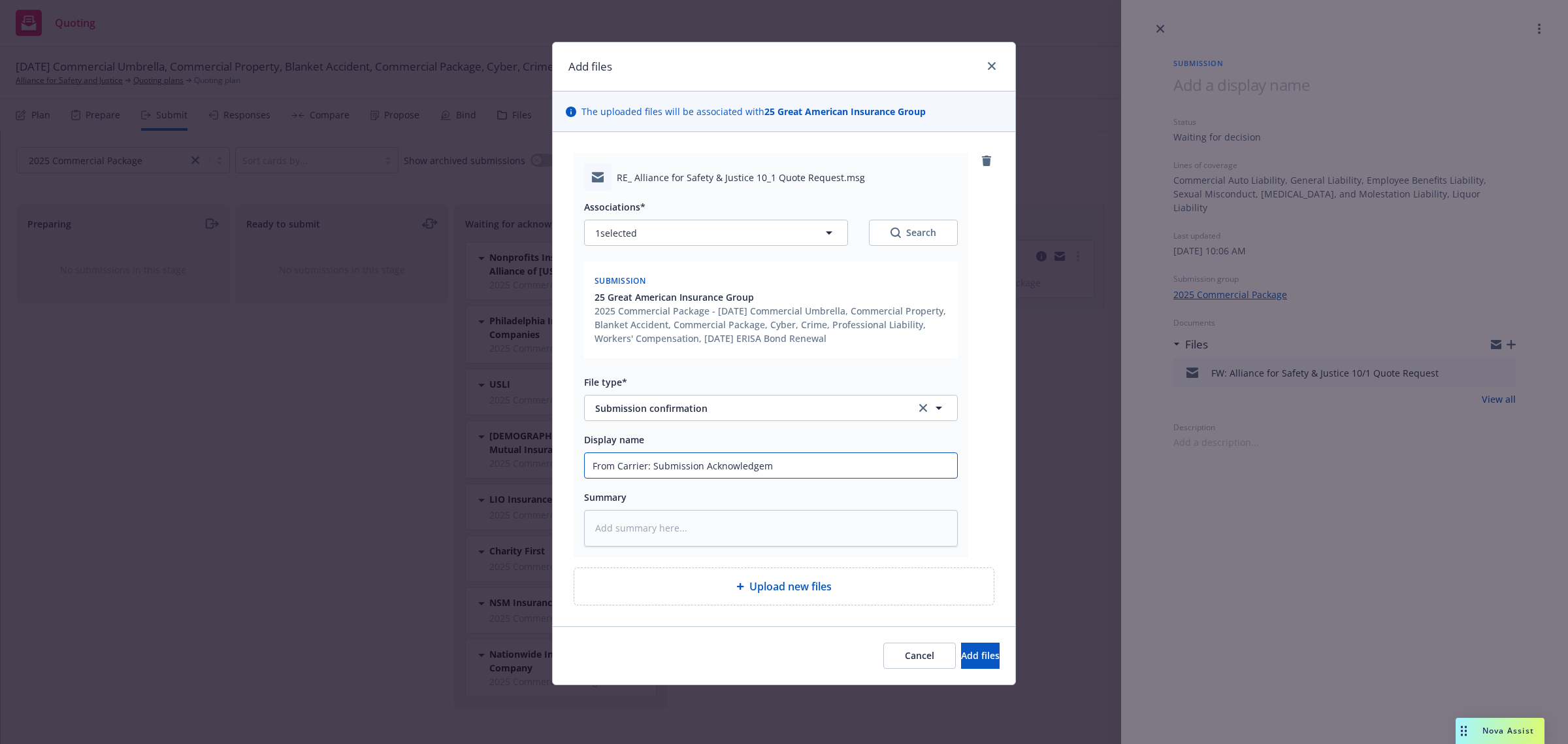
type input "From Carrier: Submission Acknowledgeme"
type textarea "x"
type input "From Carrier: Submission Acknowledgement"
type textarea "x"
type input "From Carrier: Submission Acknowledgement"
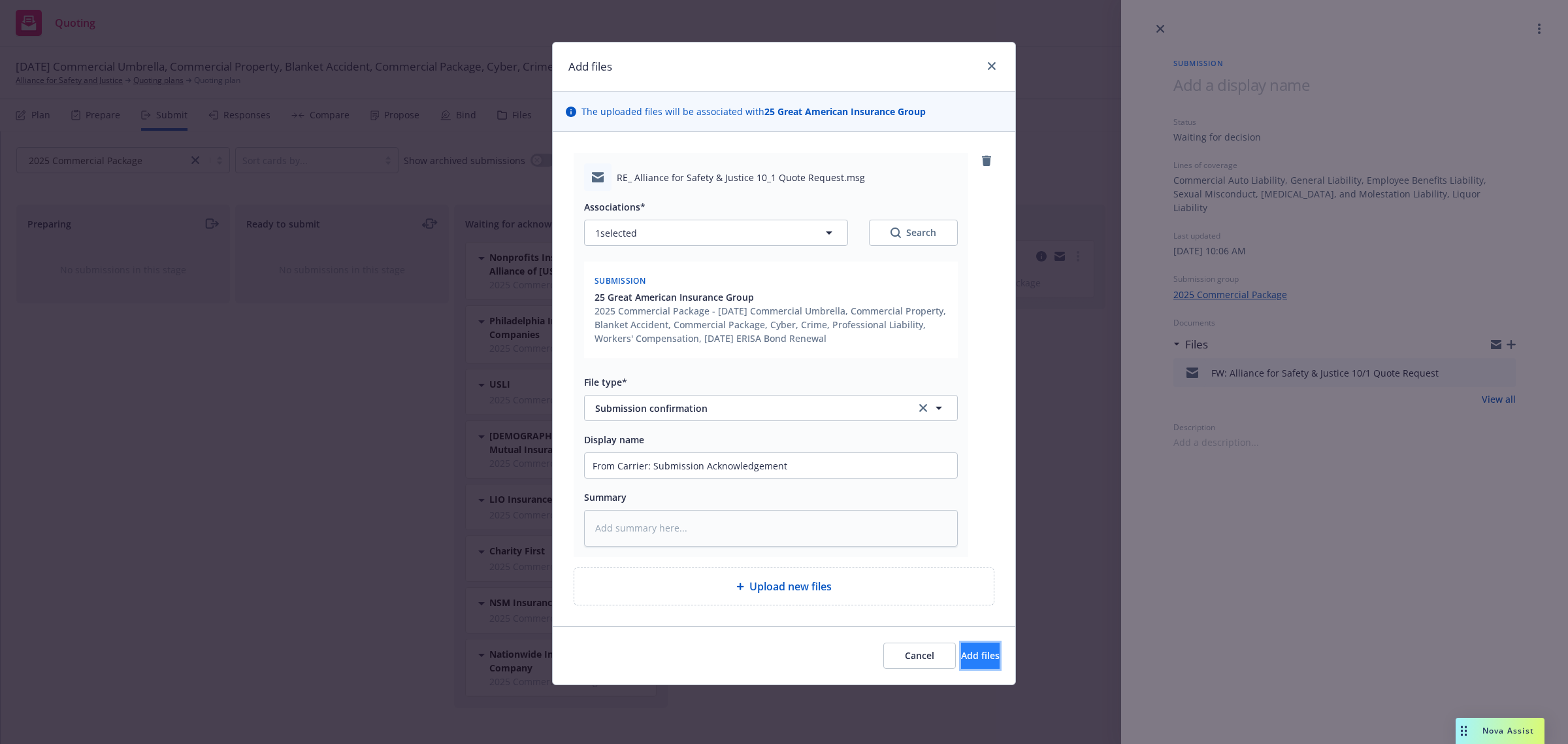
click at [976, 661] on span "Add files" at bounding box center [980, 655] width 39 height 12
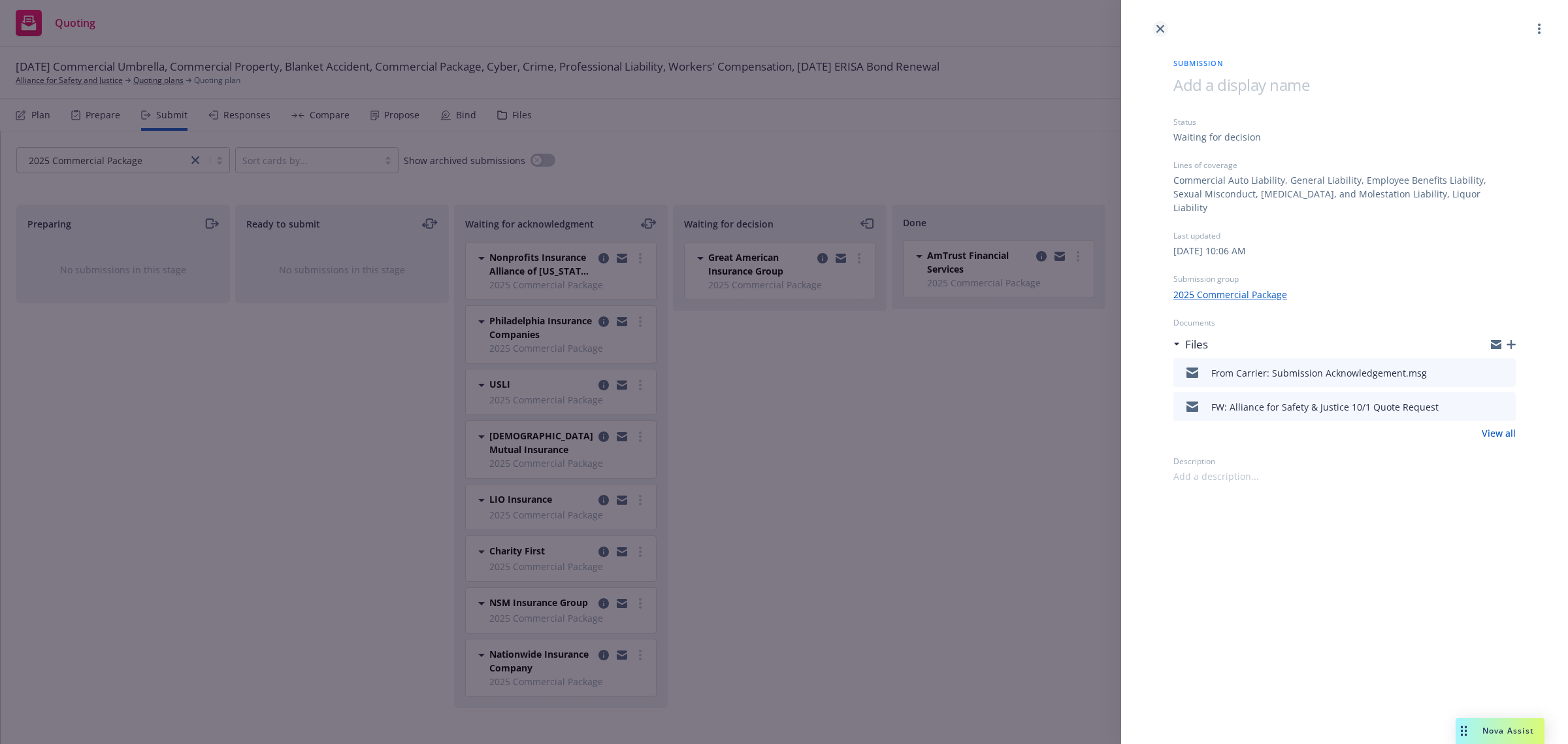
click at [1166, 32] on link "close" at bounding box center [1160, 28] width 15 height 15
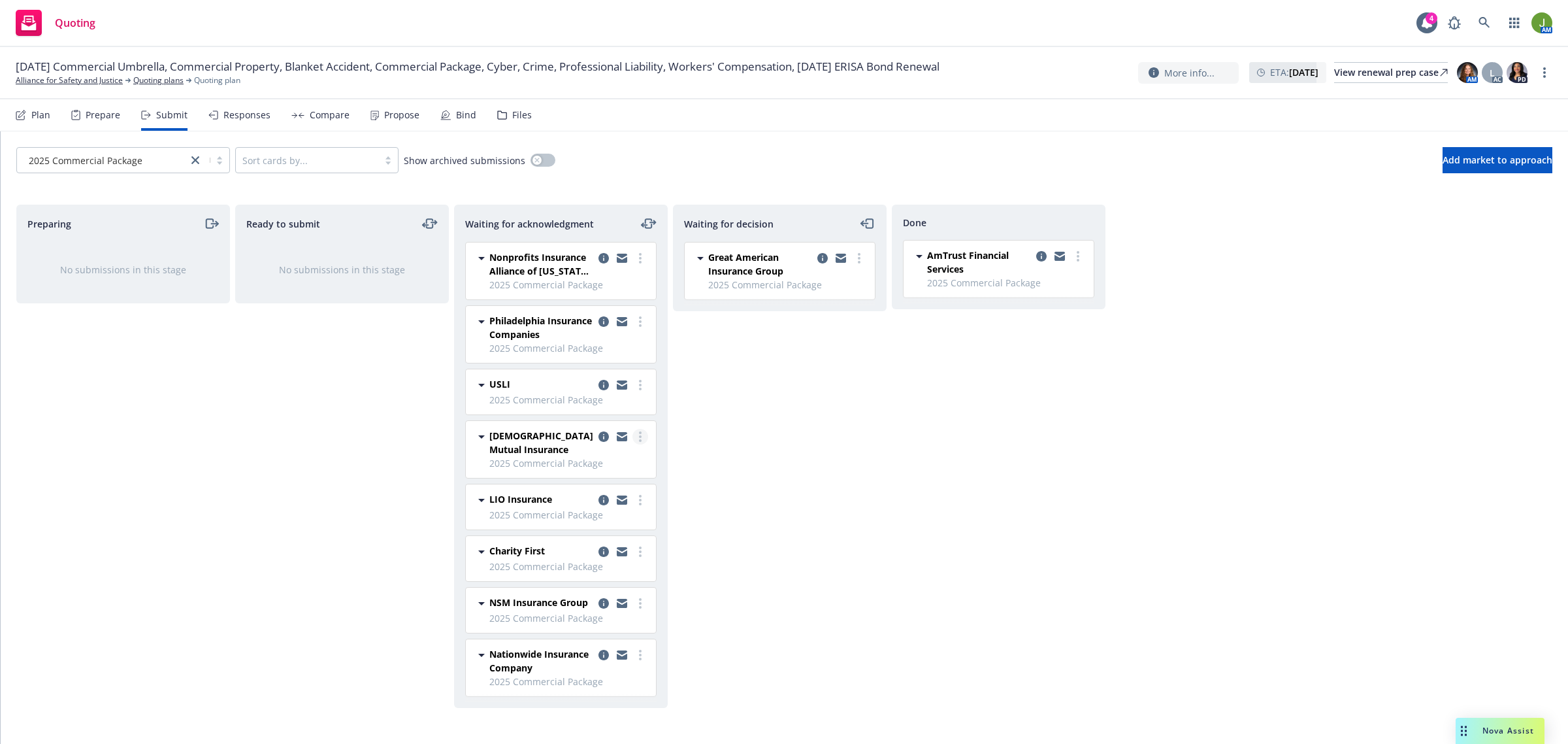
click at [639, 436] on icon "more" at bounding box center [640, 436] width 3 height 10
click at [638, 462] on span "Log acknowledgement" at bounding box center [580, 464] width 128 height 12
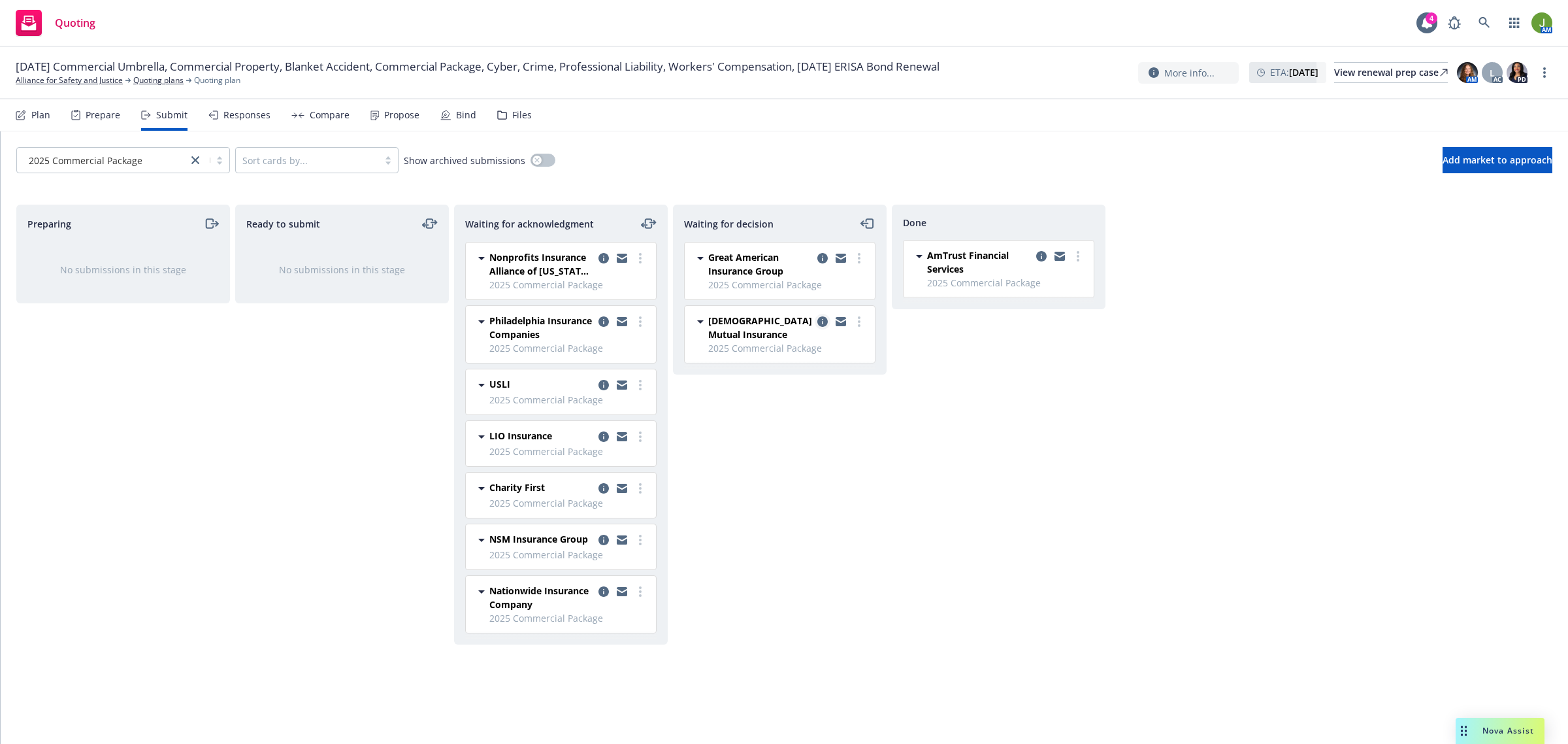
click at [824, 325] on icon "copy logging email" at bounding box center [822, 322] width 10 height 10
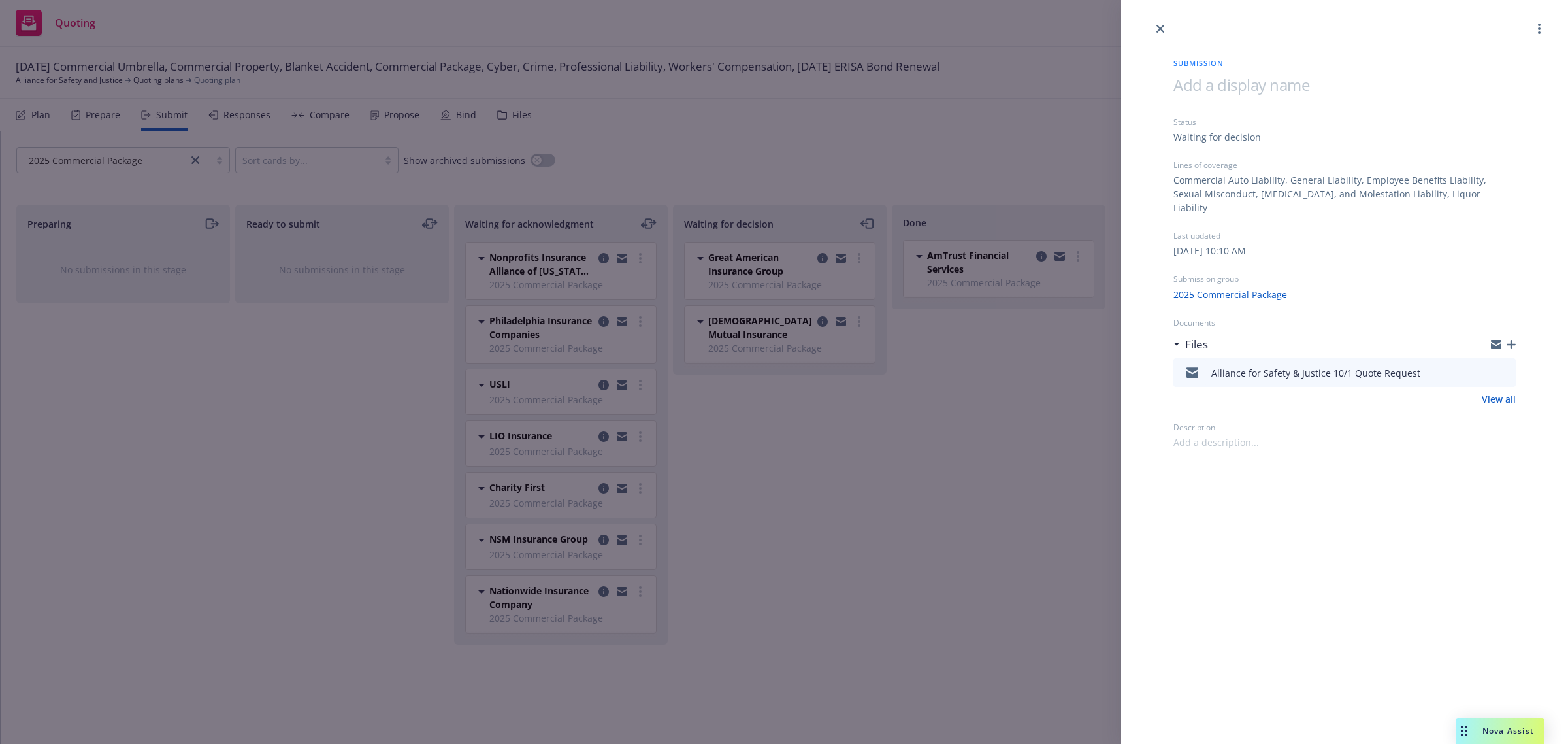
click at [1511, 340] on icon "button" at bounding box center [1511, 344] width 9 height 9
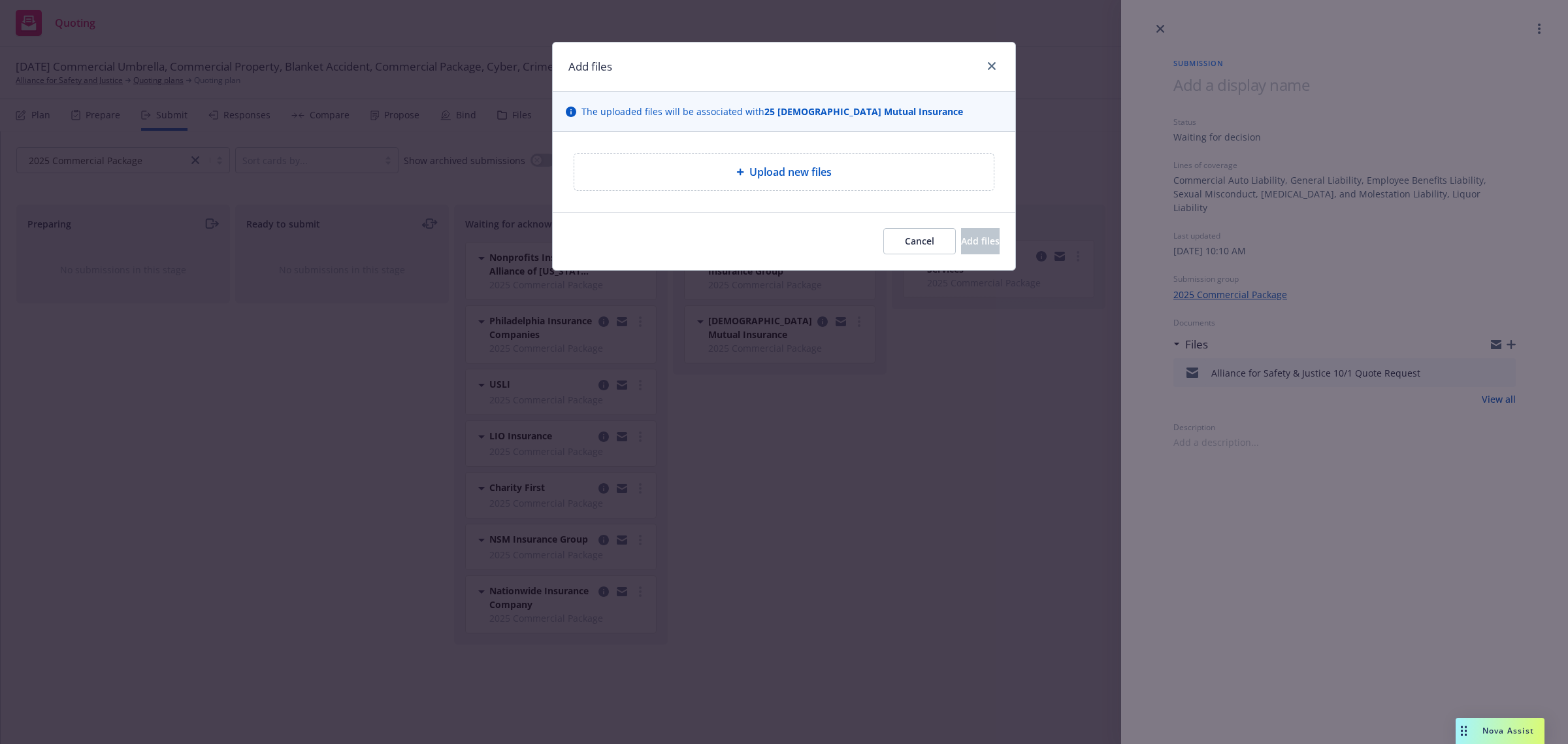
type textarea "x"
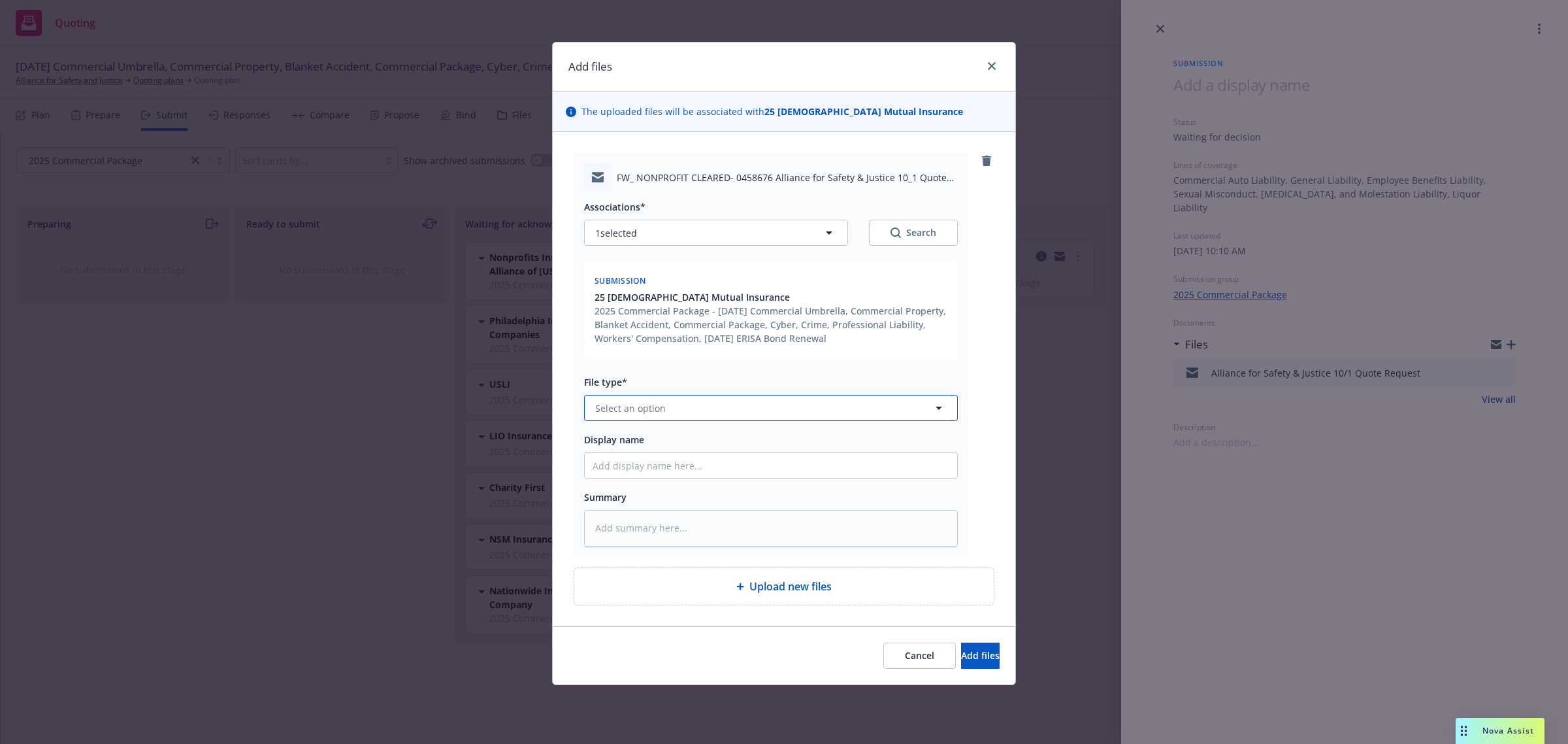
click at [636, 408] on span "Select an option" at bounding box center [631, 408] width 70 height 14
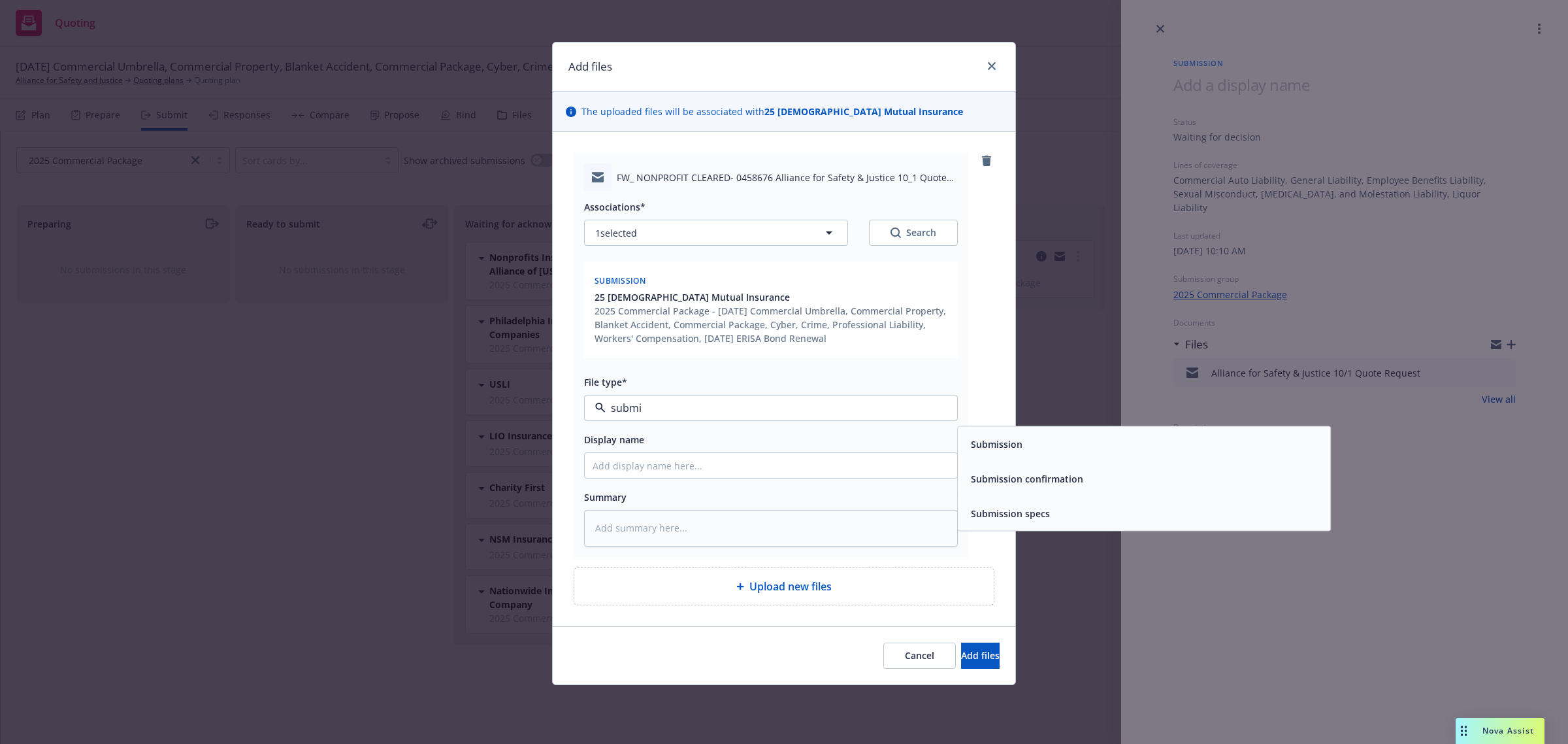
type input "submis"
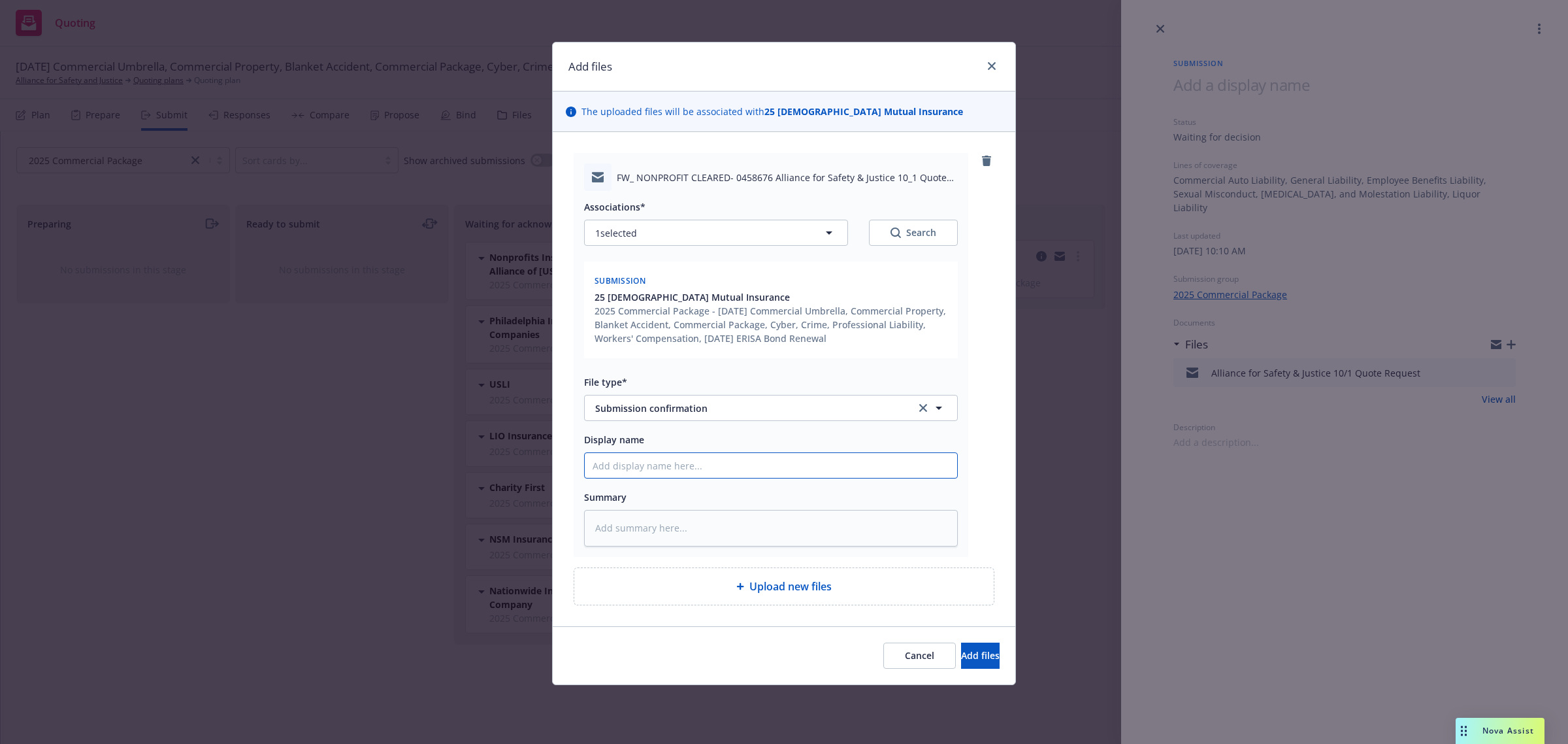
click at [715, 461] on input "Display name" at bounding box center [770, 466] width 372 height 25
type textarea "x"
type input "F"
type textarea "x"
type input "Fro"
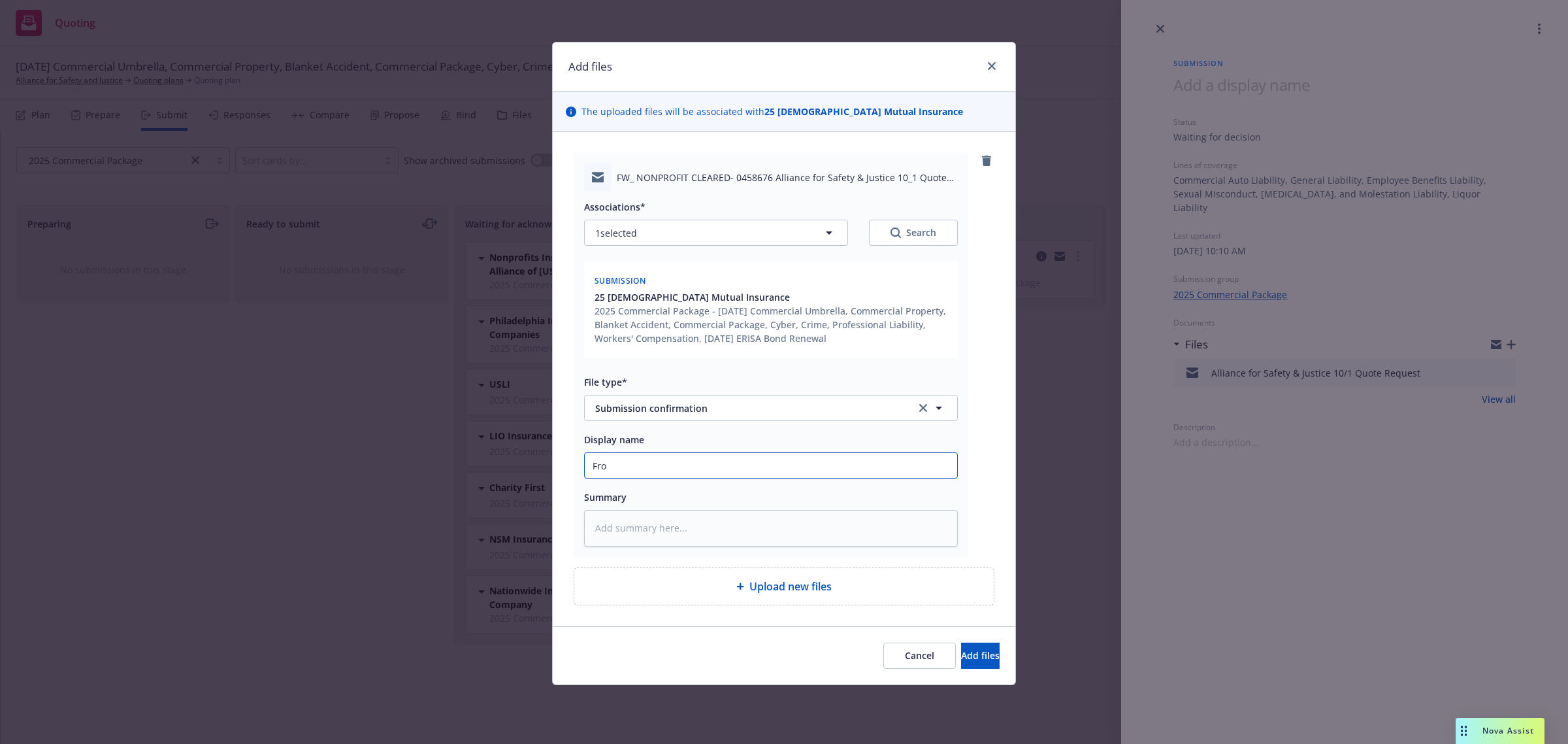
type textarea "x"
type input "From"
type textarea "x"
type input "From"
type textarea "x"
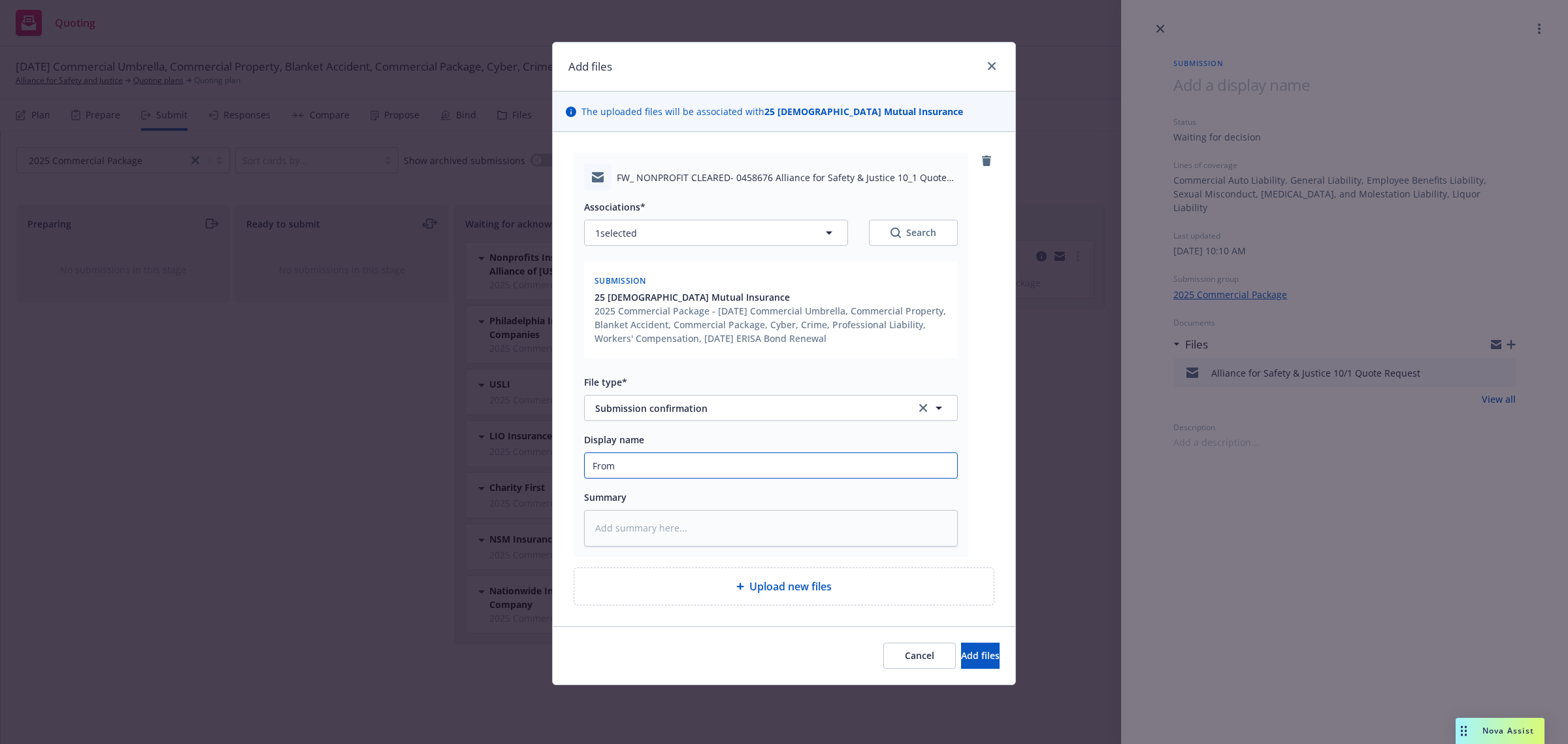
type input "From C"
type textarea "x"
type input "From Ca"
type textarea "x"
type input "From Car"
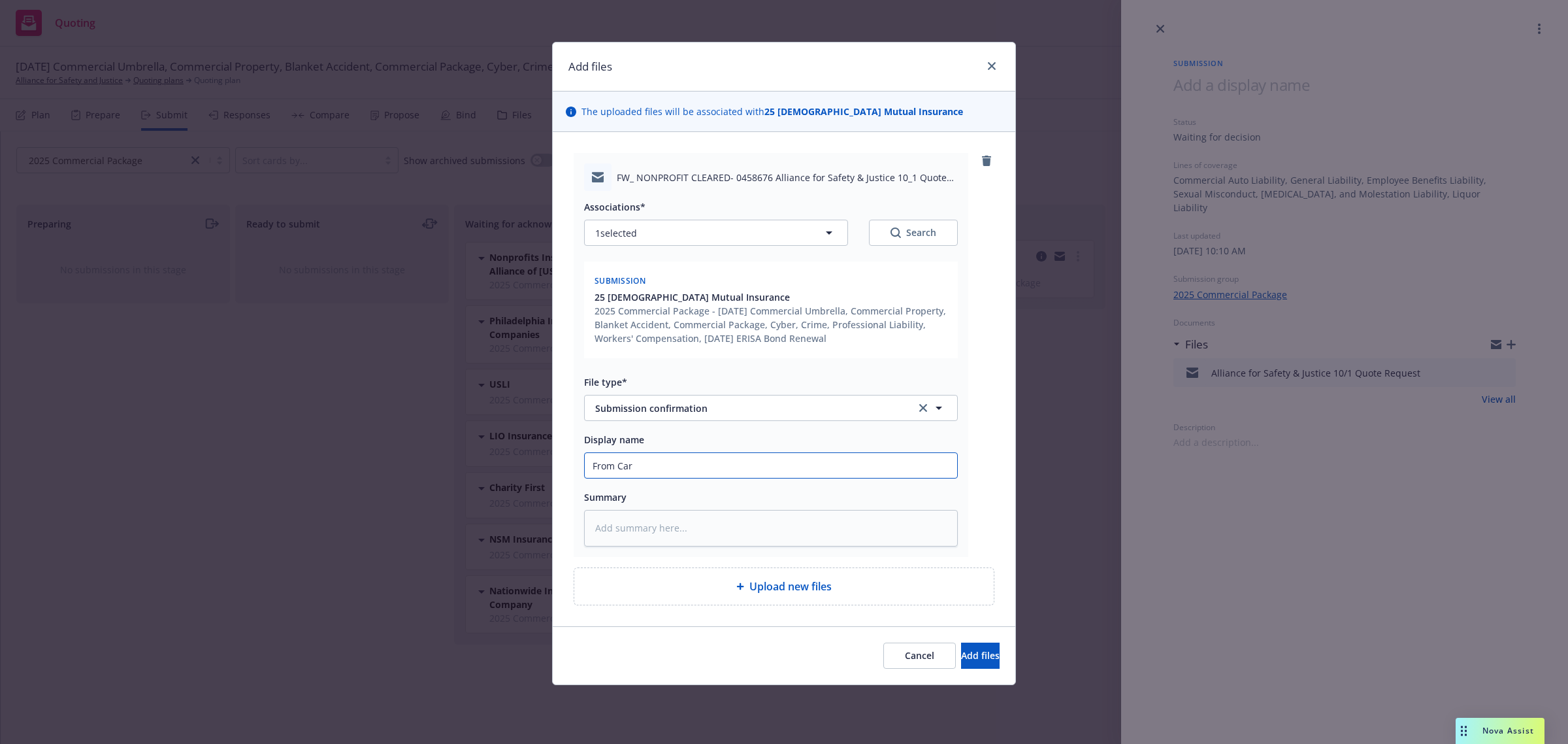
type textarea "x"
type input "From [PERSON_NAME]"
type textarea "x"
type input "From [PERSON_NAME]"
type textarea "x"
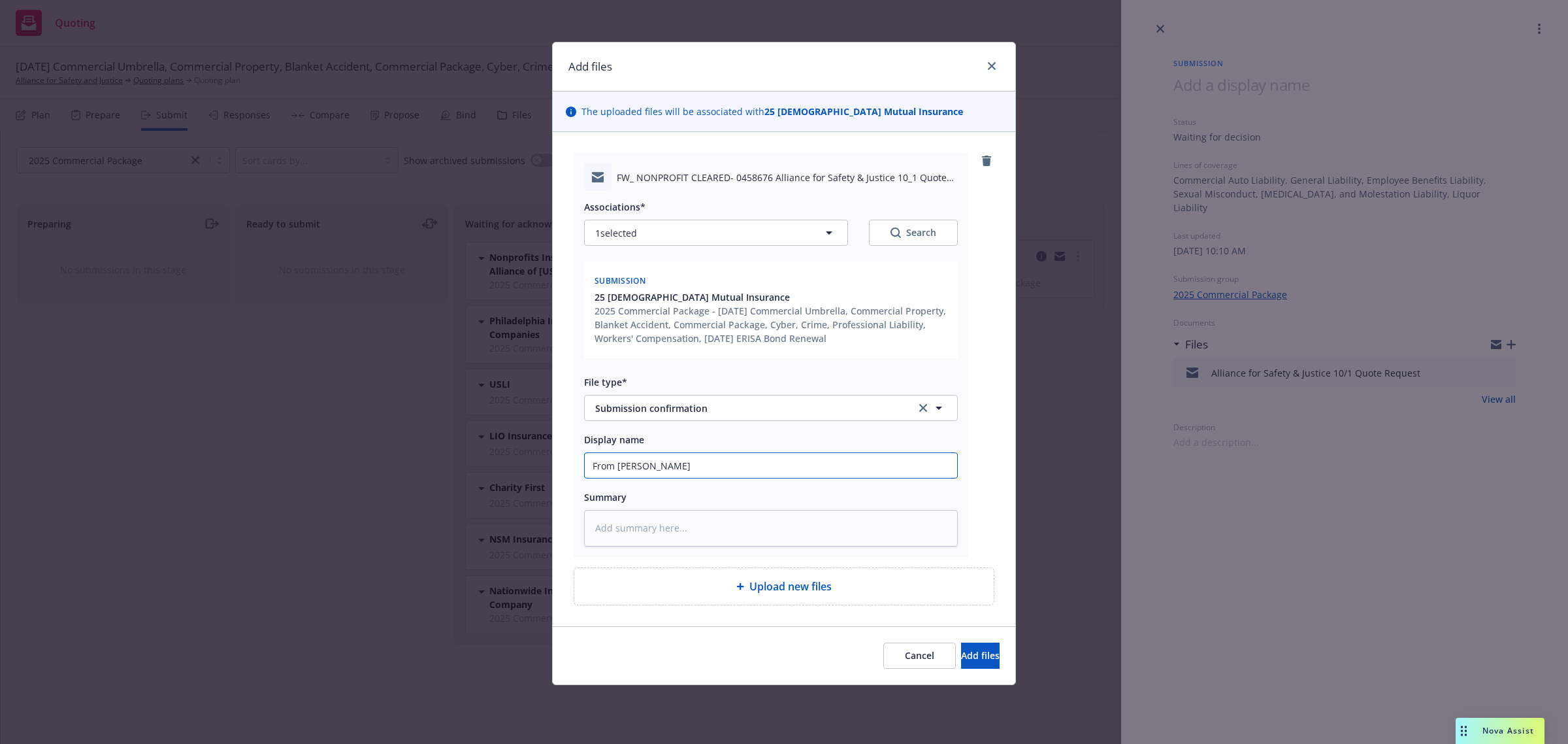
type input "From Carrier"
type textarea "x"
type input "From Carrier:"
type textarea "x"
type input "From Carrier: Submission Acknowledgement"
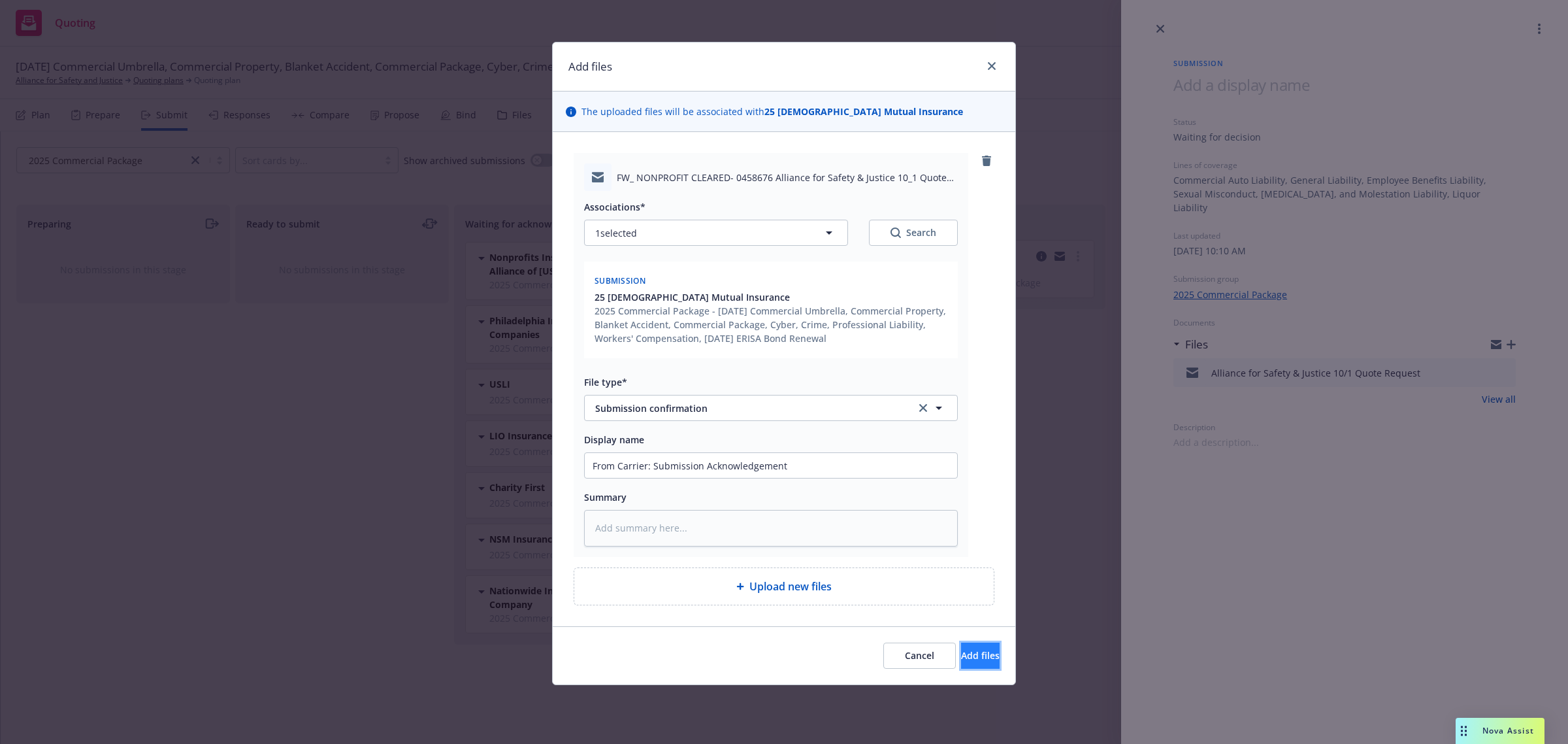
click at [970, 659] on span "Add files" at bounding box center [980, 655] width 39 height 12
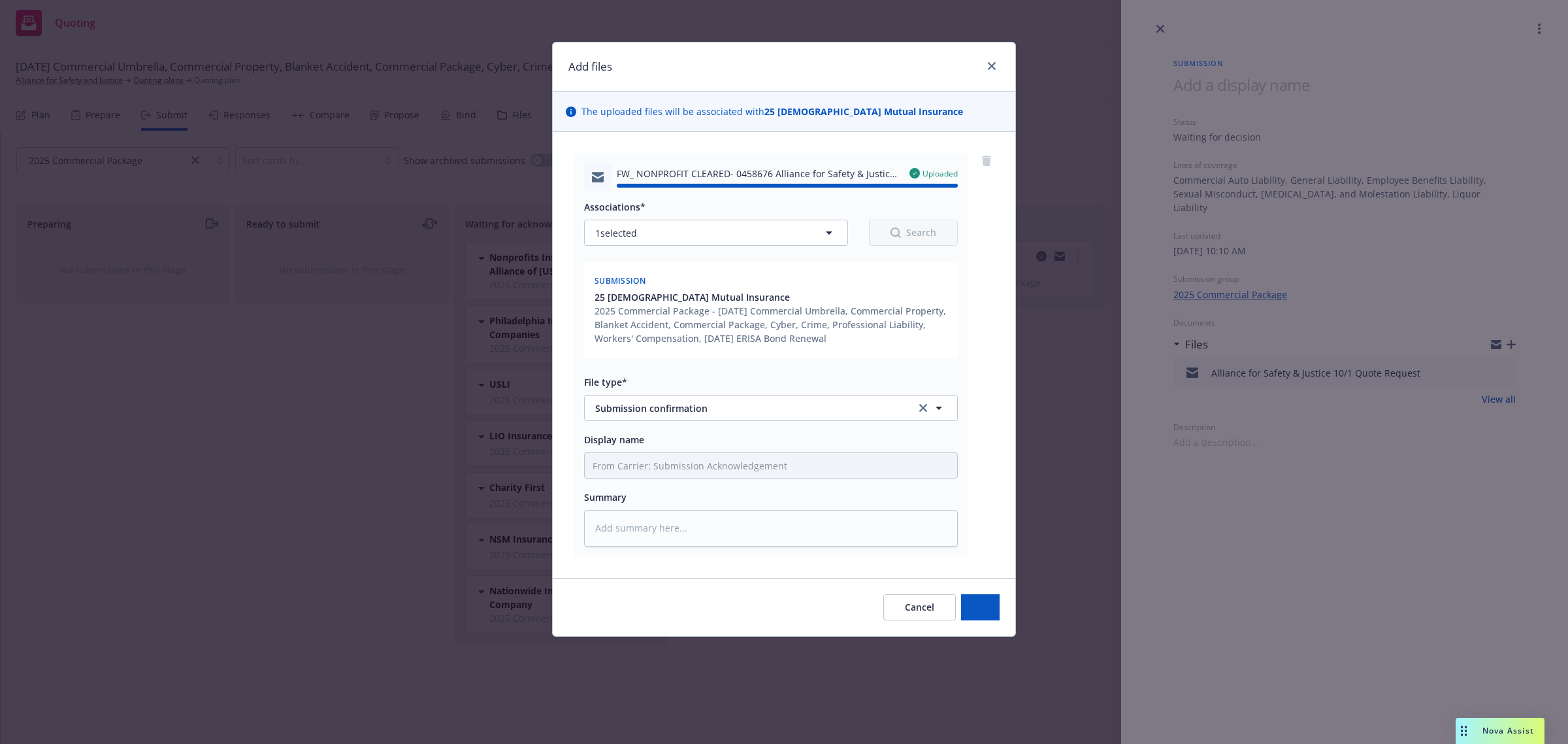
type textarea "x"
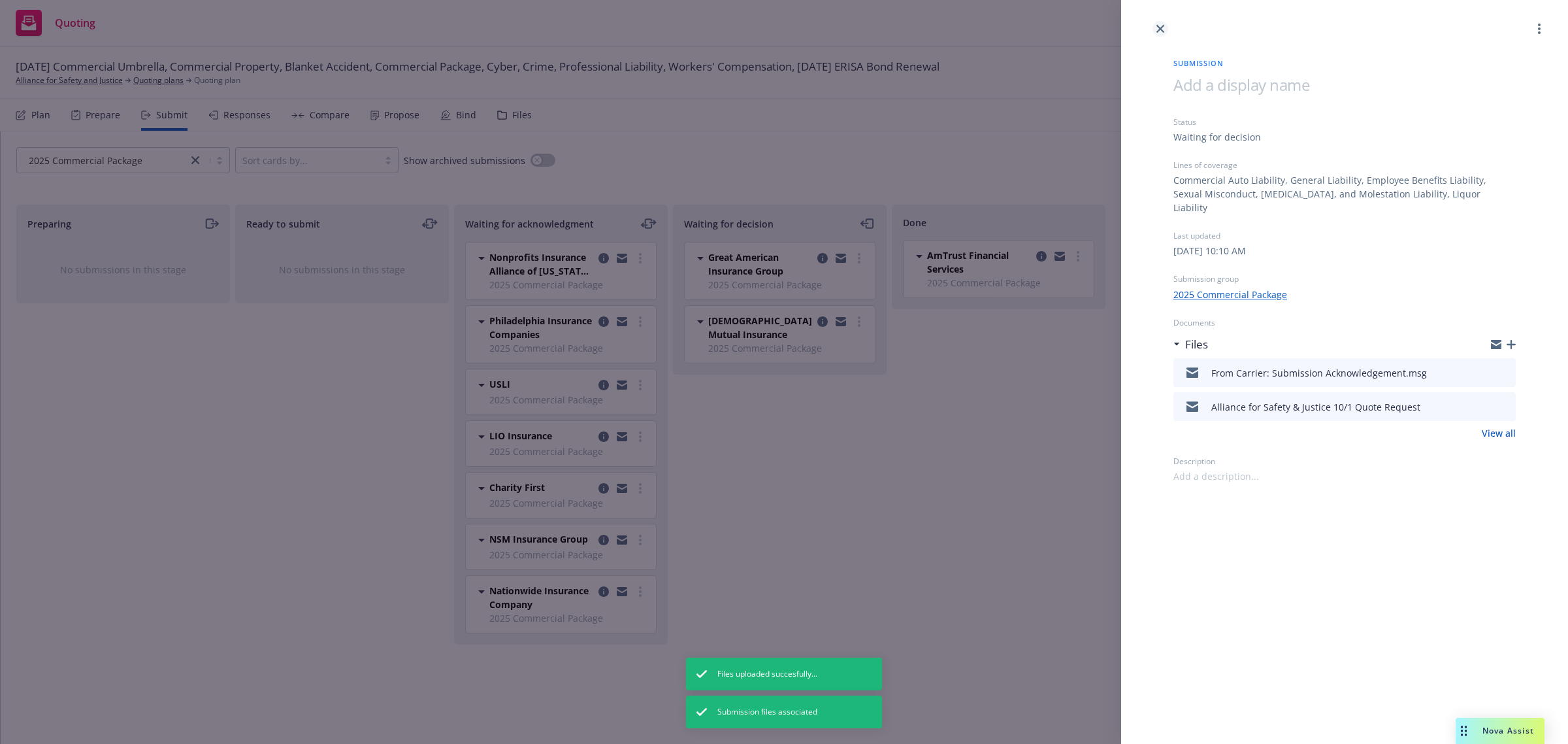
click at [1164, 30] on icon "close" at bounding box center [1160, 29] width 8 height 8
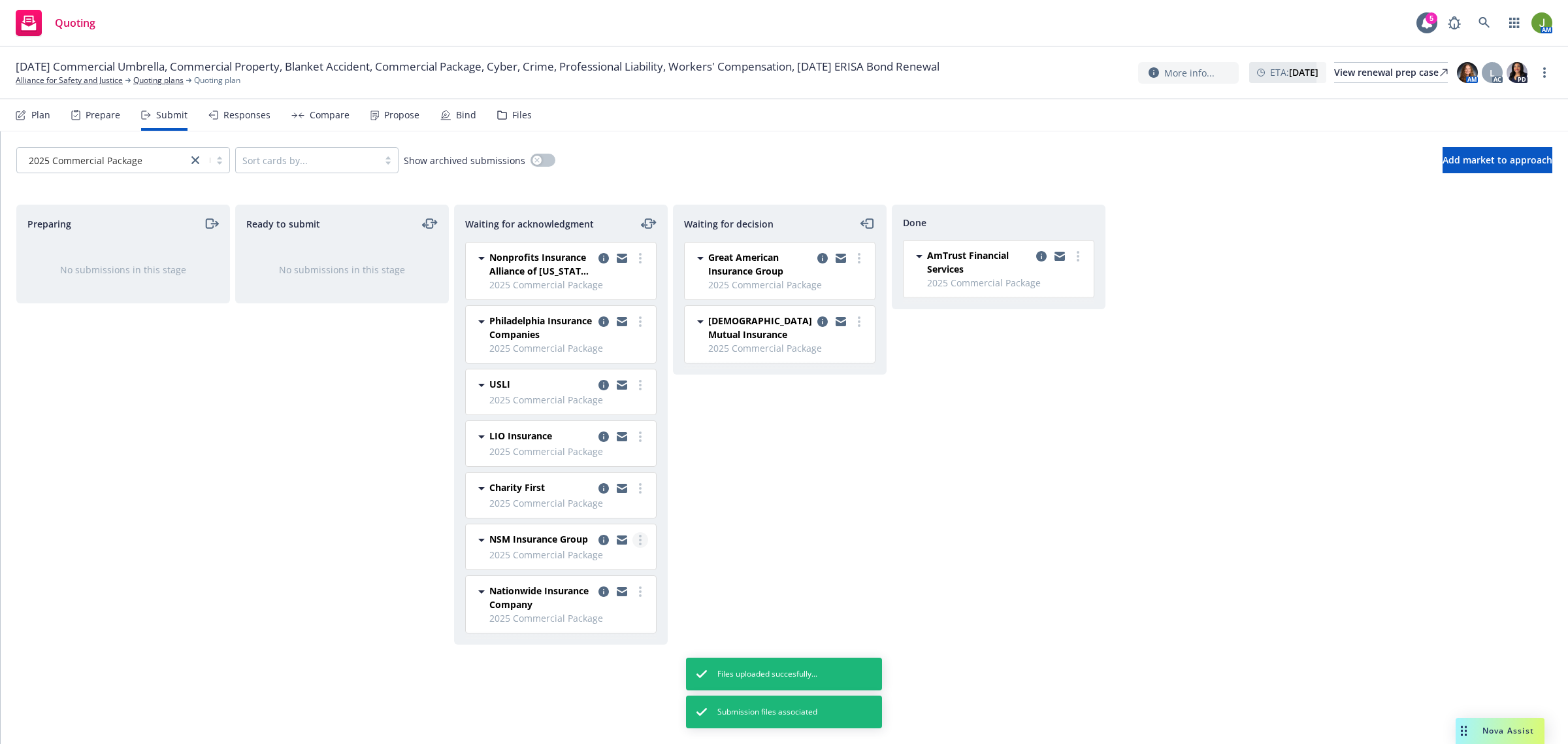
click at [641, 543] on icon "more" at bounding box center [640, 540] width 3 height 10
click at [606, 673] on span "Add declined decision" at bounding box center [580, 673] width 128 height 12
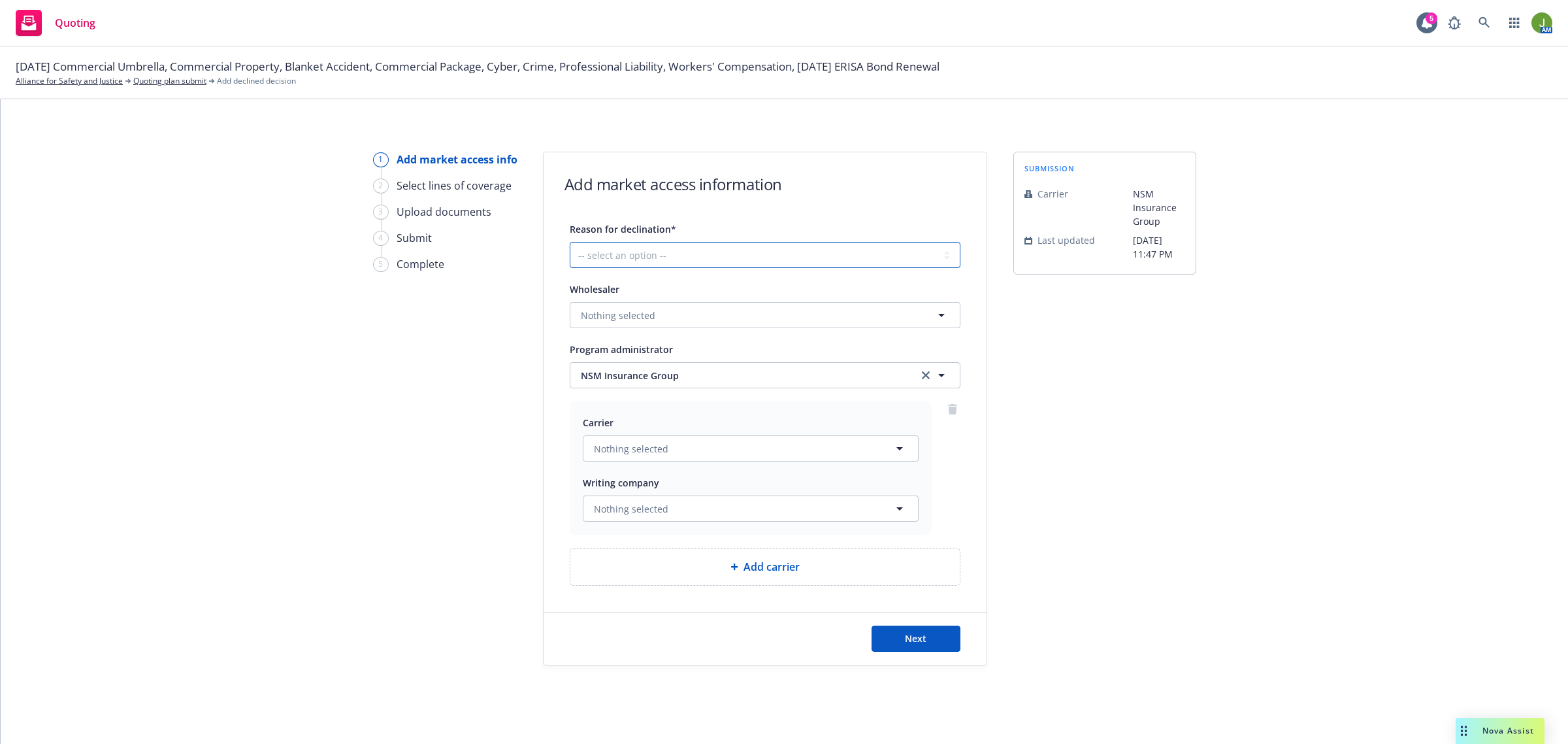
click at [665, 252] on select "-- select an option -- Cannot compete with other markets Carrier non-renewed Ca…" at bounding box center [765, 255] width 391 height 26
select select "CLIENT_NATURE_OF_SERVICES"
click at [570, 242] on select "-- select an option -- Cannot compete with other markets Carrier non-renewed Ca…" at bounding box center [765, 255] width 391 height 26
click at [918, 638] on span "Next" at bounding box center [915, 638] width 21 height 12
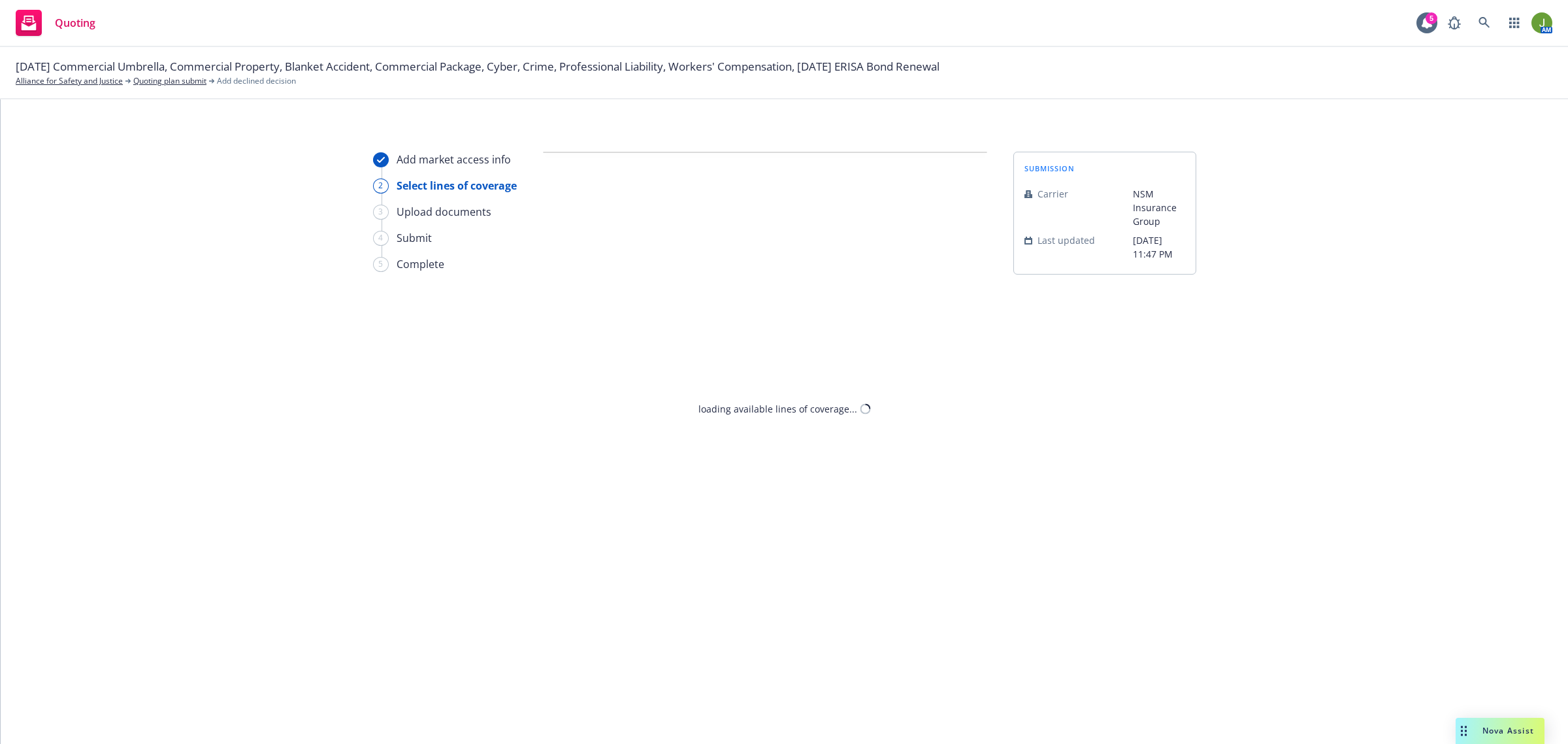
select select "CLIENT_NATURE_OF_SERVICES"
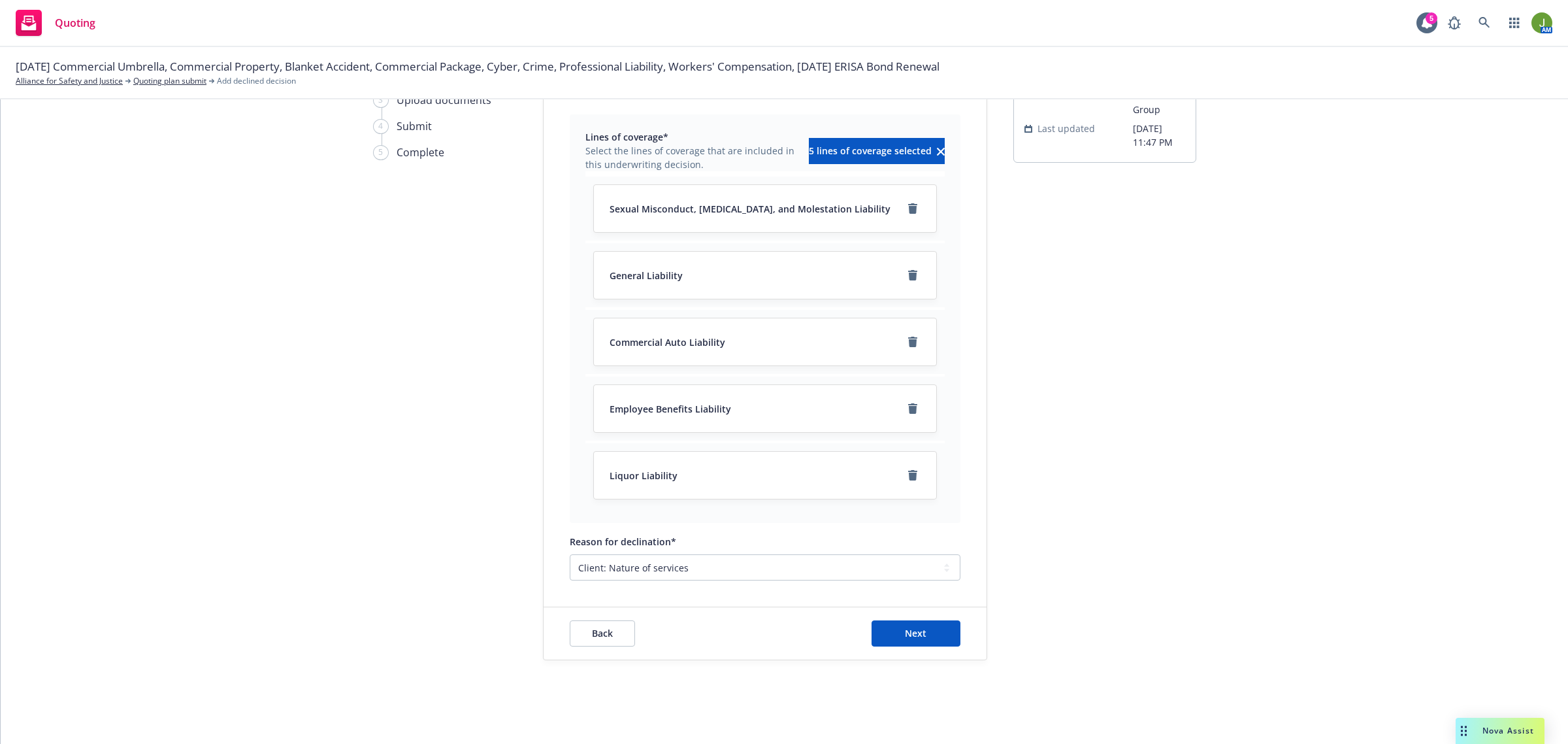
scroll to position [112, 0]
click at [912, 635] on span "Next" at bounding box center [915, 632] width 21 height 12
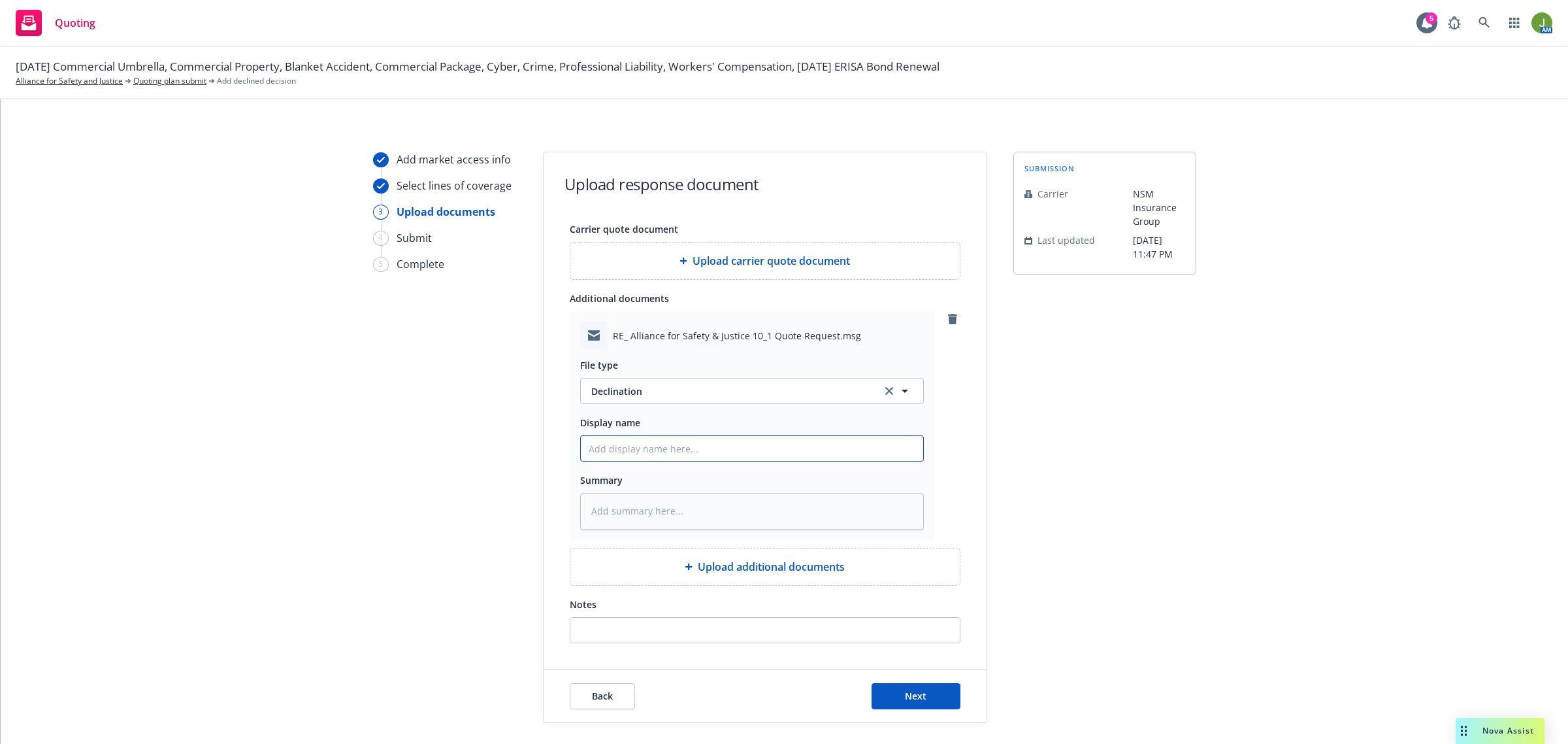
click at [614, 446] on input "Display name" at bounding box center [752, 449] width 342 height 25
type textarea "x"
type input "F"
type textarea "x"
type input "Fr"
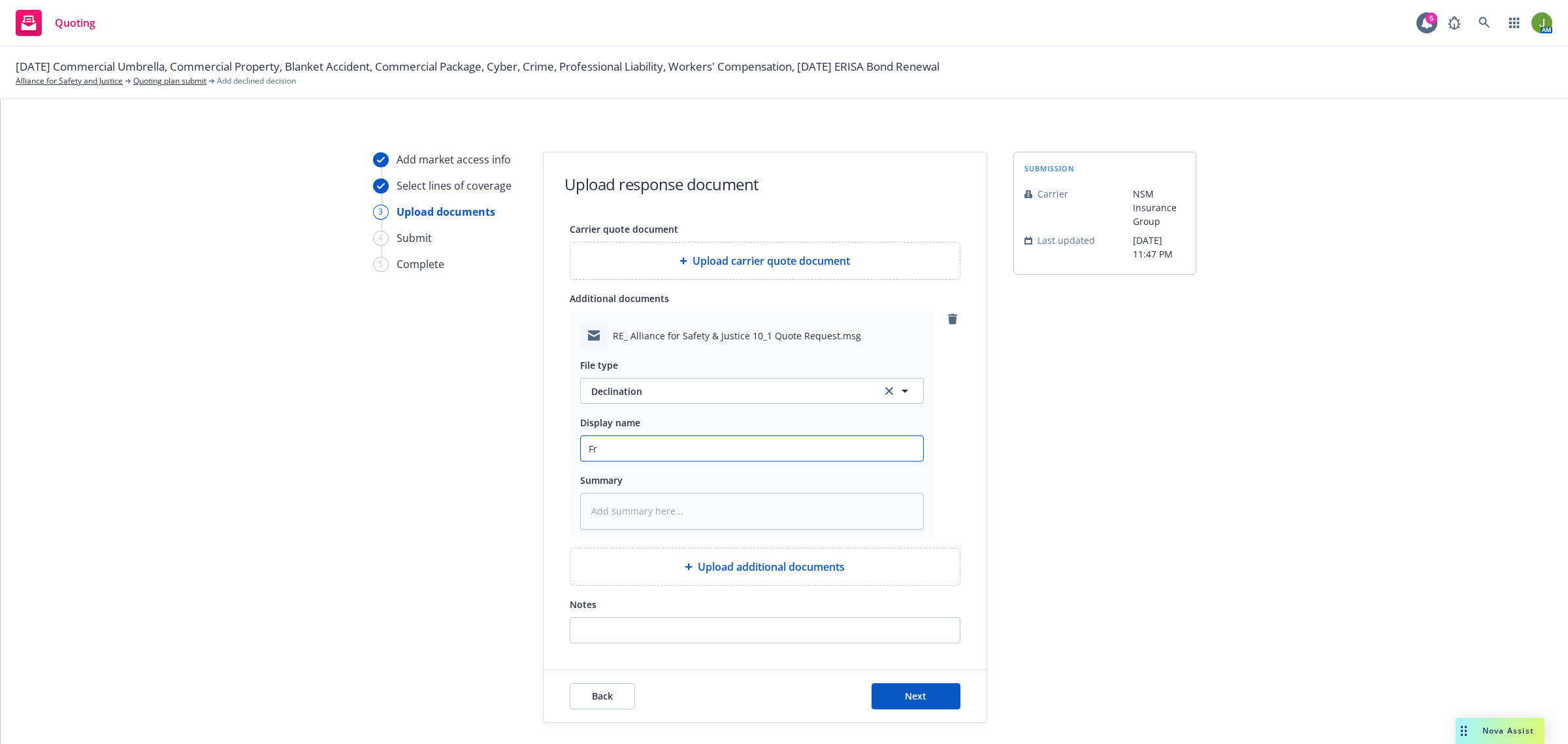
type textarea "x"
type input "Fro"
type textarea "x"
type input "From"
type textarea "x"
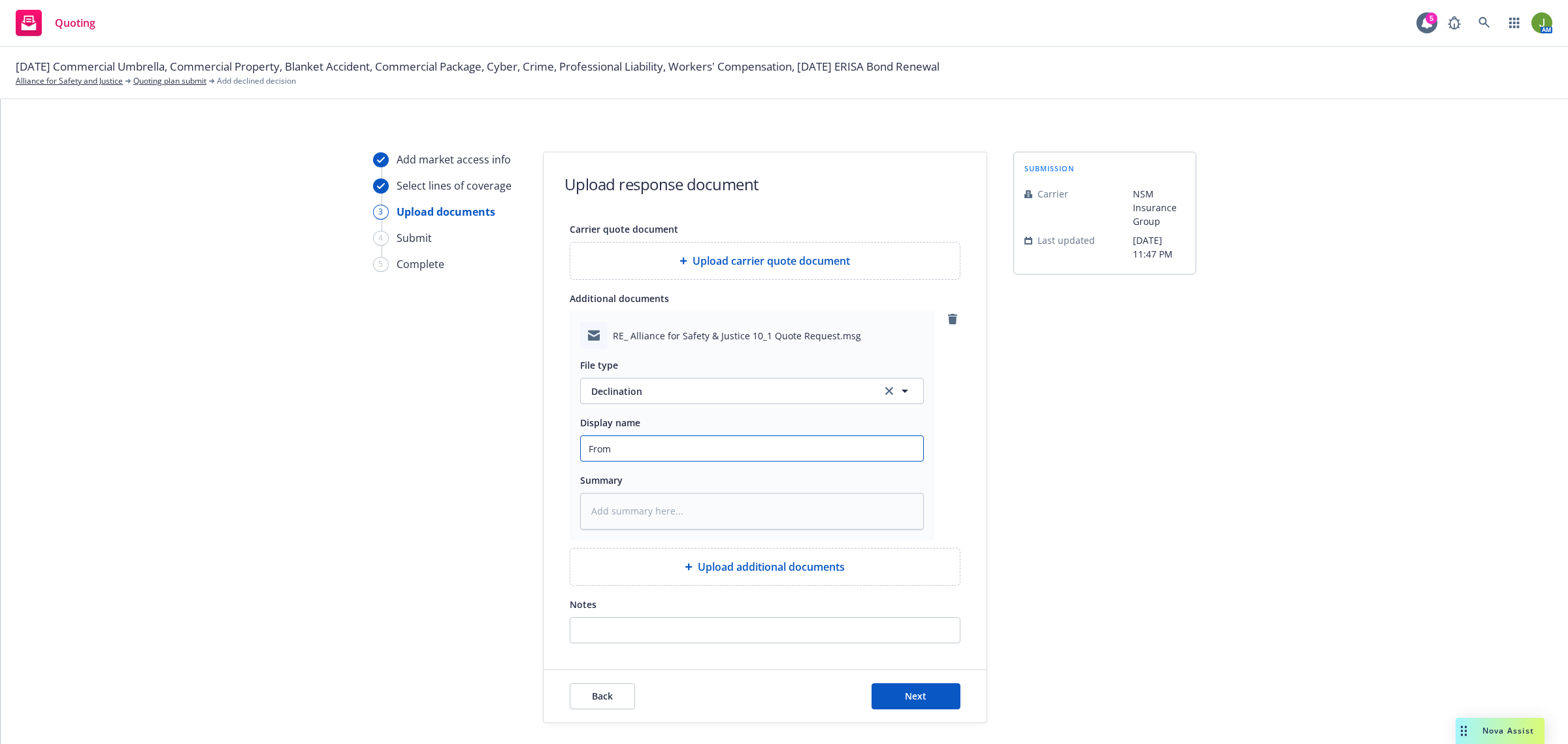
type input "From"
type textarea "x"
type input "From C"
type textarea "x"
type input "From Ca"
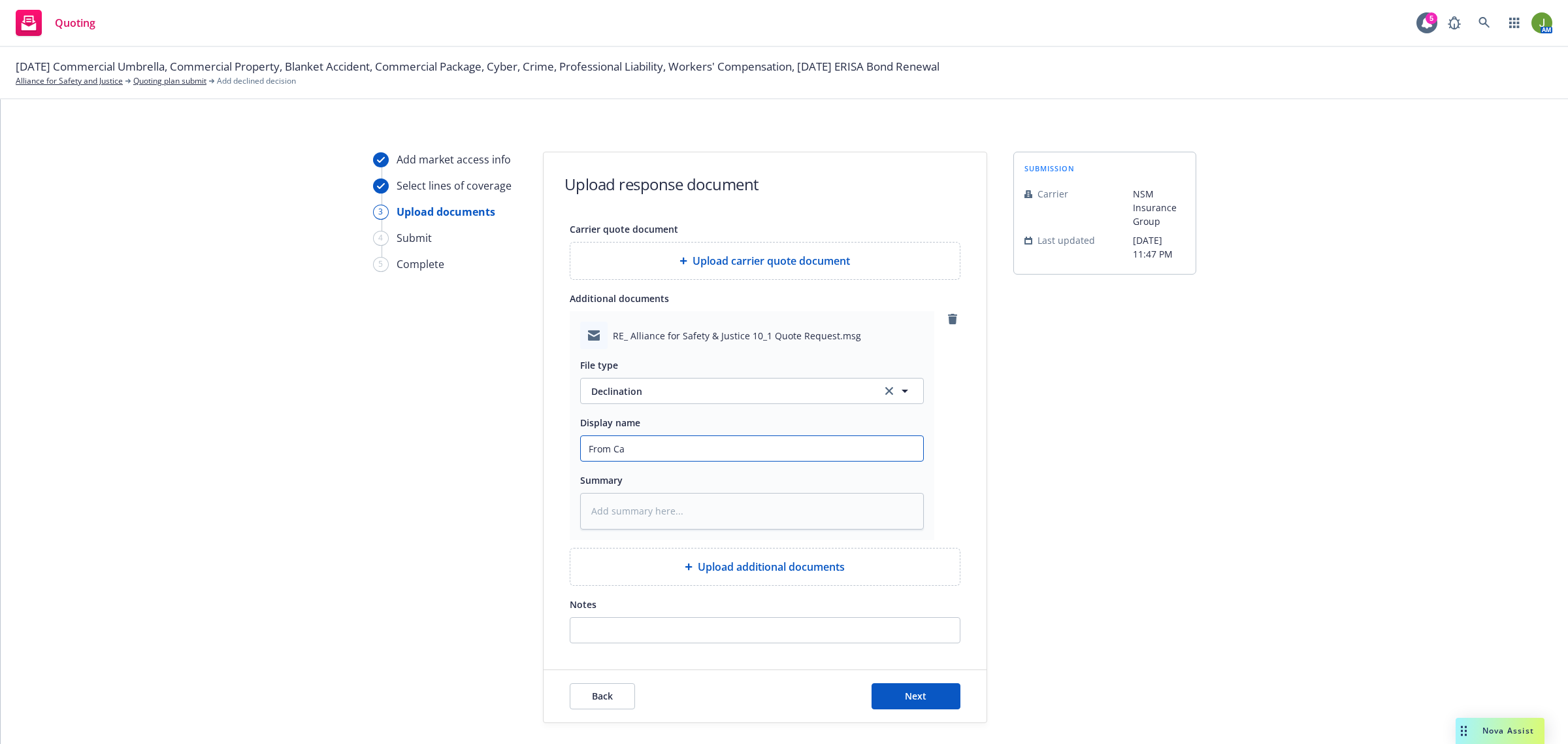
type textarea "x"
type input "From Car"
type textarea "x"
type input "From [PERSON_NAME]"
type textarea "x"
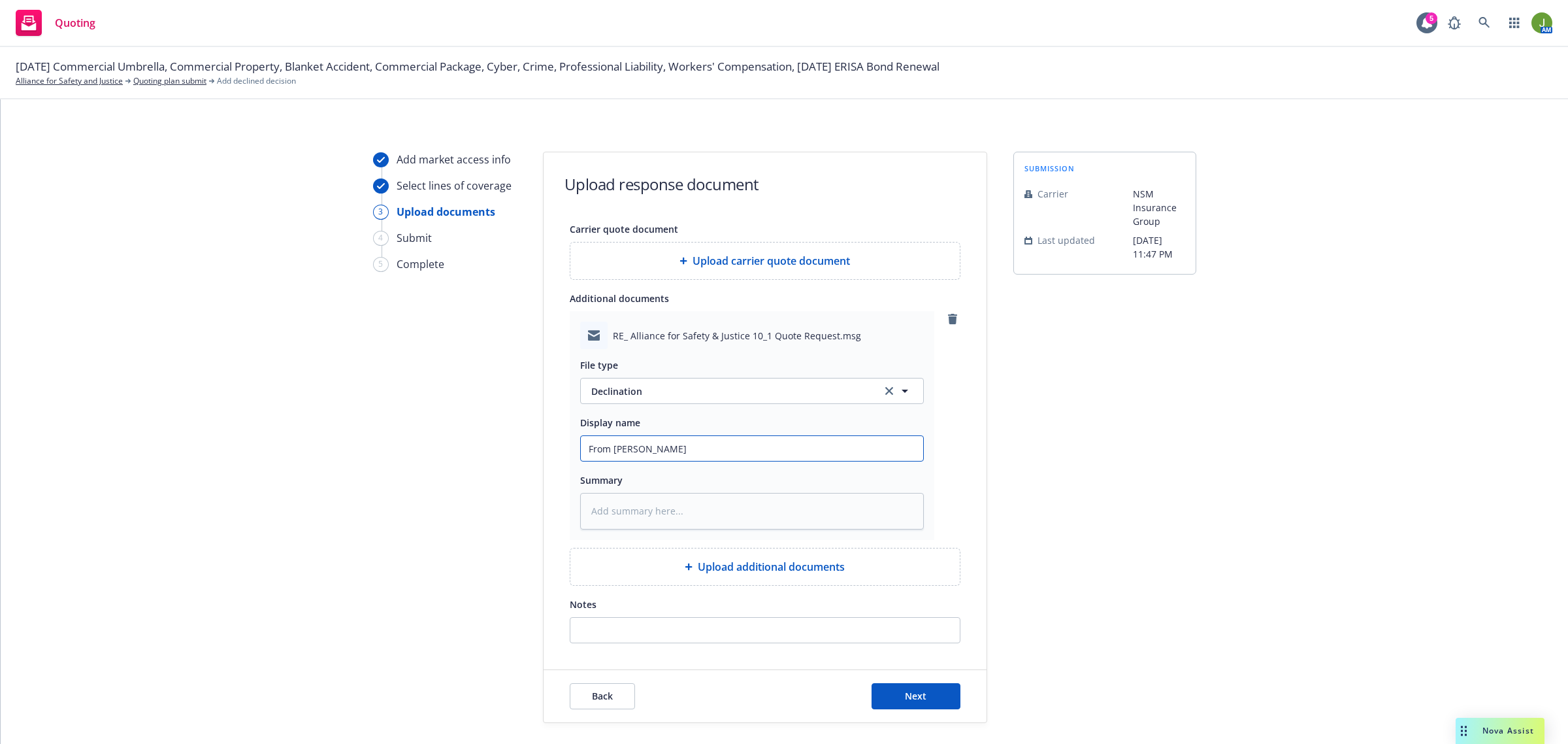
type input "From [PERSON_NAME]"
type textarea "x"
type input "From Carrier"
type textarea "x"
type input "From Carrier:"
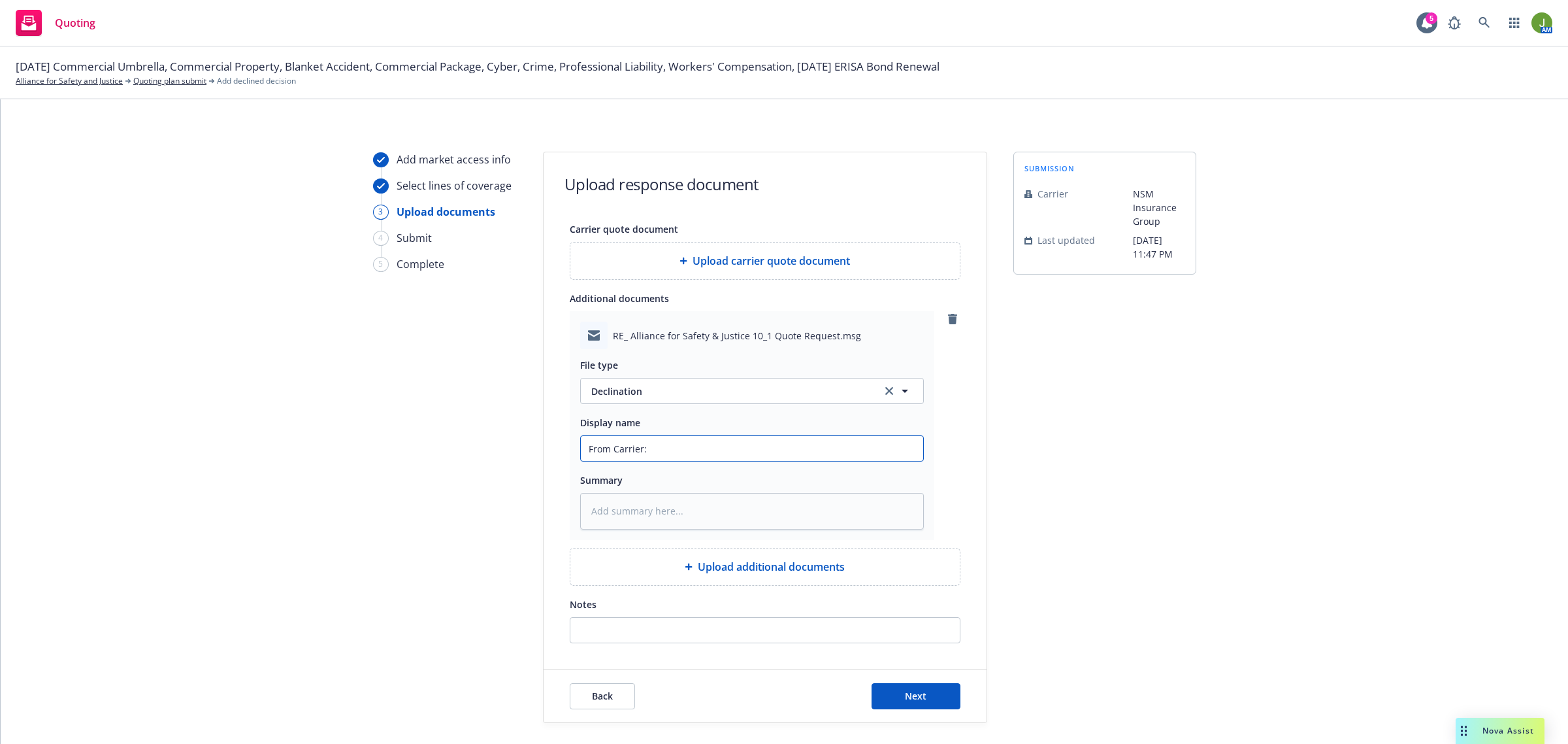
type textarea "x"
type input "From Carrier:"
type textarea "x"
type input "From Carrier: D"
type textarea "x"
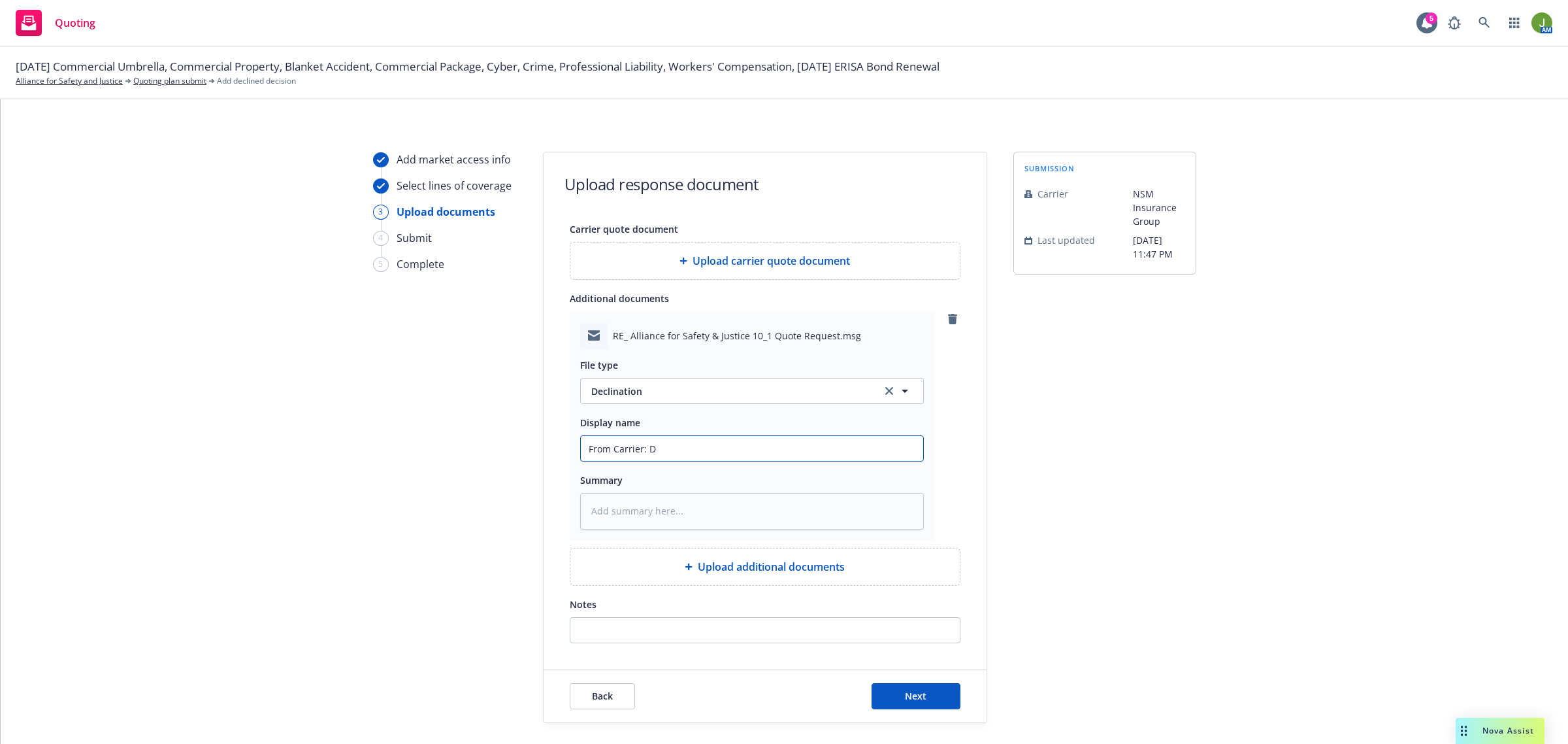
type input "From Carrier: De"
type textarea "x"
type input "From Carrier: Dec"
type textarea "x"
type input "From Carrier: Decl"
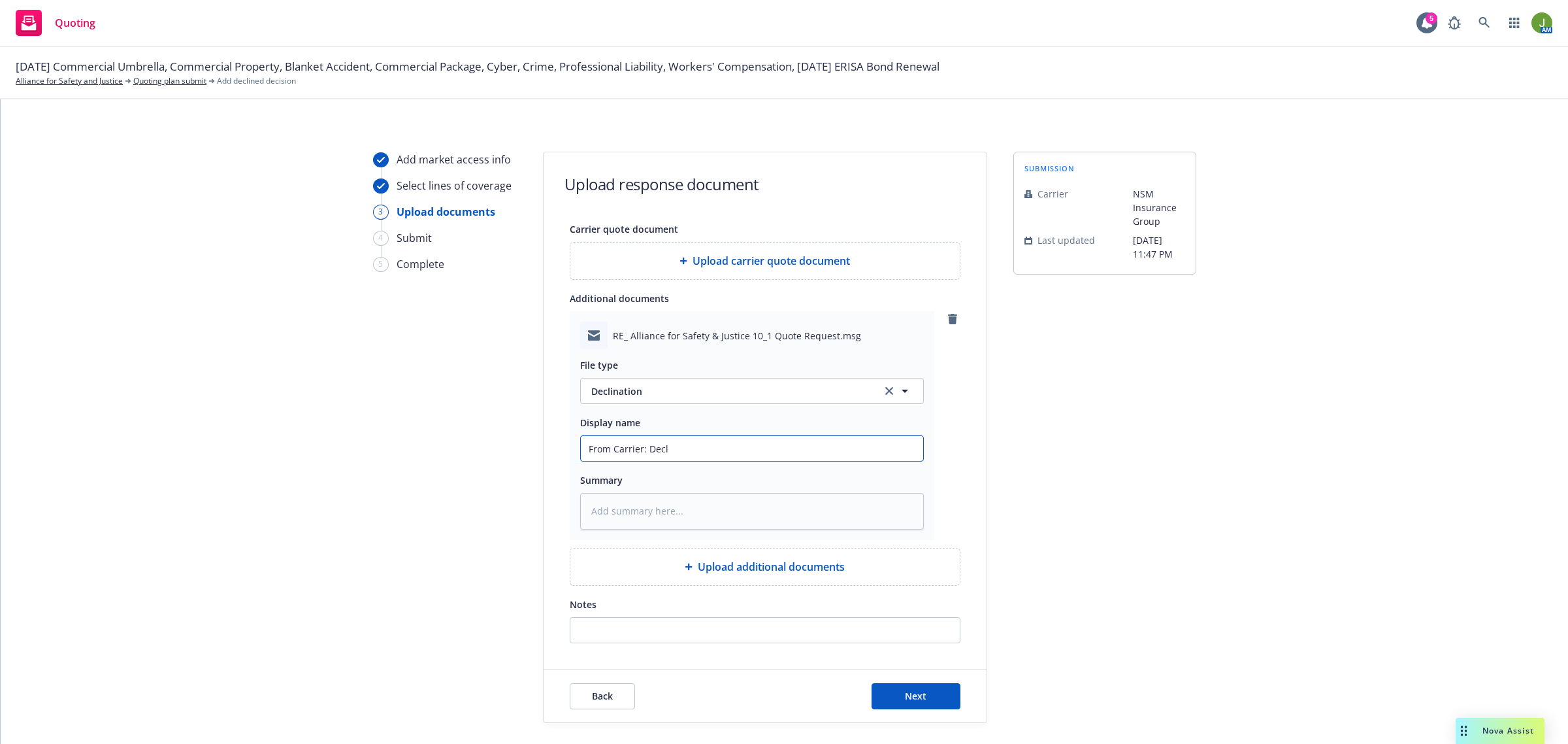
type textarea "x"
type input "From Carrier: Decli"
type textarea "x"
type input "From Carrier: Declin"
type textarea "x"
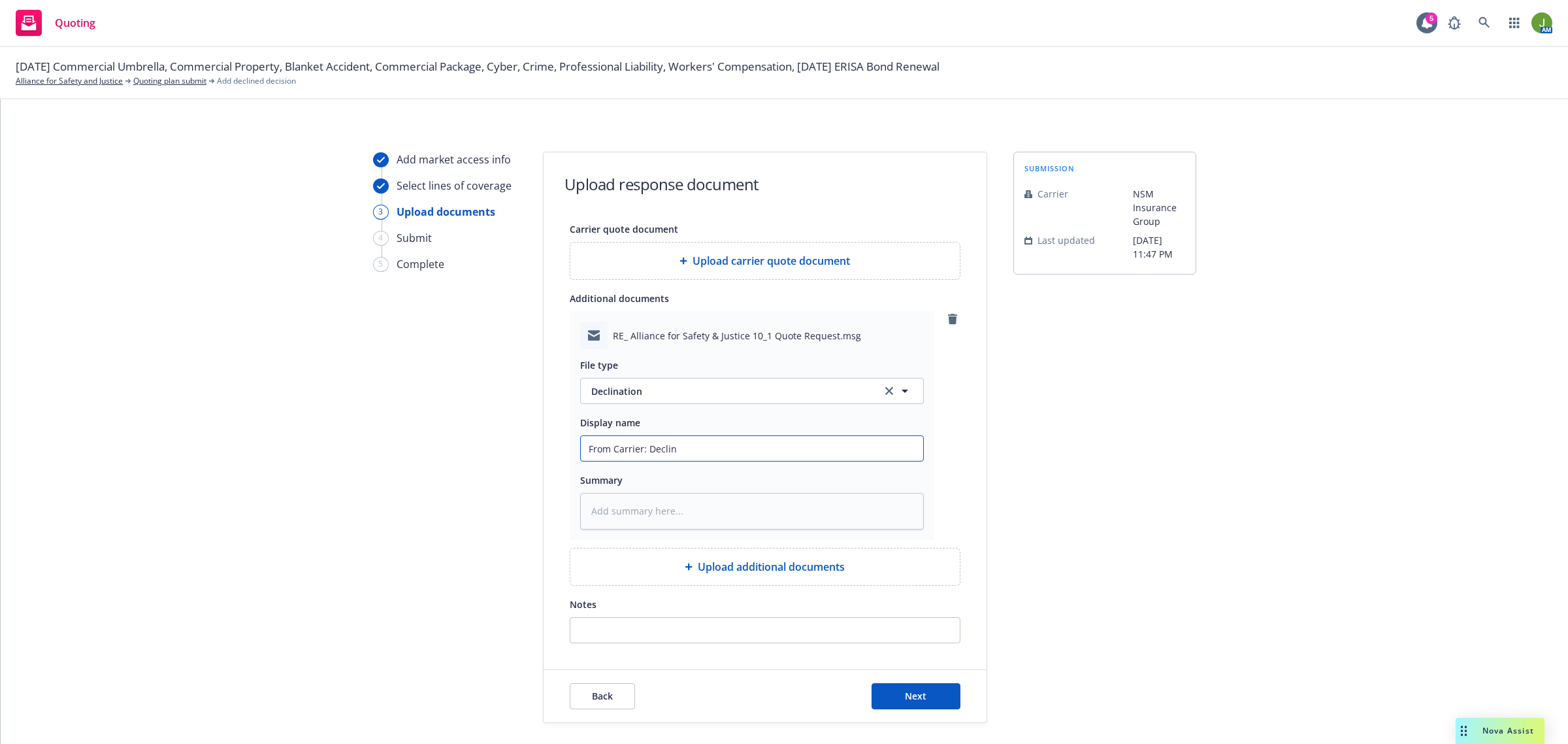
type input "From Carrier: Declina"
type textarea "x"
type input "From Carrier: Declinat"
type textarea "x"
type input "From Carrier: Declinati"
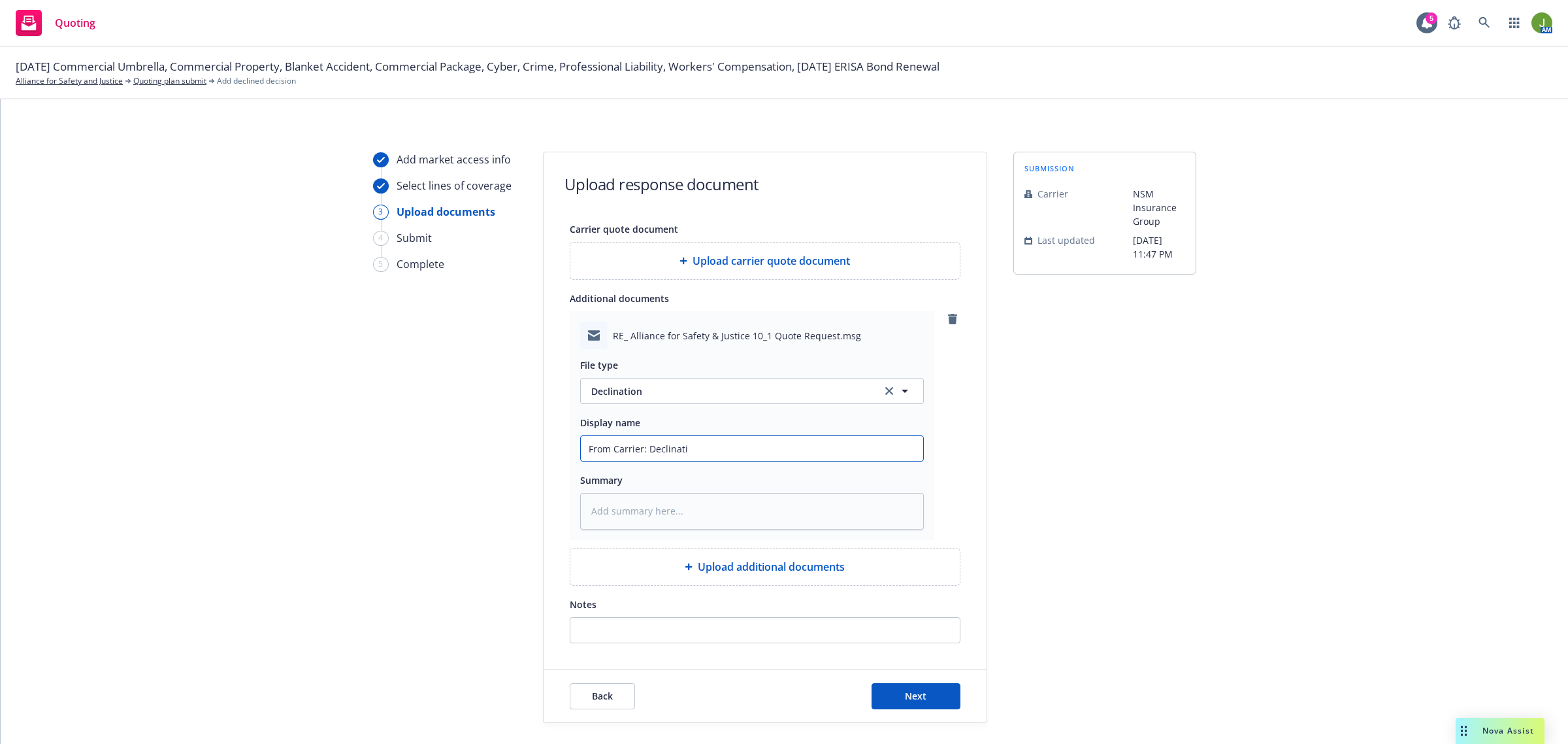
type textarea "x"
type input "From Carrier: Declinatio"
type textarea "x"
type input "From Carrier: Declination"
type textarea "x"
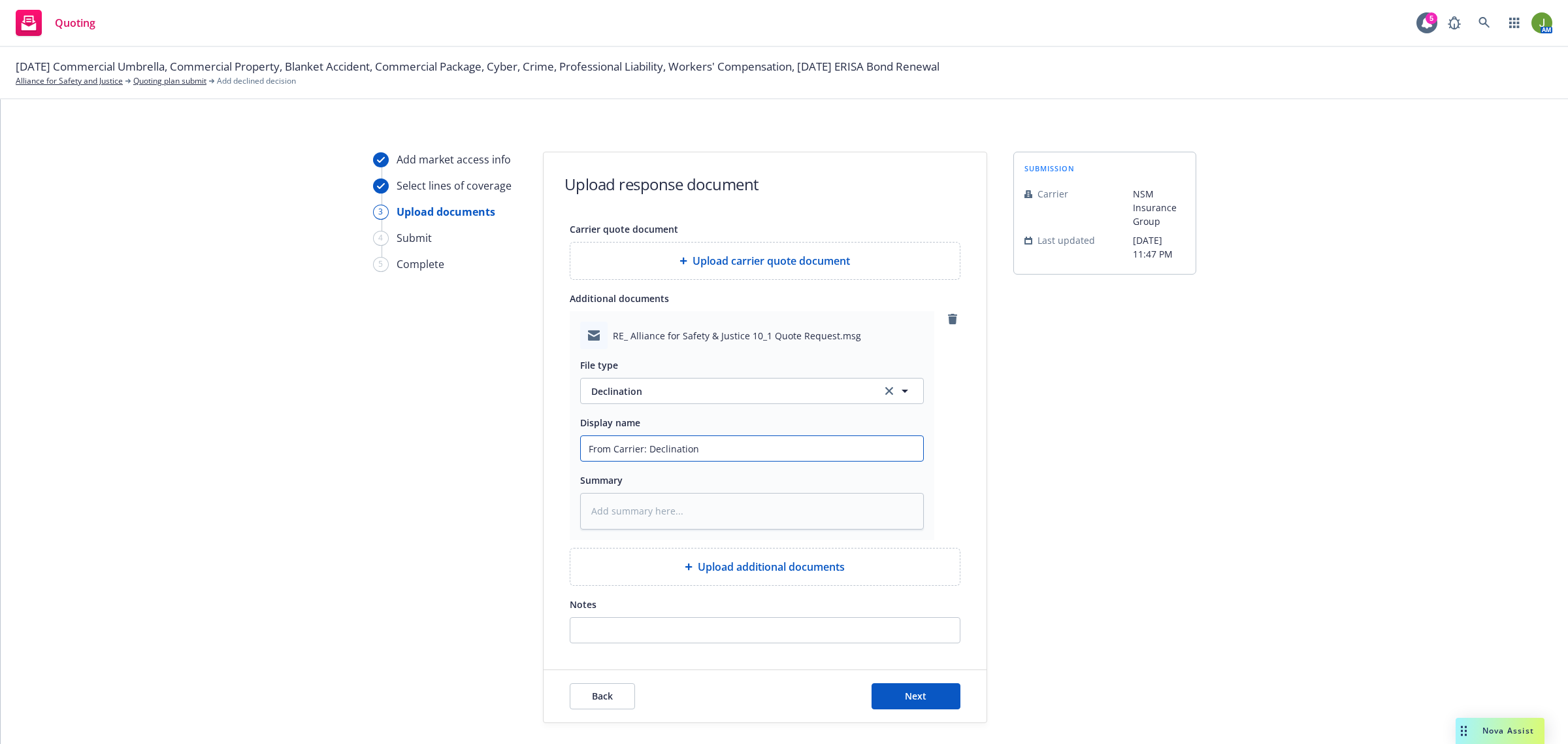
type input "From Carrier: Declination"
type textarea "x"
type input "From Carrier: Declination -"
type textarea "x"
type input "From Carrier: Declination -"
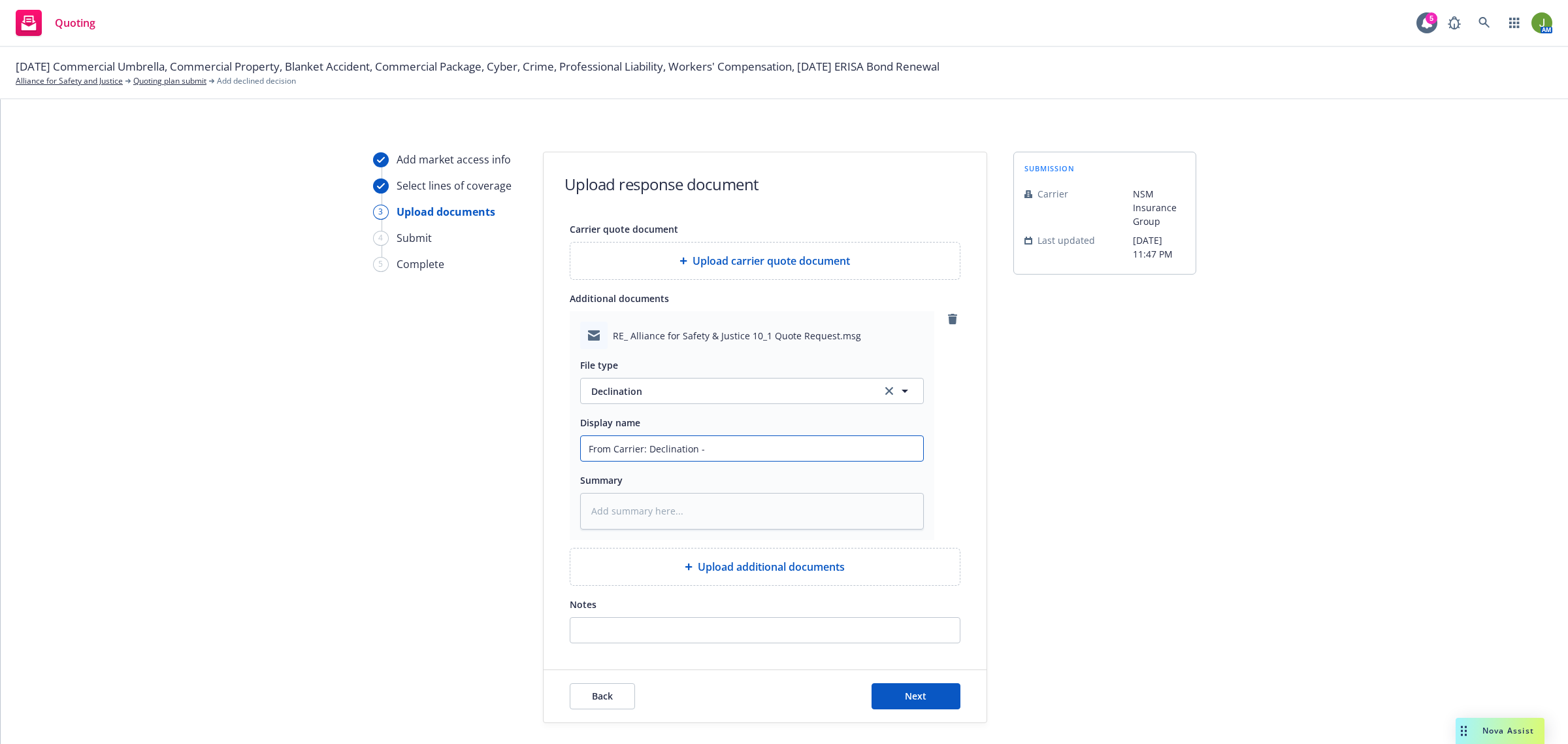
type textarea "x"
type input "From Carrier: Declination - d"
type textarea "x"
type input "From Carrier: Declination - du"
type textarea "x"
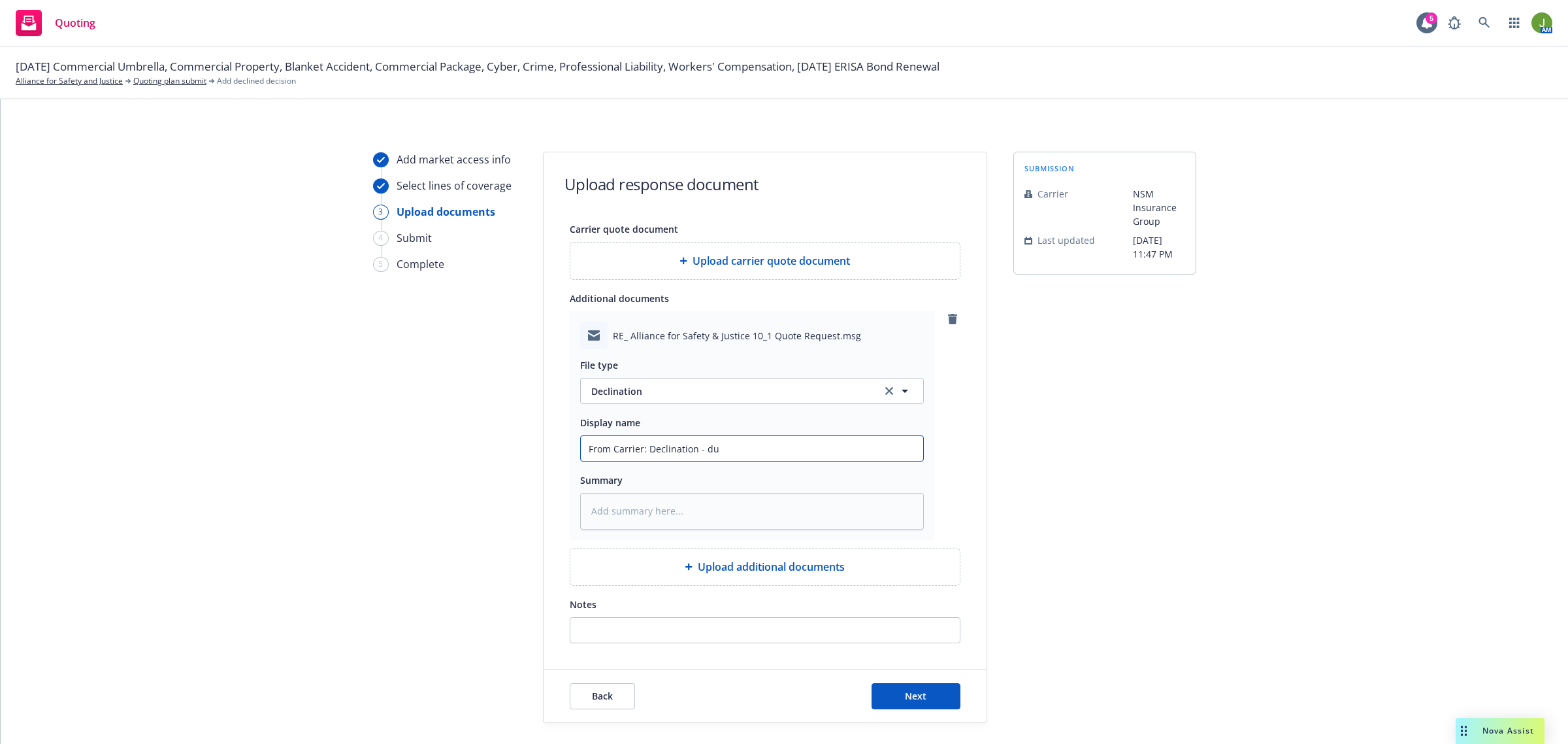
type input "From Carrier: Declination - due"
type textarea "x"
type input "From Carrier: Declination - due"
type textarea "x"
type input "From Carrier: Declination - due t"
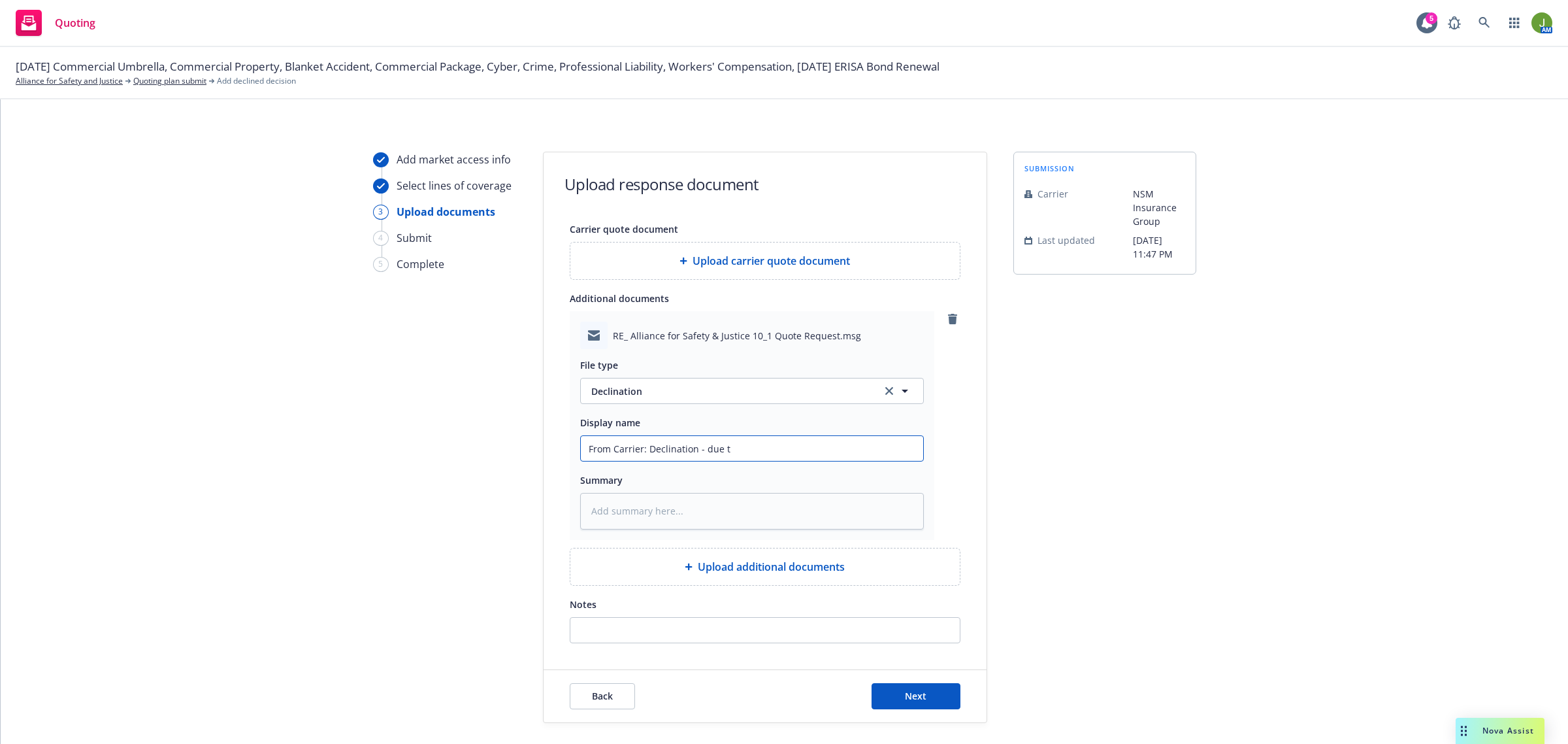
type textarea "x"
type input "From Carrier: Declination - due to"
type textarea "x"
type input "From Carrier: Declination - due to o"
type textarea "x"
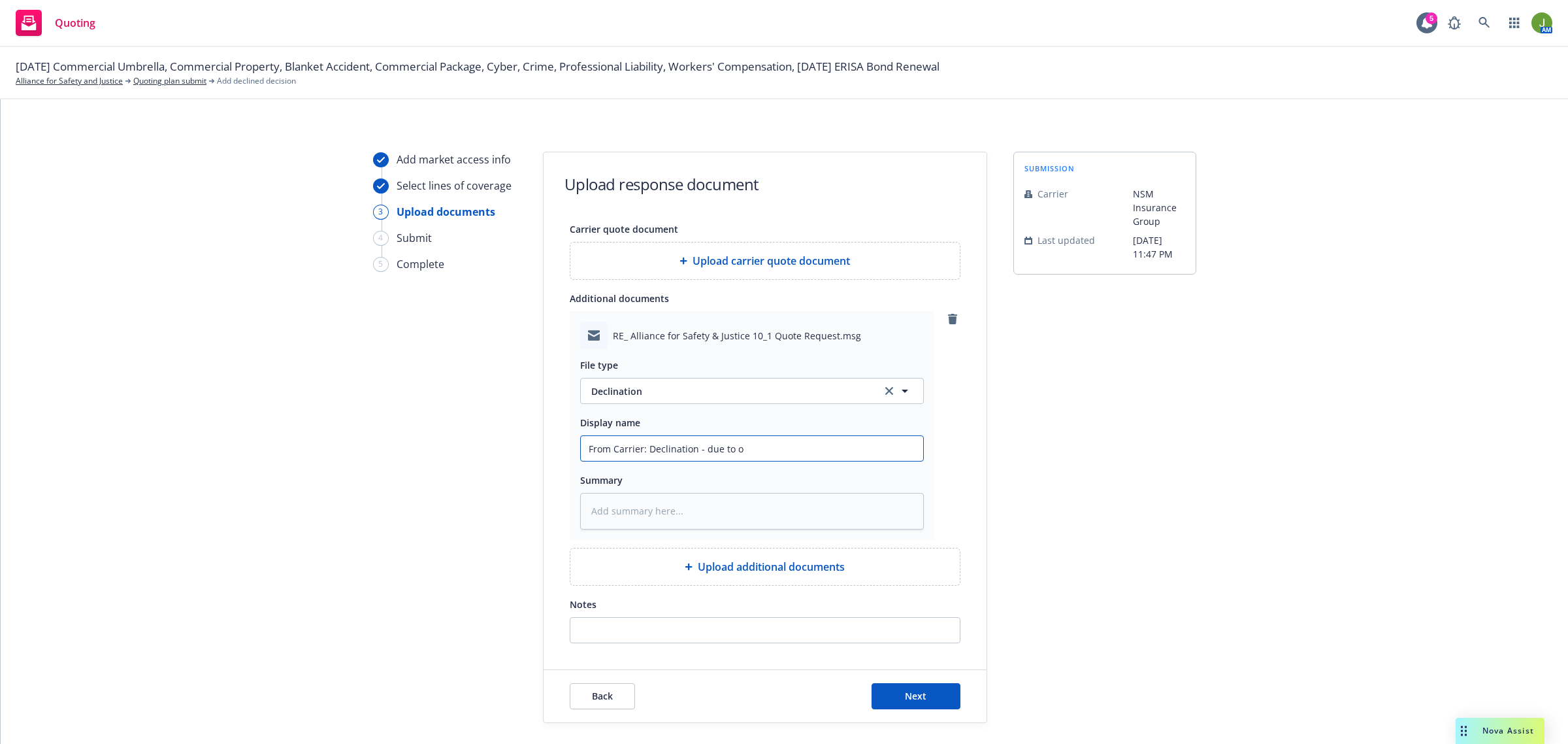
type input "From Carrier: Declination - due to op"
type textarea "x"
type input "From Carrier: Declination - due to ope"
type textarea "x"
type input "From Carrier: Declination - due to oper"
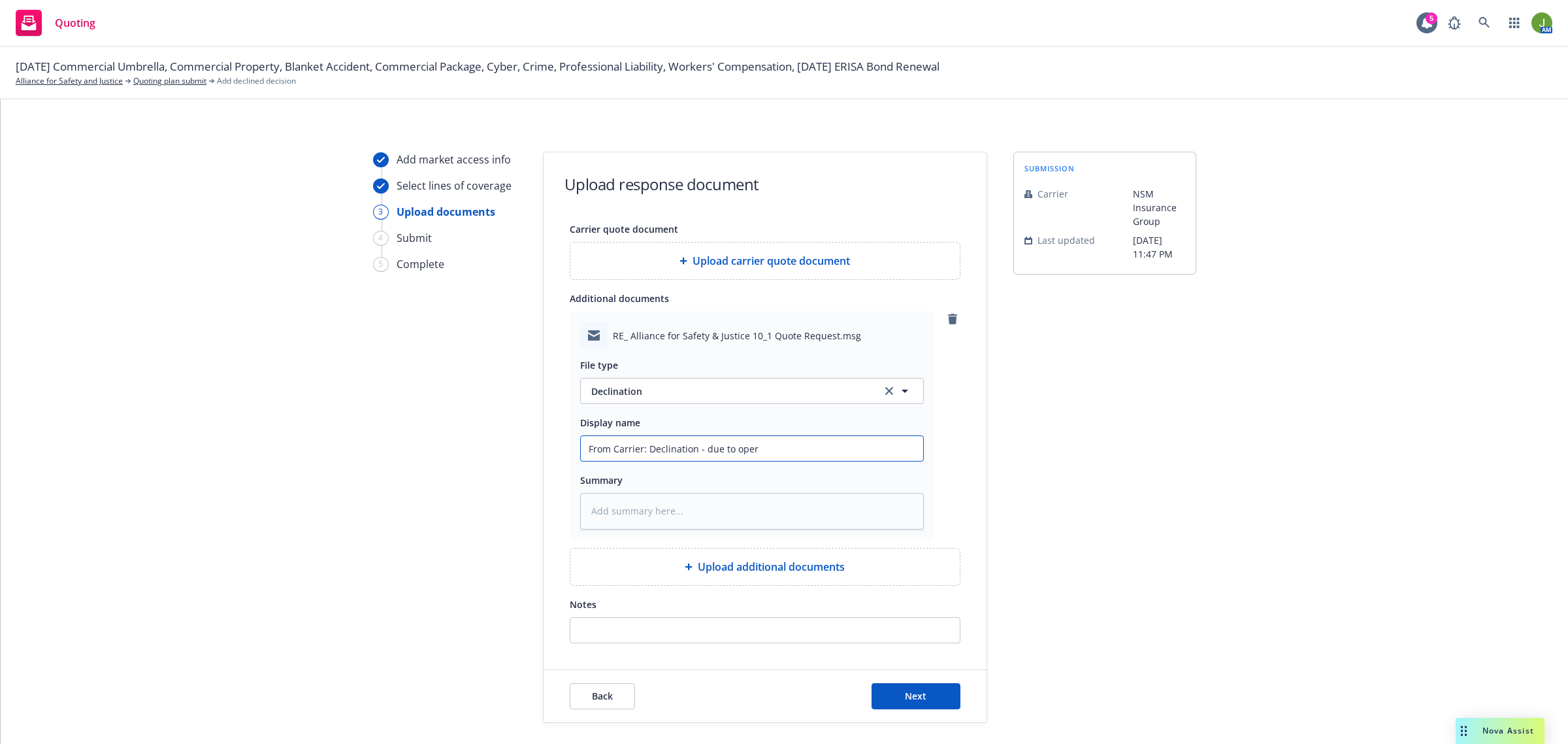
type textarea "x"
type input "From Carrier: Declination - due to opera"
type textarea "x"
type input "From Carrier: Declination - due to operat"
type textarea "x"
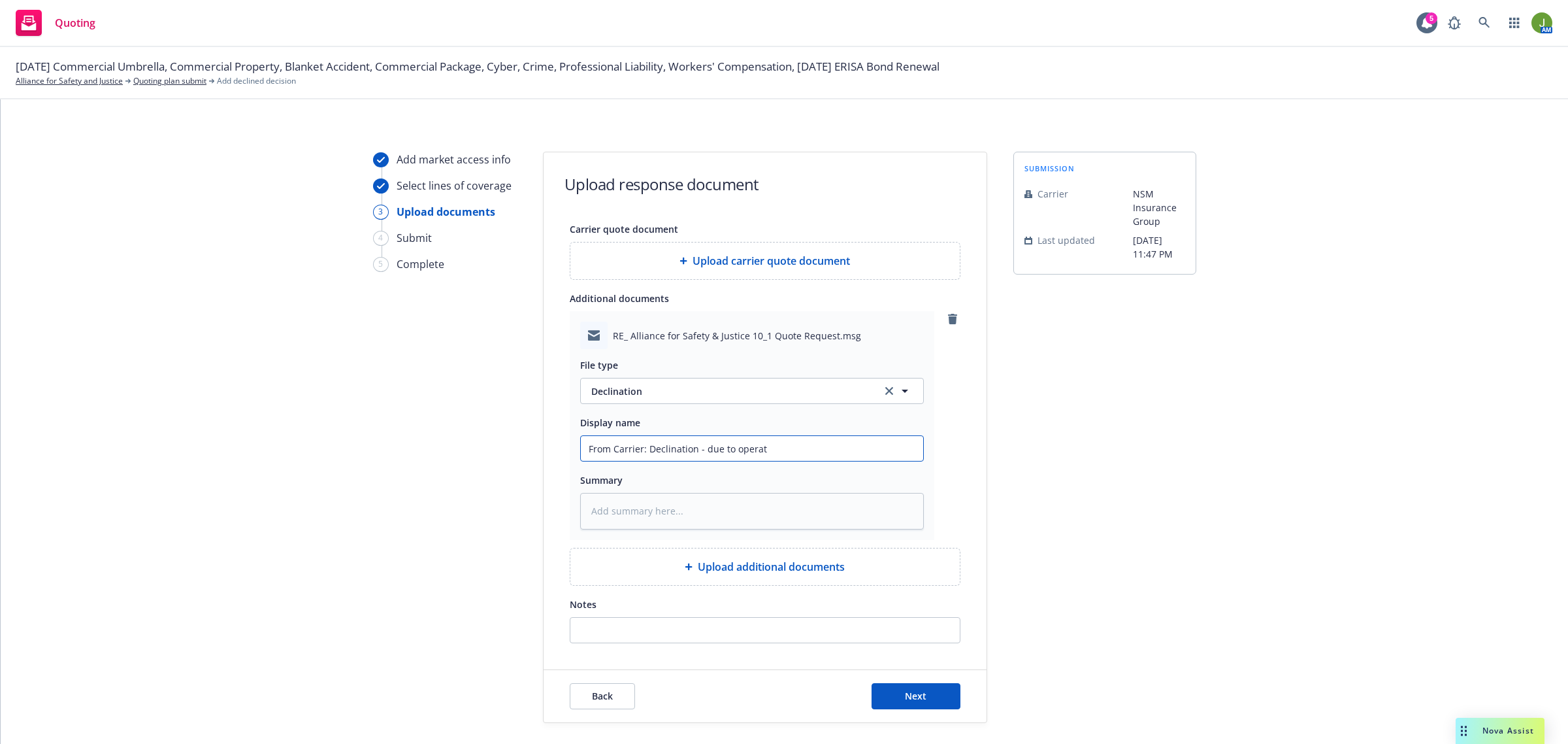
type input "From Carrier: Declination - due to operati"
type textarea "x"
type input "From Carrier: Declination - due to operatio"
type textarea "x"
type input "From Carrier: Declination - due to operation"
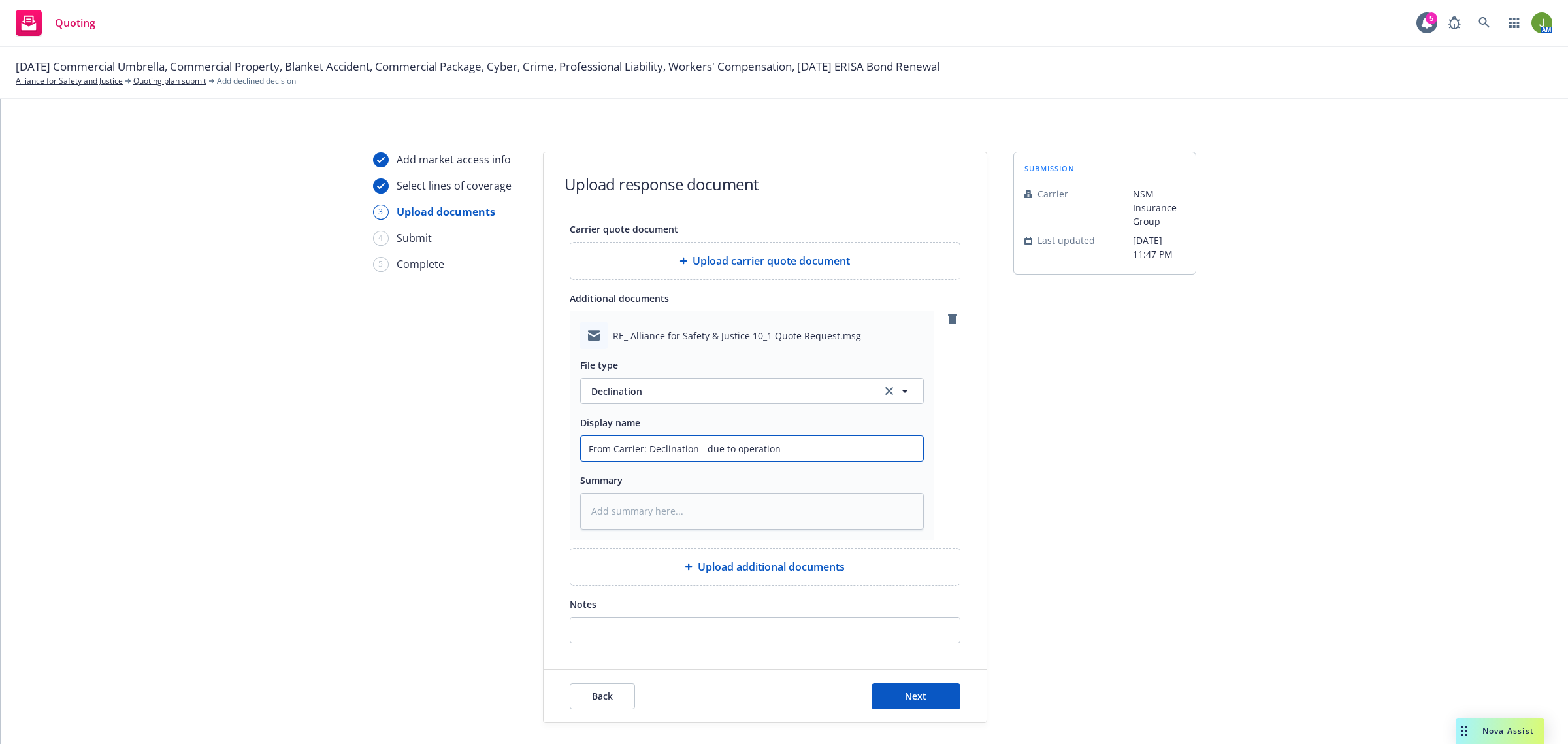
type textarea "x"
type input "From Carrier: Declination - due to operations"
drag, startPoint x: 913, startPoint y: 682, endPoint x: 926, endPoint y: 693, distance: 17.0
click at [915, 683] on div "Back Next" at bounding box center [764, 696] width 443 height 52
click at [929, 696] on button "Next" at bounding box center [915, 696] width 89 height 26
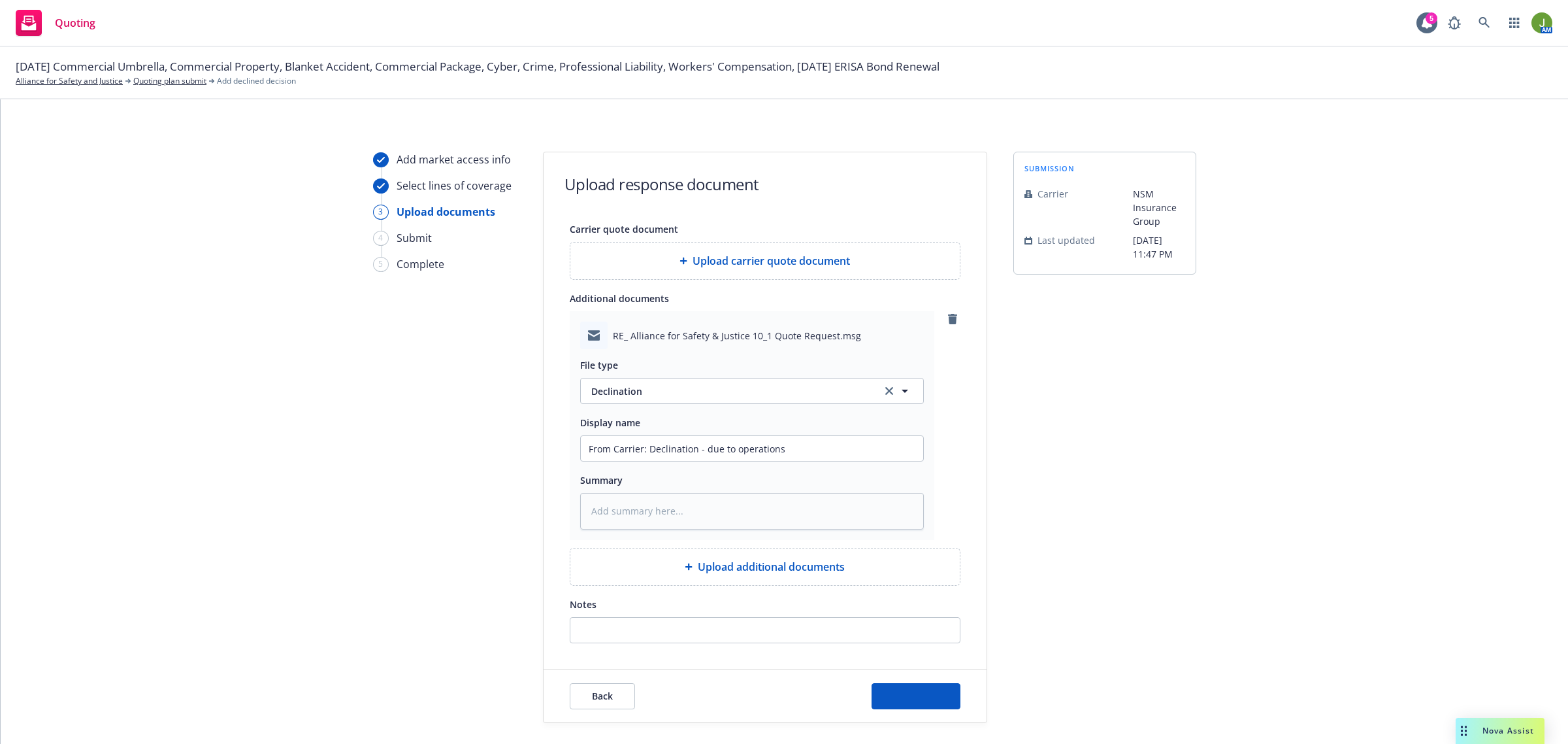
type textarea "x"
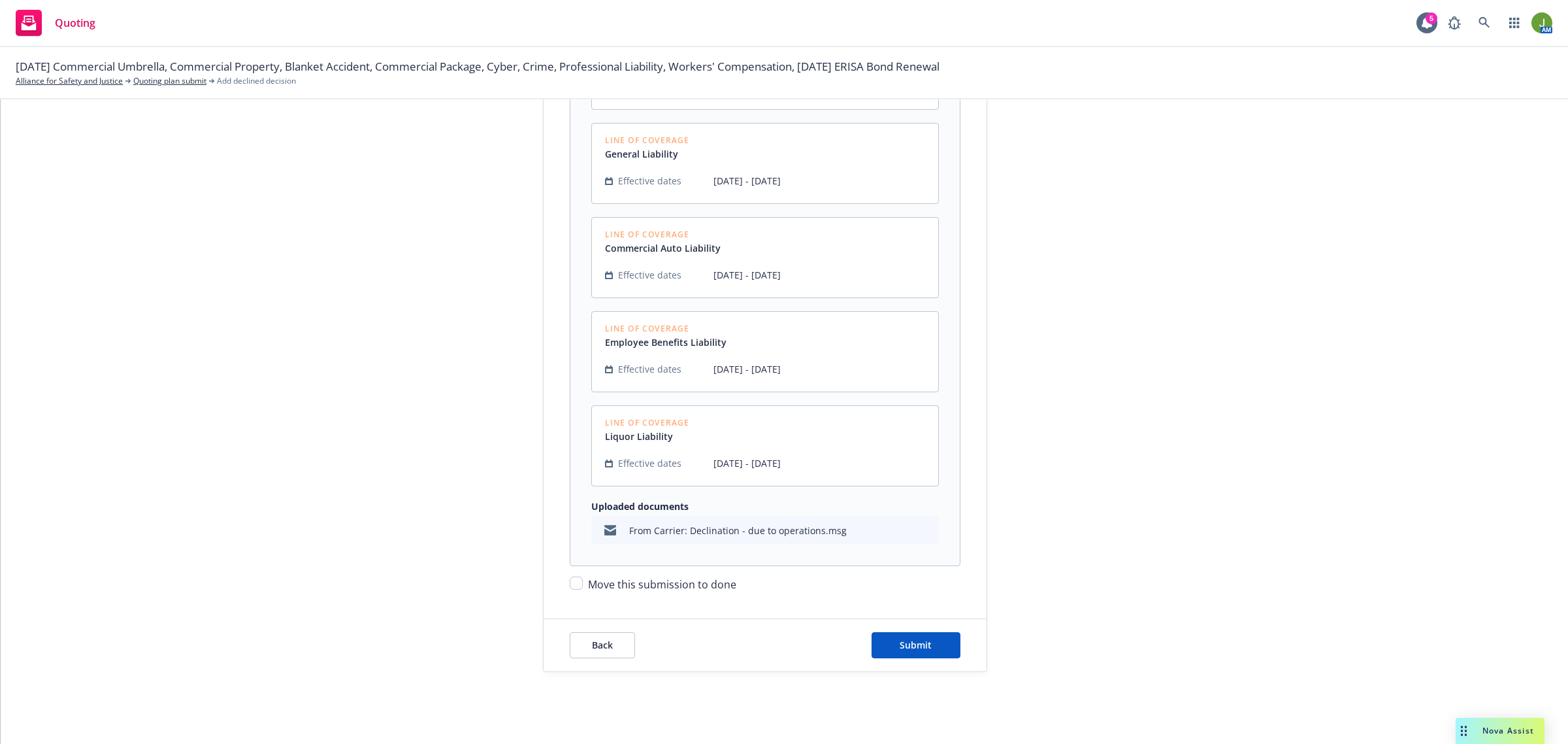
scroll to position [397, 0]
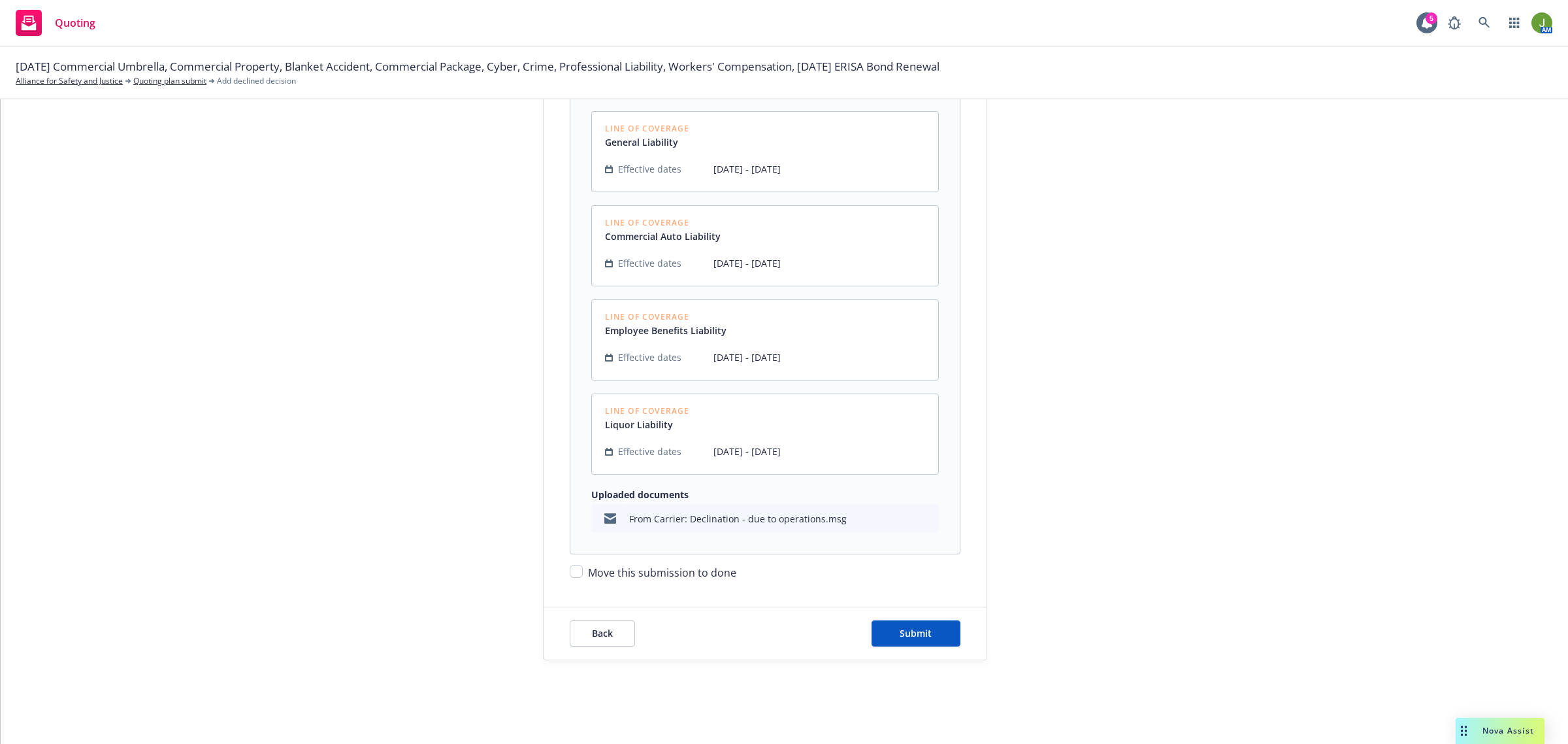
click at [588, 576] on span "Move this submission to done" at bounding box center [662, 573] width 148 height 15
click at [582, 576] on input "Move this submission to done" at bounding box center [576, 571] width 13 height 13
checkbox input "true"
click at [900, 635] on span "Submit" at bounding box center [915, 632] width 32 height 12
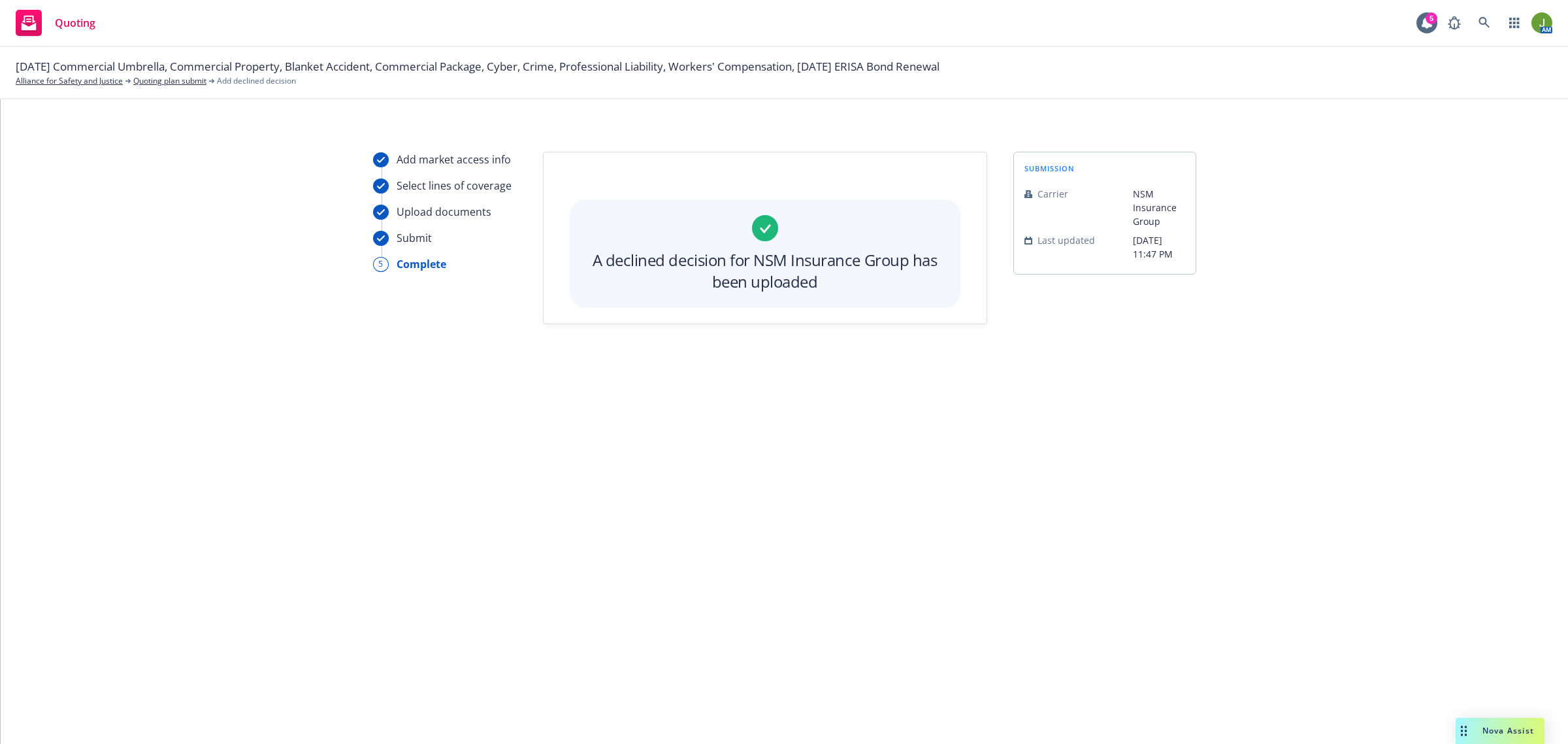
scroll to position [0, 0]
